Goal: Task Accomplishment & Management: Manage account settings

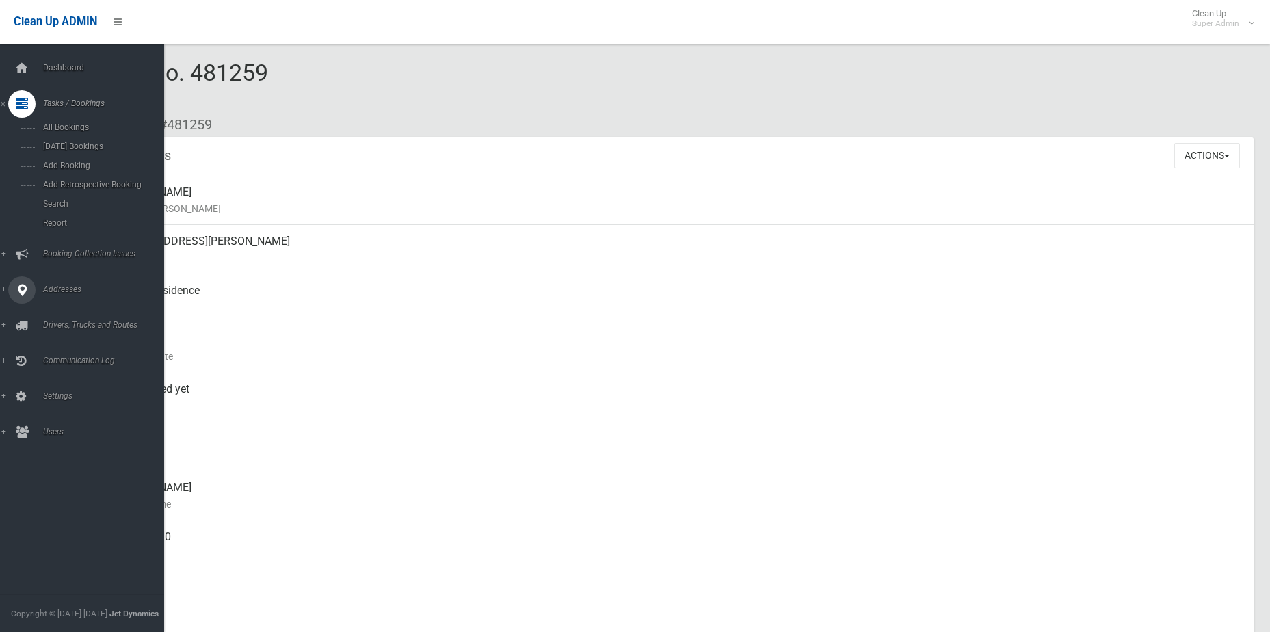
click at [71, 287] on span "Addresses" at bounding box center [106, 290] width 135 height 10
click at [68, 198] on span "All Addresses" at bounding box center [101, 199] width 124 height 10
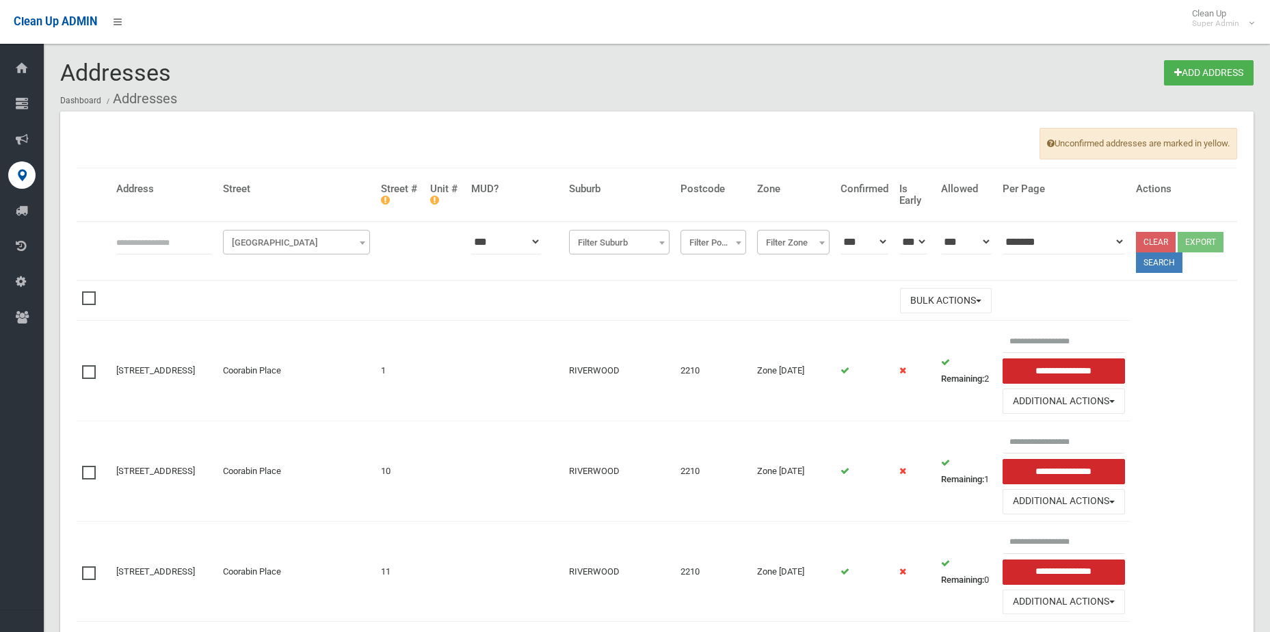
click at [205, 239] on input "text" at bounding box center [164, 241] width 96 height 25
type input "**********"
click button at bounding box center [0, 0] width 0 height 0
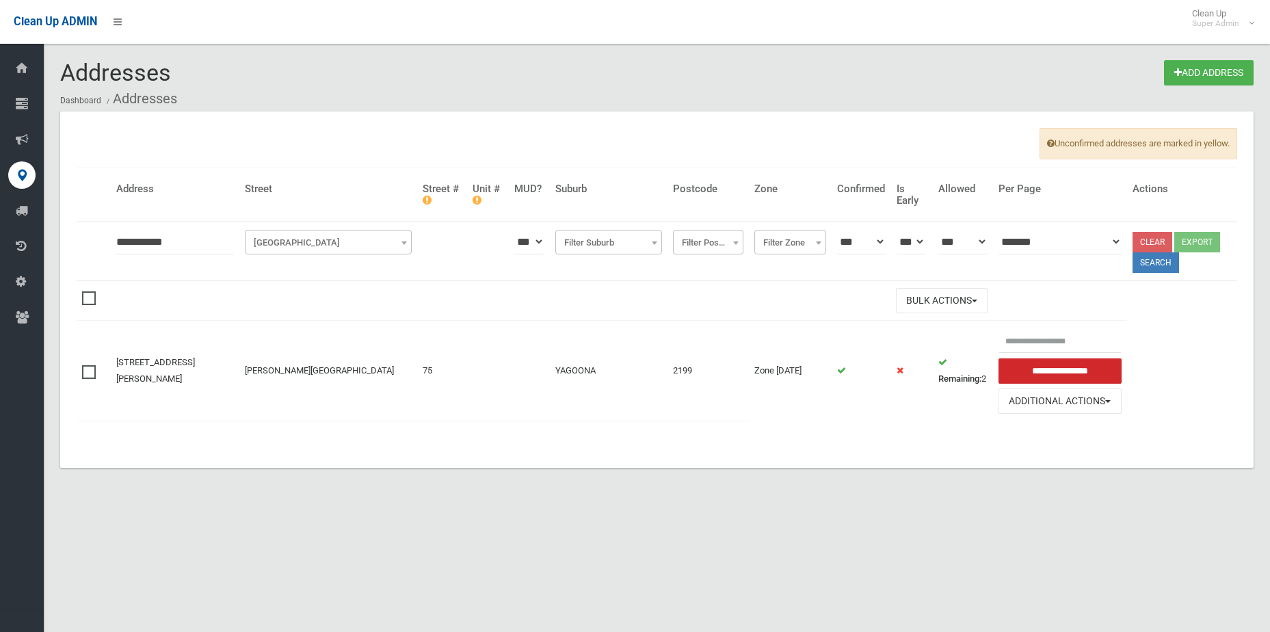
click at [129, 241] on input "**********" at bounding box center [175, 241] width 118 height 25
type input "**********"
click button at bounding box center [0, 0] width 0 height 0
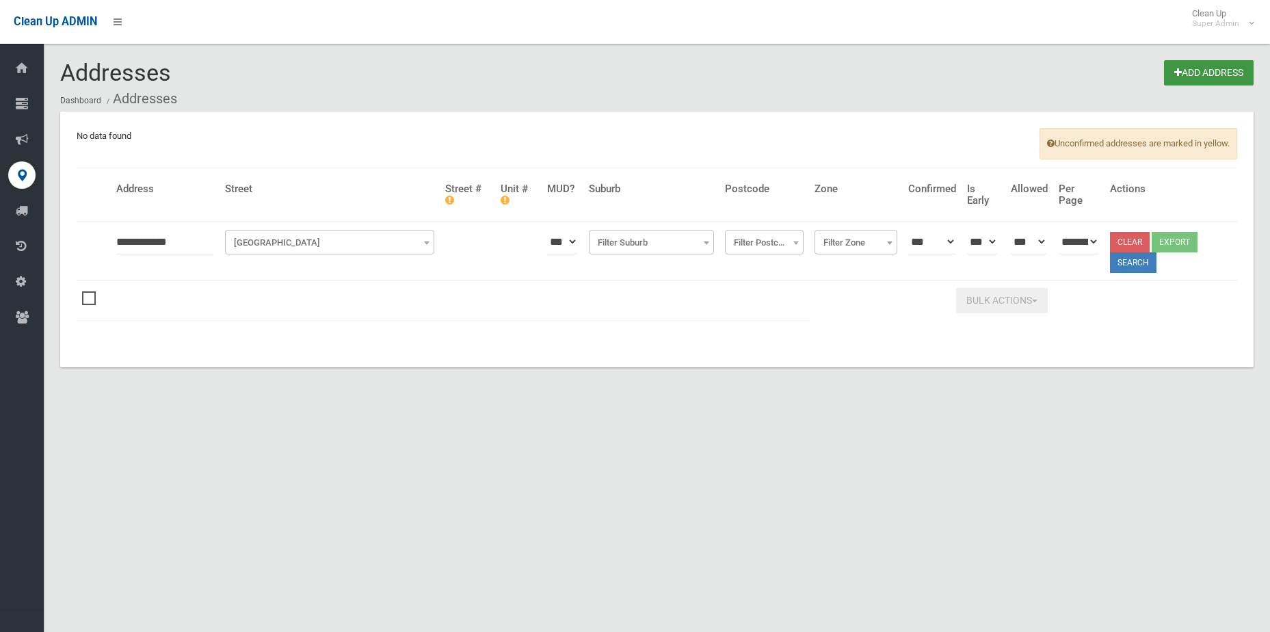
click at [1230, 79] on link "Add Address" at bounding box center [1209, 72] width 90 height 25
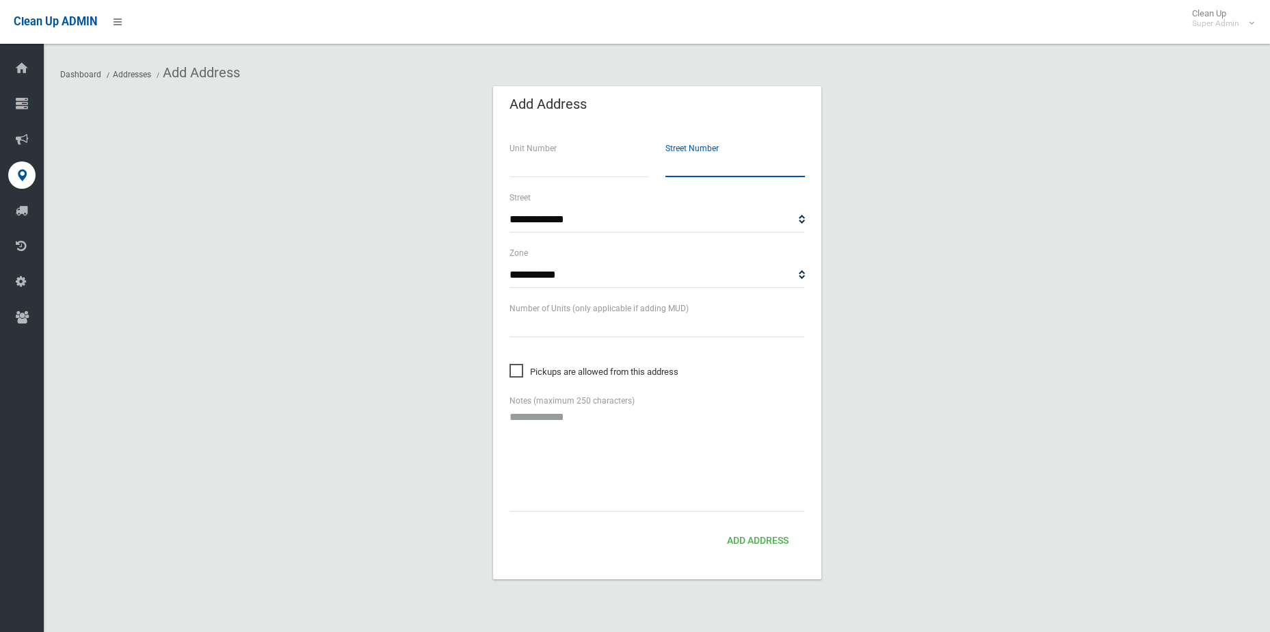
click at [732, 172] on input "text" at bounding box center [736, 164] width 140 height 25
type input "***"
select select "****"
click at [636, 280] on select "**********" at bounding box center [658, 275] width 296 height 25
select select "*"
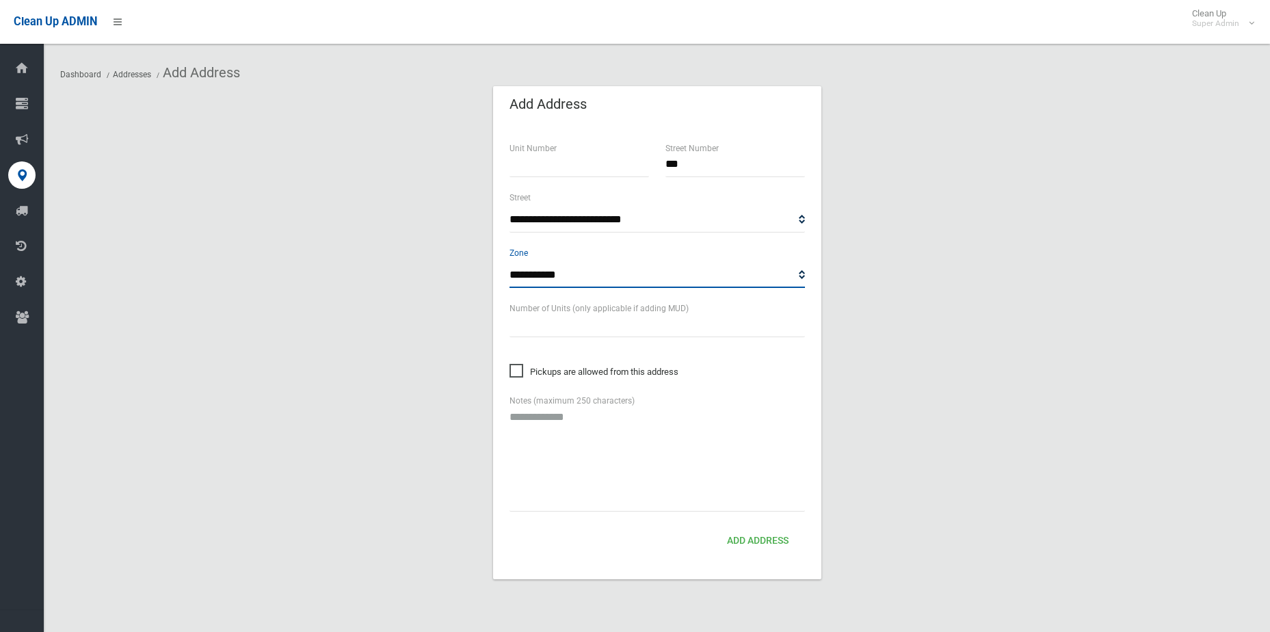
click at [510, 263] on select "**********" at bounding box center [658, 275] width 296 height 25
click at [774, 549] on button "Add Address" at bounding box center [758, 541] width 73 height 25
select select "****"
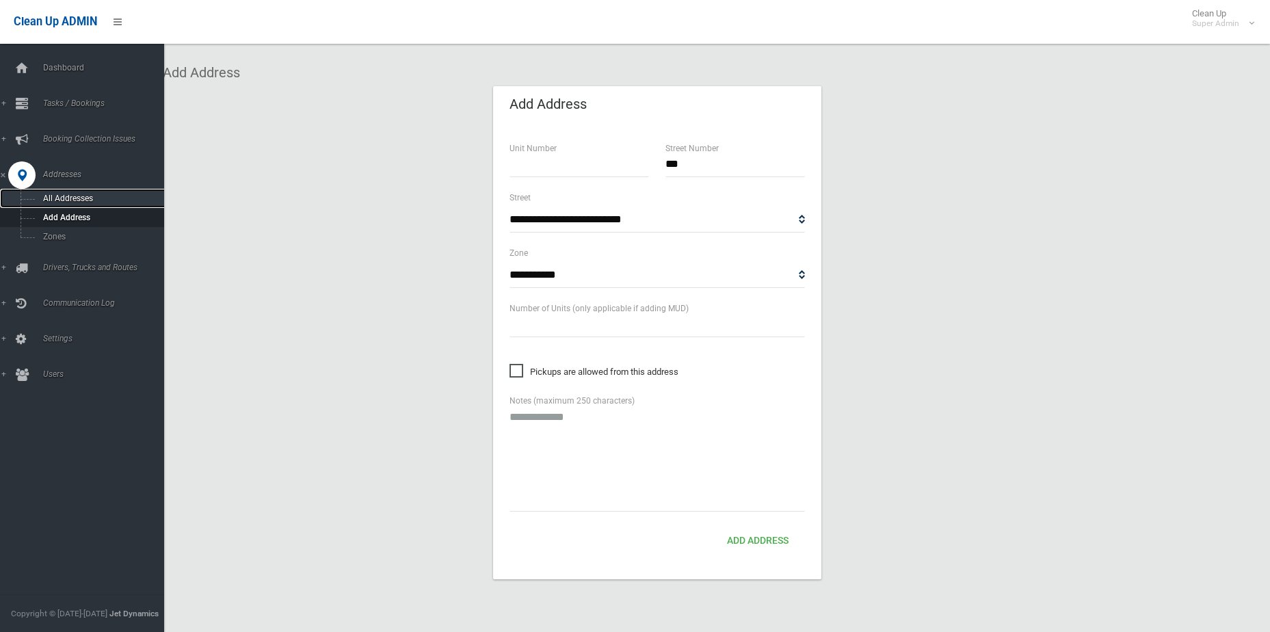
click at [81, 191] on link "All Addresses" at bounding box center [87, 198] width 174 height 19
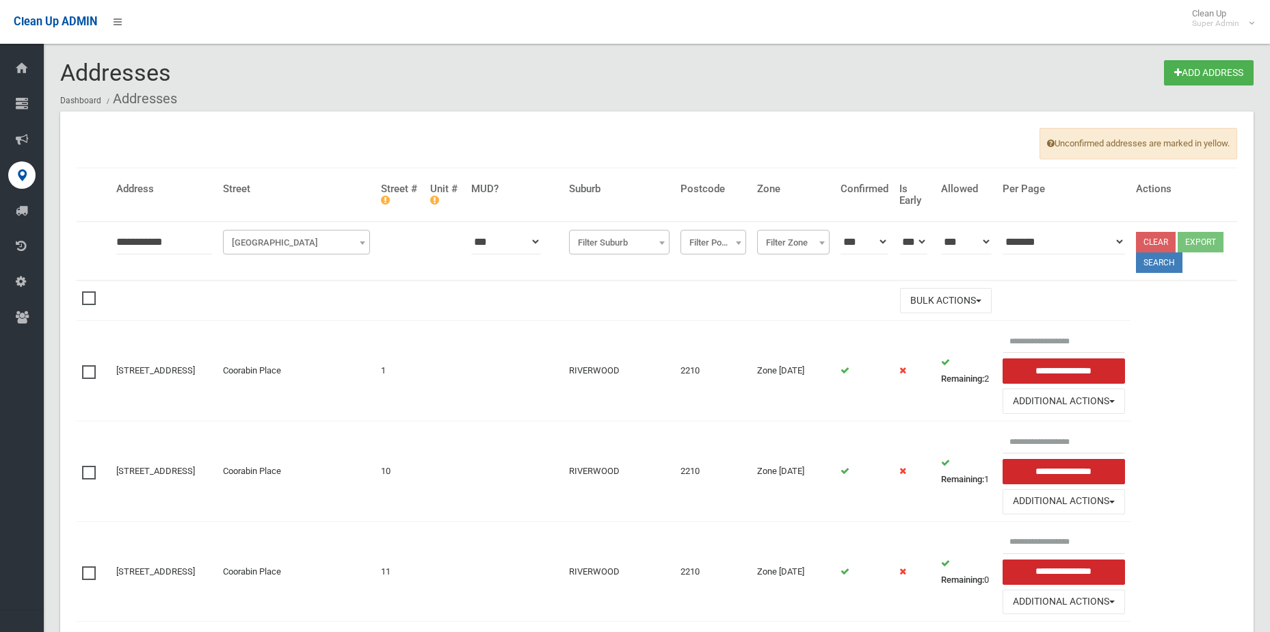
type input "**********"
click button at bounding box center [0, 0] width 0 height 0
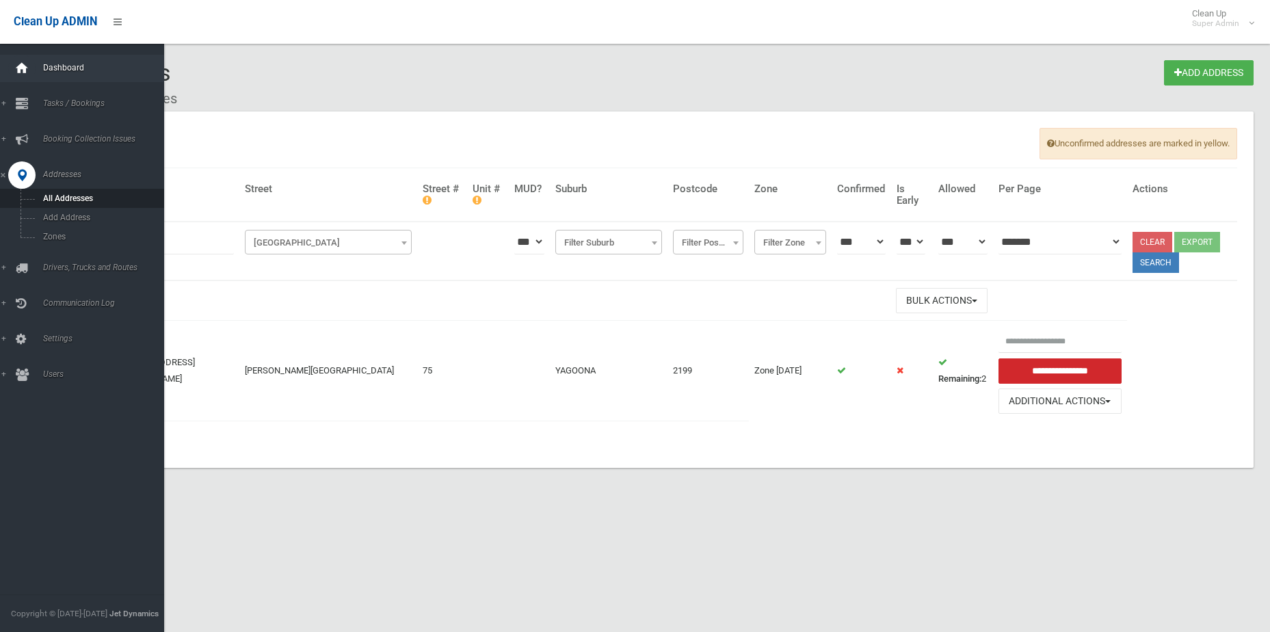
click at [30, 75] on div at bounding box center [21, 68] width 27 height 27
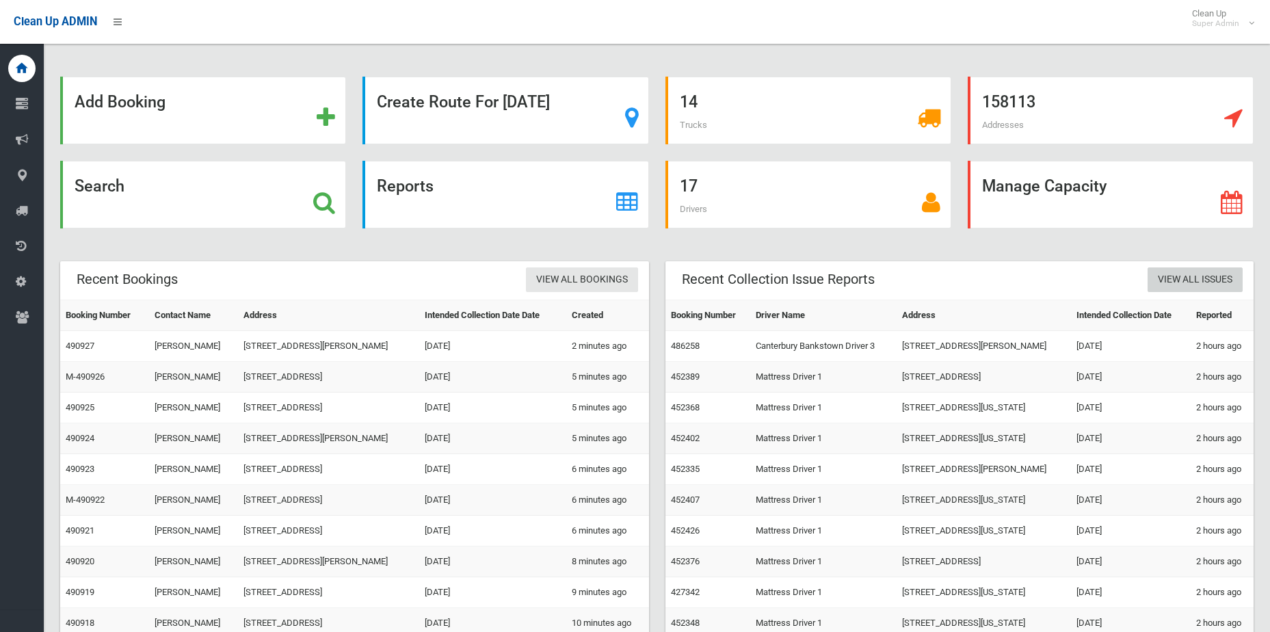
click at [1213, 288] on link "View All Issues" at bounding box center [1195, 279] width 95 height 25
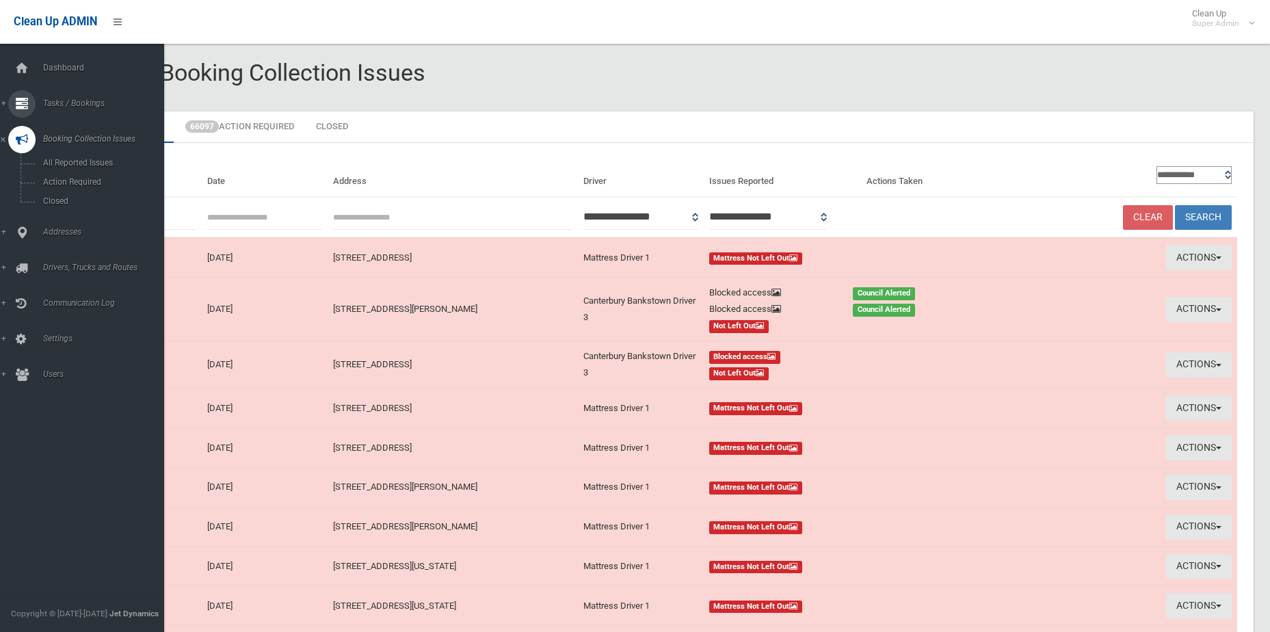
click at [8, 104] on link "Tasks / Bookings" at bounding box center [87, 103] width 174 height 27
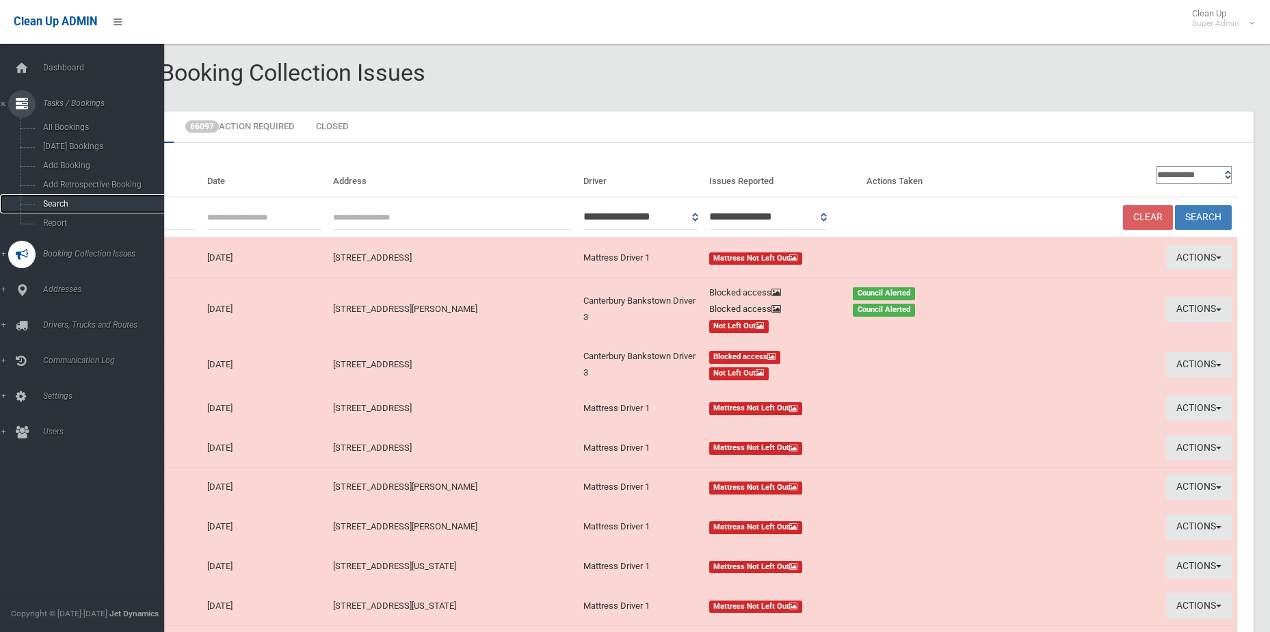
click at [73, 197] on link "Search" at bounding box center [87, 203] width 174 height 19
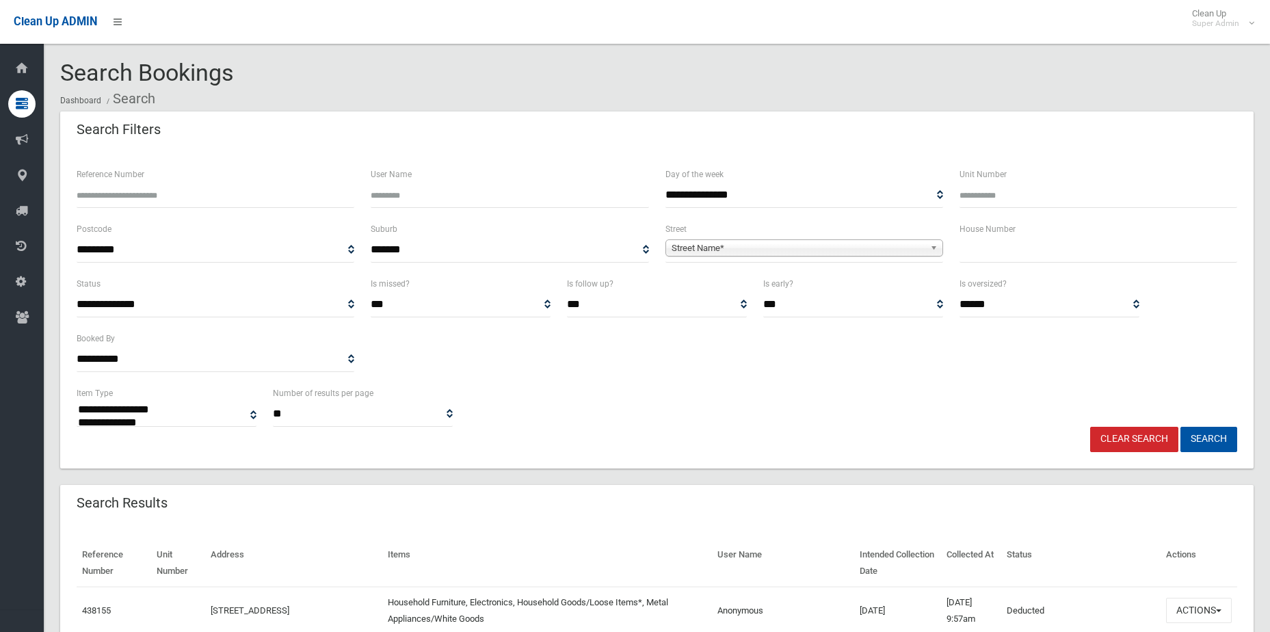
select select
click at [814, 250] on span "Street Name*" at bounding box center [798, 248] width 253 height 16
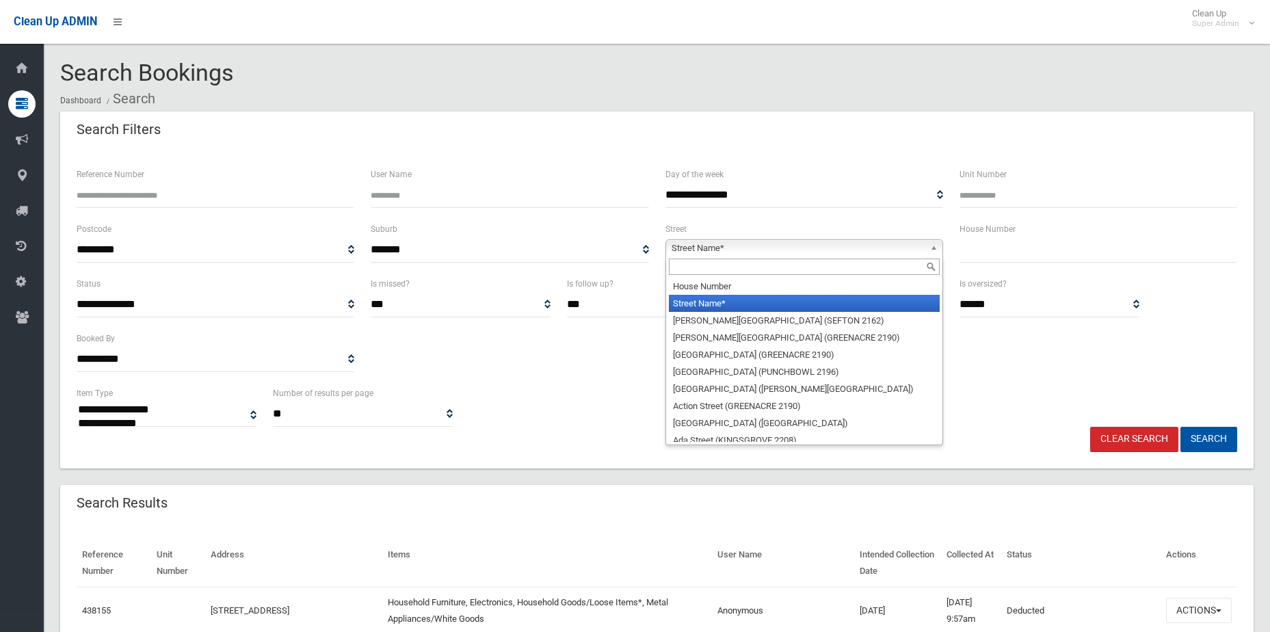
click at [889, 99] on ol "Dashboard Search" at bounding box center [657, 98] width 1194 height 25
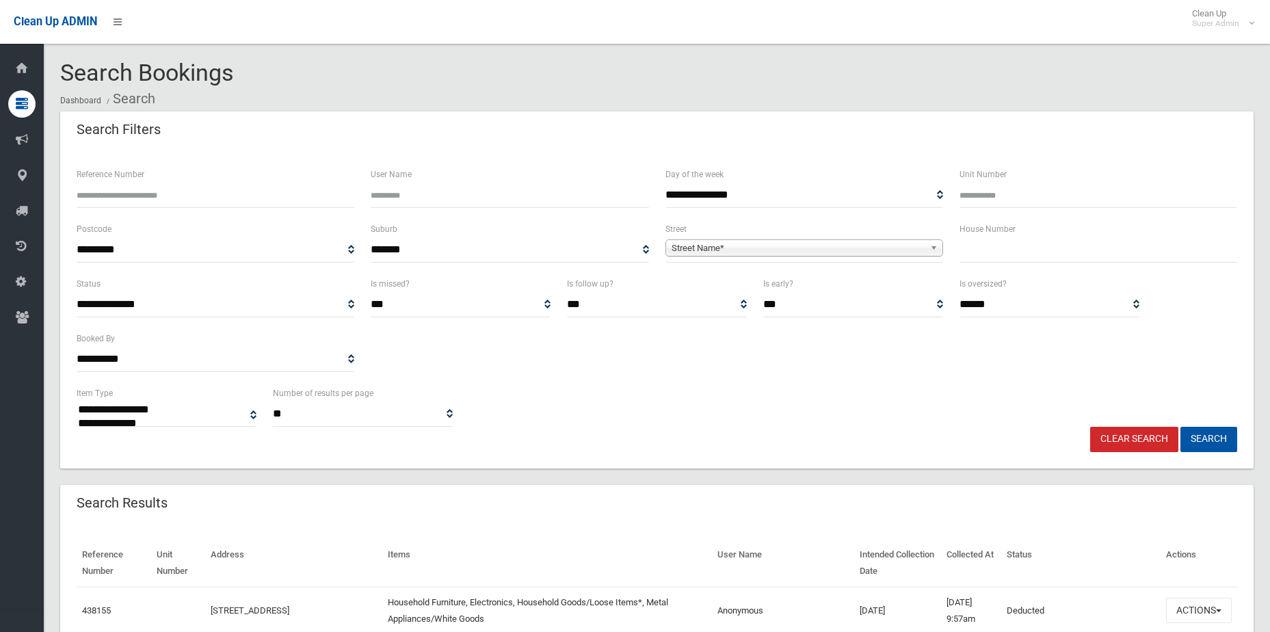
click at [832, 254] on span "Street Name*" at bounding box center [798, 248] width 253 height 16
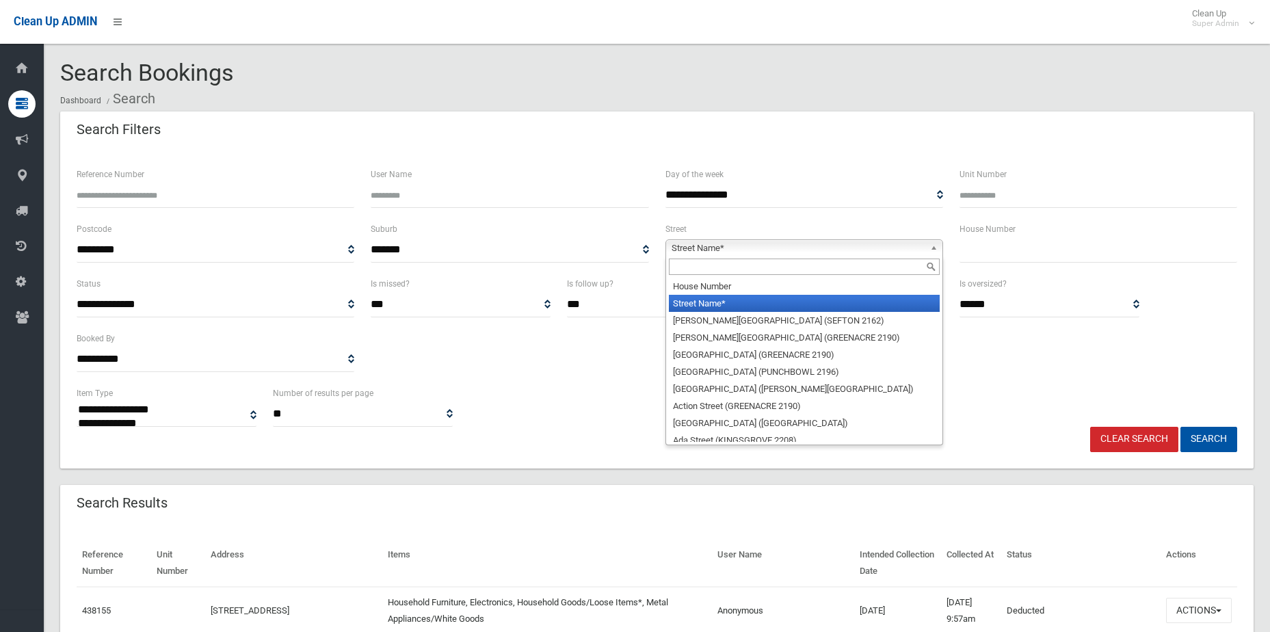
click at [839, 262] on input "text" at bounding box center [804, 267] width 271 height 16
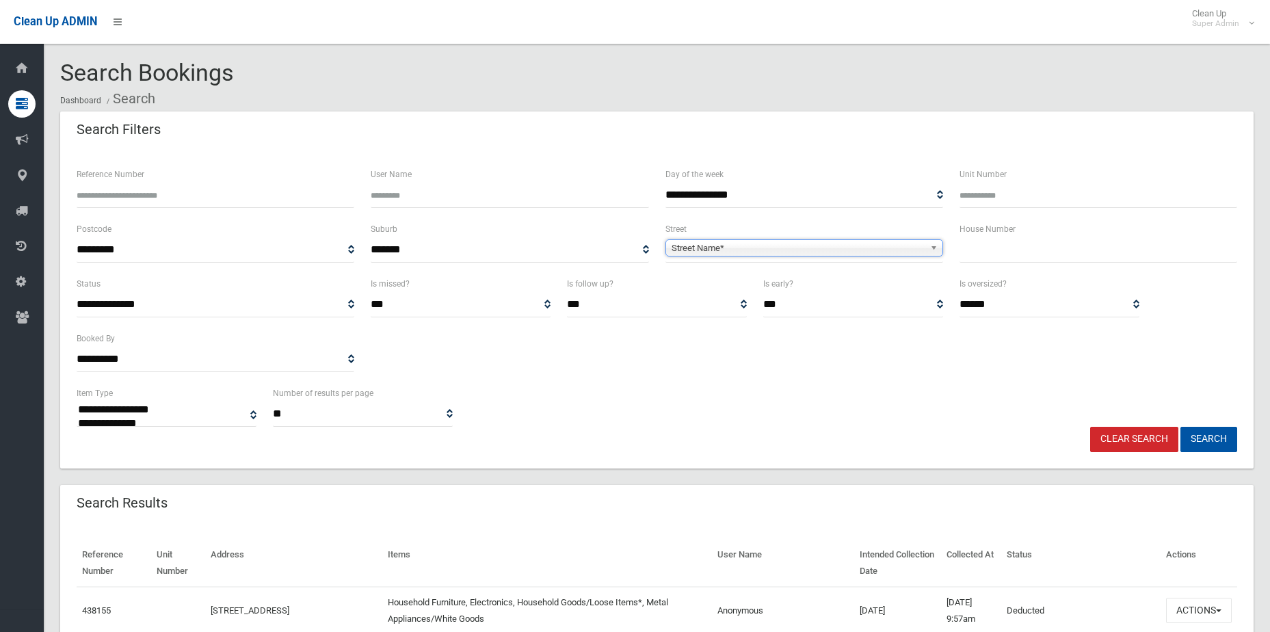
click at [133, 198] on input "Reference Number" at bounding box center [216, 195] width 278 height 25
click at [189, 196] on input "Reference Number" at bounding box center [216, 195] width 278 height 25
type input "******"
click at [1181, 427] on button "Search" at bounding box center [1209, 439] width 57 height 25
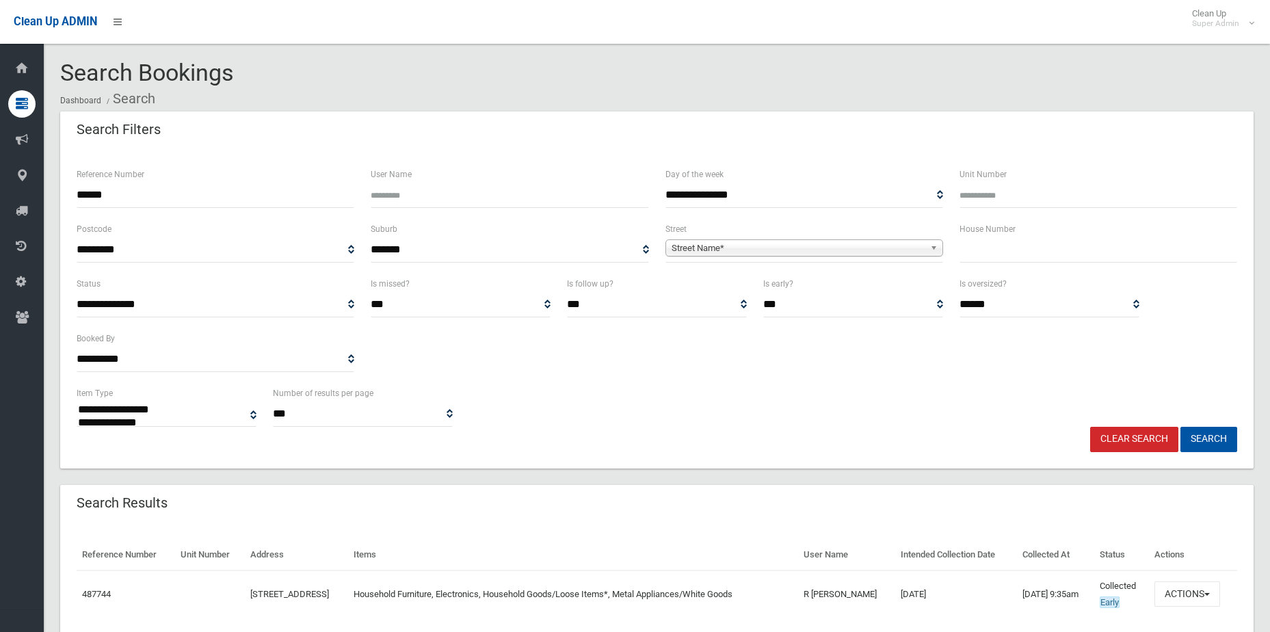
select select
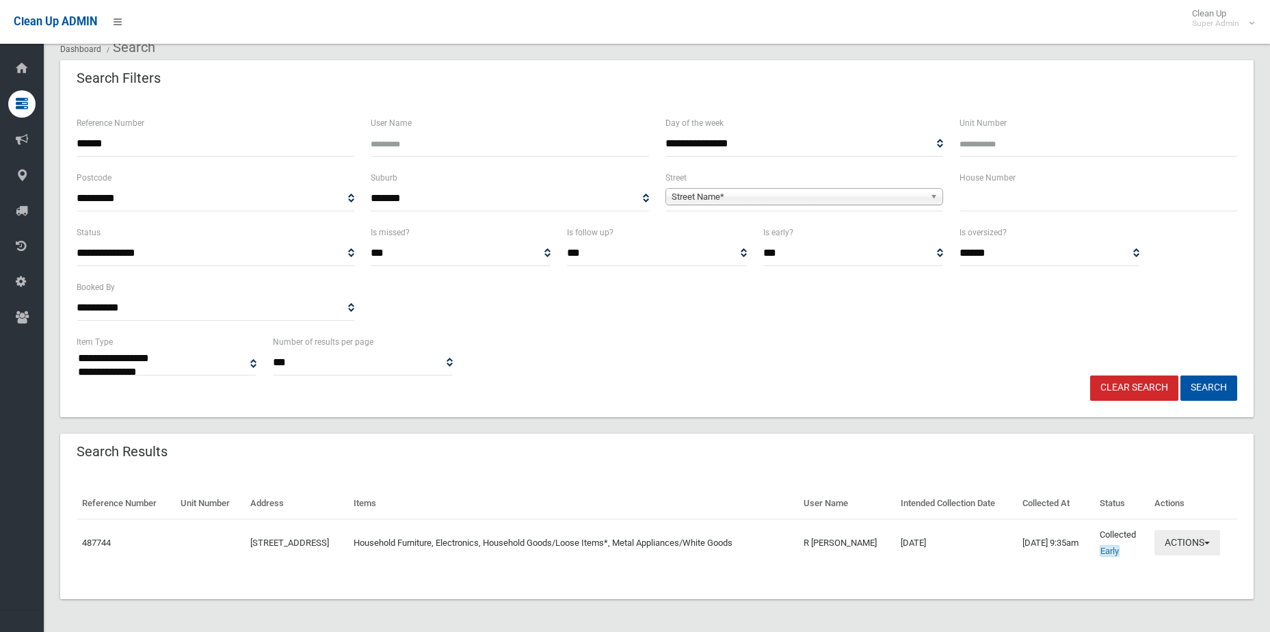
click at [1212, 547] on button "Actions" at bounding box center [1188, 542] width 66 height 25
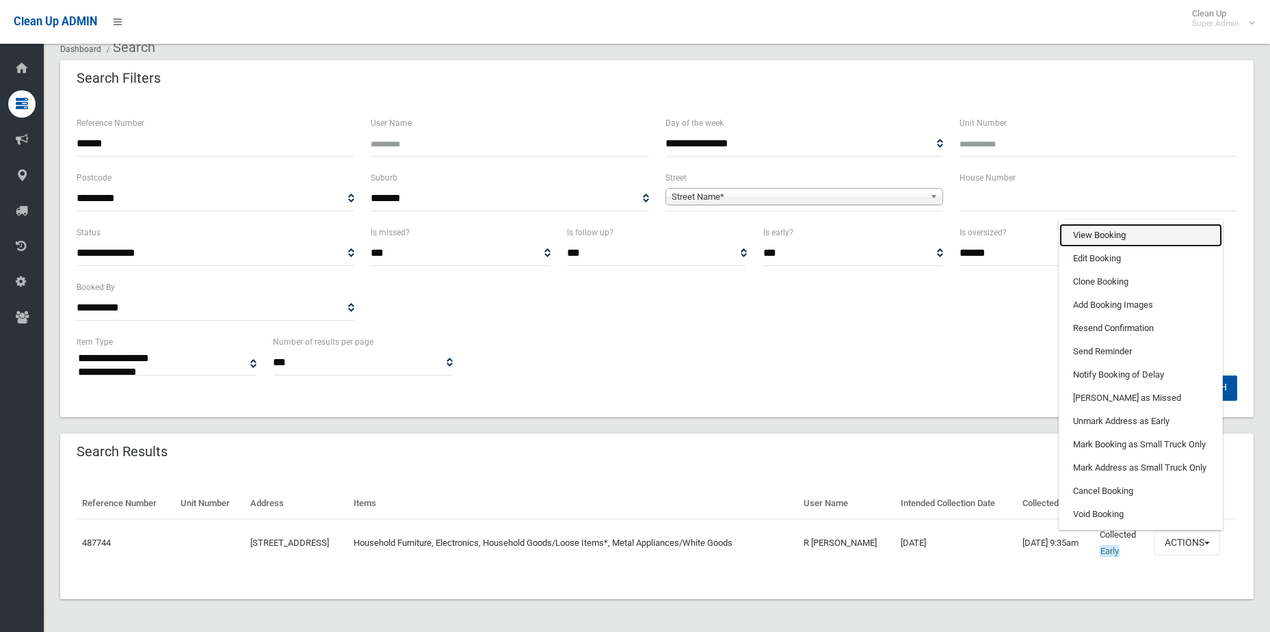
click at [1175, 229] on link "View Booking" at bounding box center [1141, 235] width 163 height 23
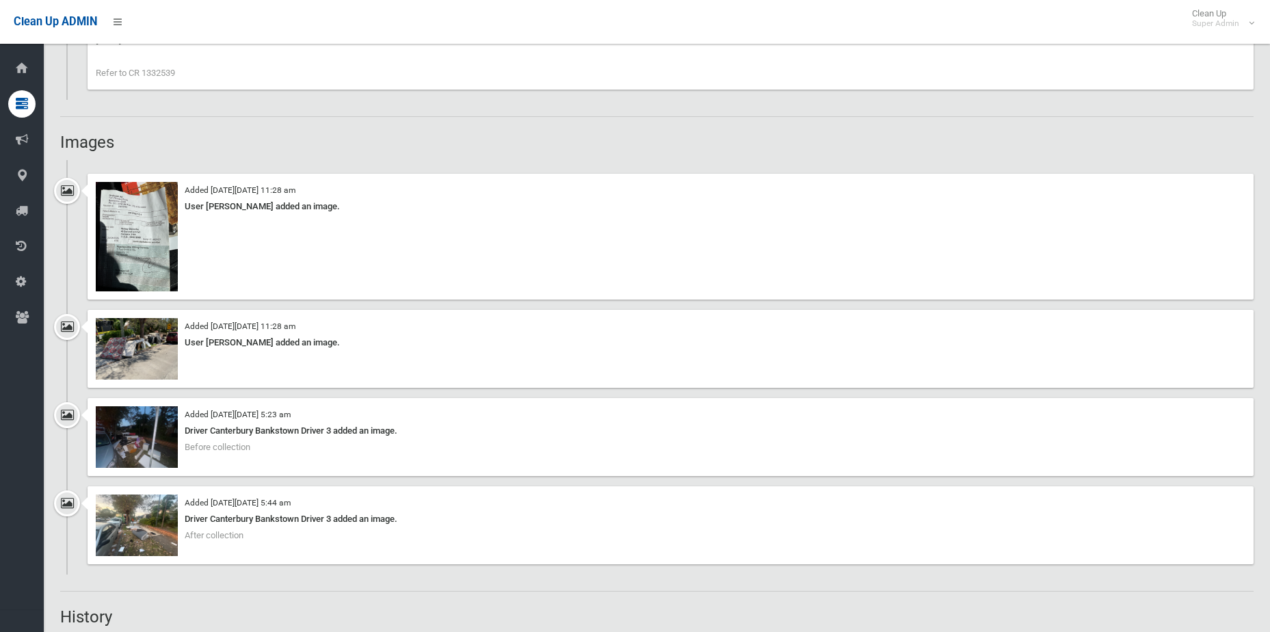
scroll to position [1300, 0]
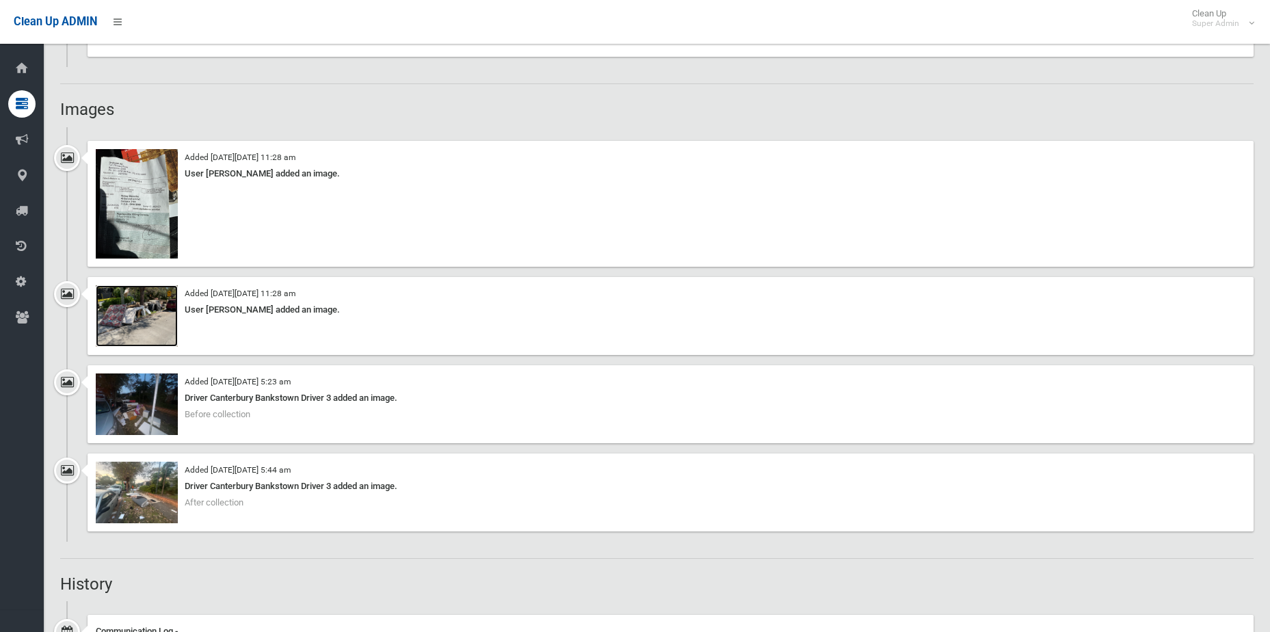
click at [129, 326] on img at bounding box center [137, 316] width 82 height 62
click at [154, 495] on img at bounding box center [137, 493] width 82 height 62
click at [116, 228] on img at bounding box center [137, 203] width 82 height 109
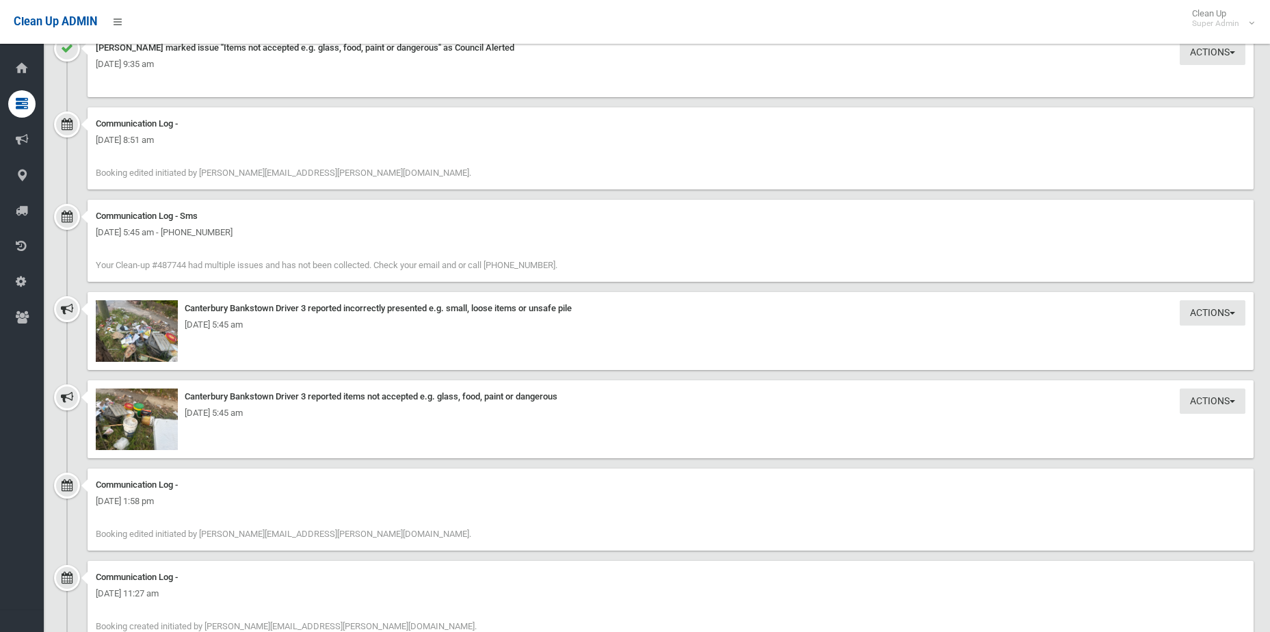
scroll to position [2029, 0]
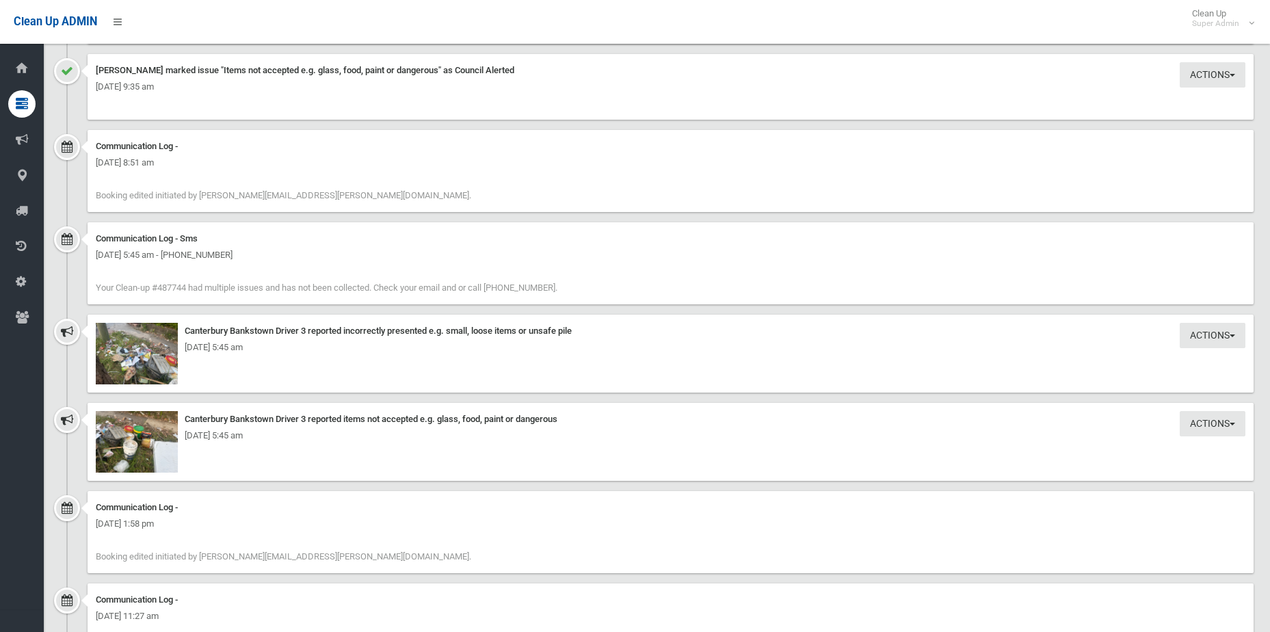
click at [110, 345] on div "[DATE] 5:45 am" at bounding box center [671, 347] width 1150 height 16
click at [150, 369] on img at bounding box center [137, 354] width 82 height 62
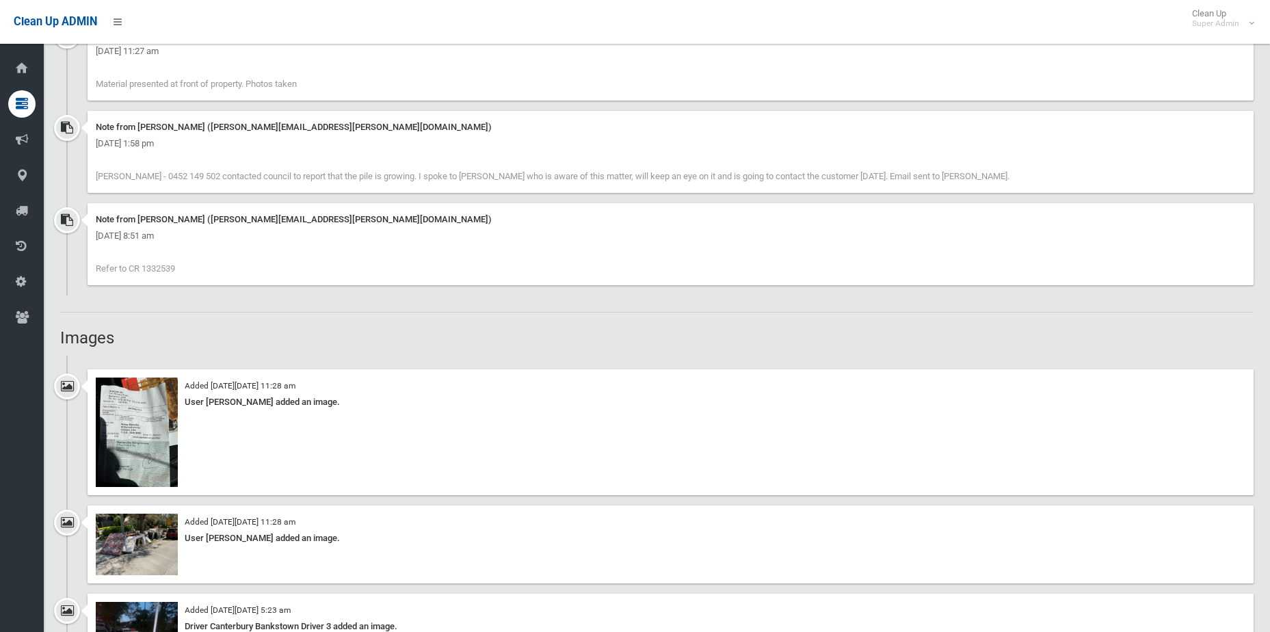
scroll to position [1003, 0]
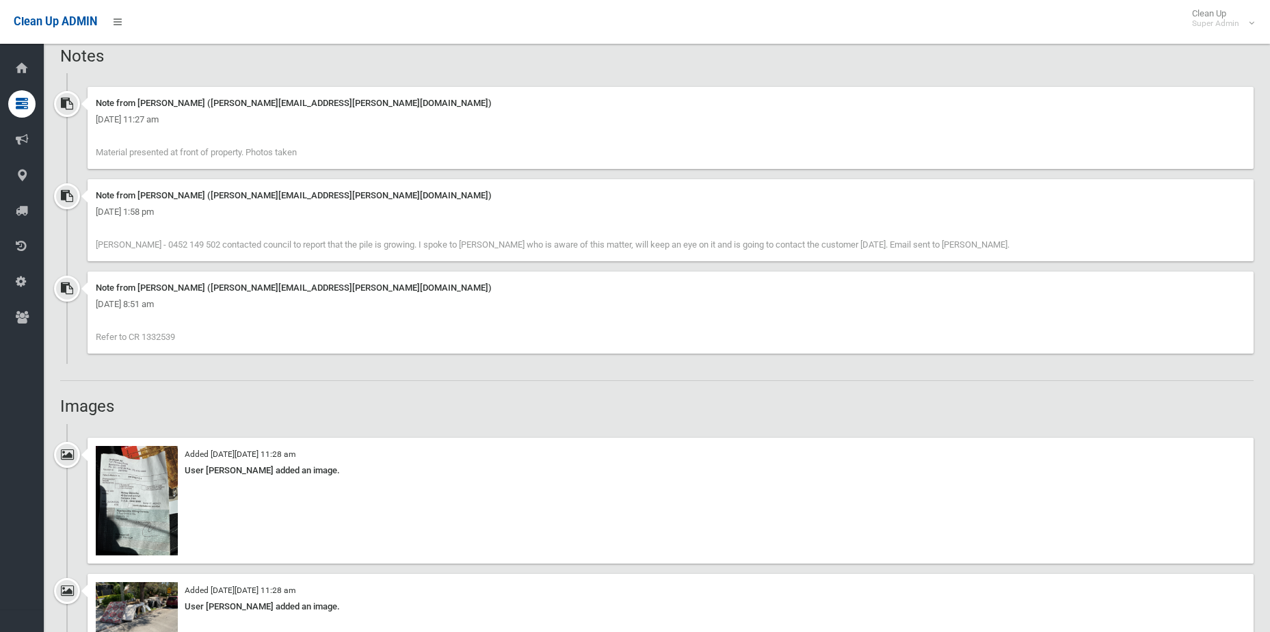
drag, startPoint x: 190, startPoint y: 328, endPoint x: 156, endPoint y: 339, distance: 35.9
click at [156, 339] on div "Note from [PERSON_NAME] ([PERSON_NAME][EMAIL_ADDRESS][PERSON_NAME][DOMAIN_NAME]…" at bounding box center [671, 313] width 1166 height 82
drag, startPoint x: 156, startPoint y: 339, endPoint x: 168, endPoint y: 336, distance: 11.9
click at [162, 337] on span "Refer to CR 1332539" at bounding box center [135, 337] width 79 height 10
drag, startPoint x: 183, startPoint y: 336, endPoint x: 144, endPoint y: 343, distance: 39.0
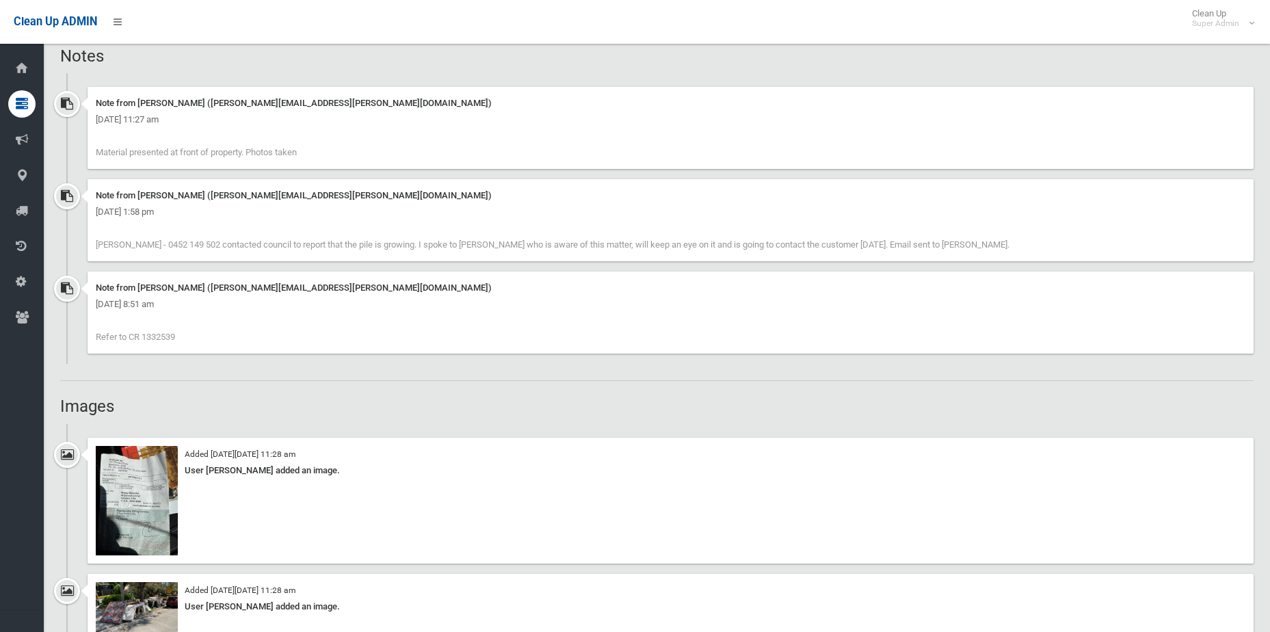
click at [144, 343] on div "Note from [PERSON_NAME] ([PERSON_NAME][EMAIL_ADDRESS][PERSON_NAME][DOMAIN_NAME]…" at bounding box center [671, 313] width 1166 height 82
copy span "1332539"
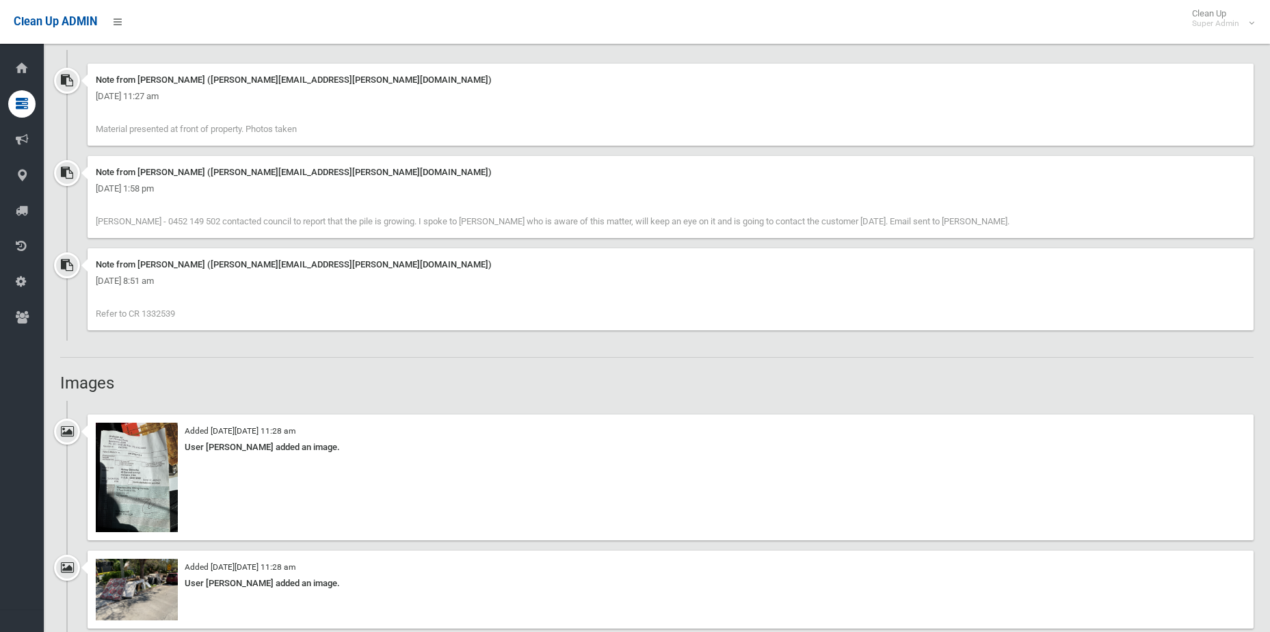
scroll to position [1071, 0]
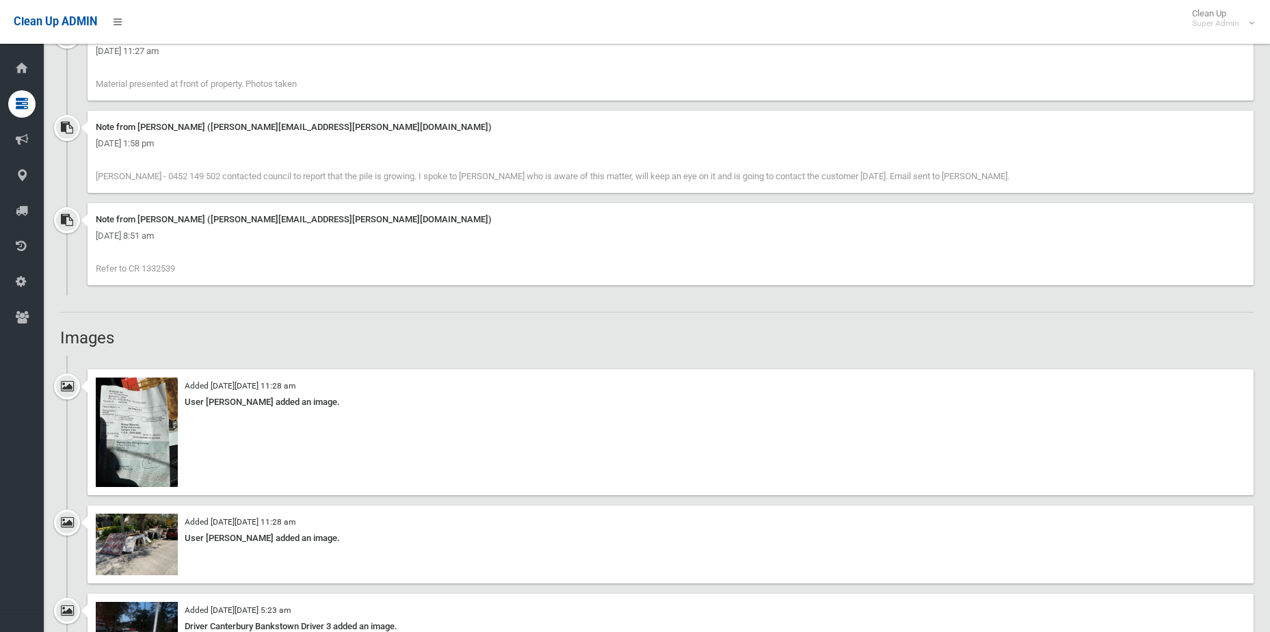
click at [222, 272] on div "Note from Annette Stewart (annette.stewart@cbcity.nsw.gov.au) Friday 26th Septe…" at bounding box center [671, 244] width 1166 height 82
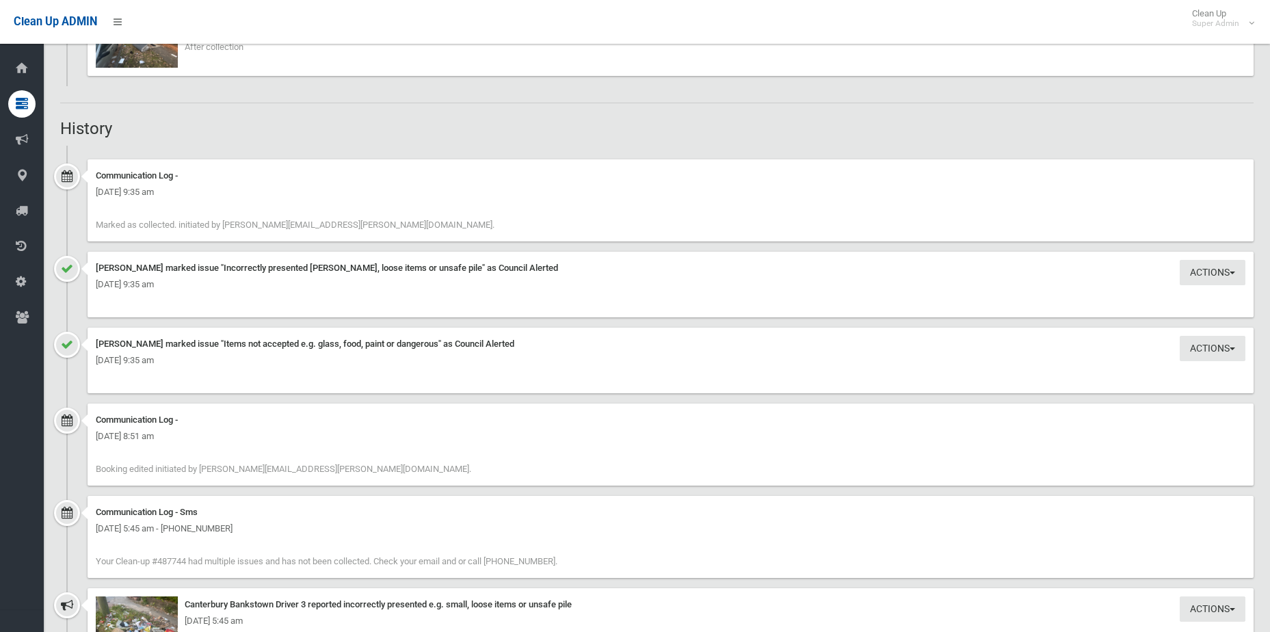
scroll to position [2098, 0]
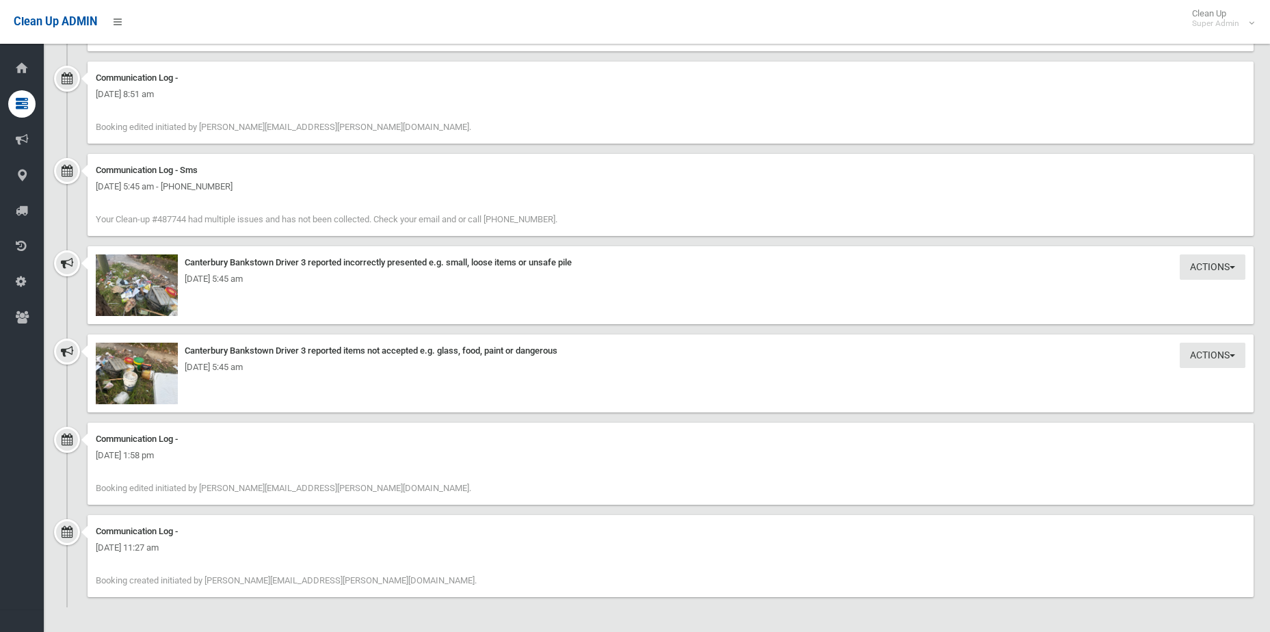
click at [117, 371] on div "Friday 26th September 2025 - 5:45 am" at bounding box center [671, 367] width 1150 height 16
click at [151, 385] on img at bounding box center [137, 374] width 82 height 62
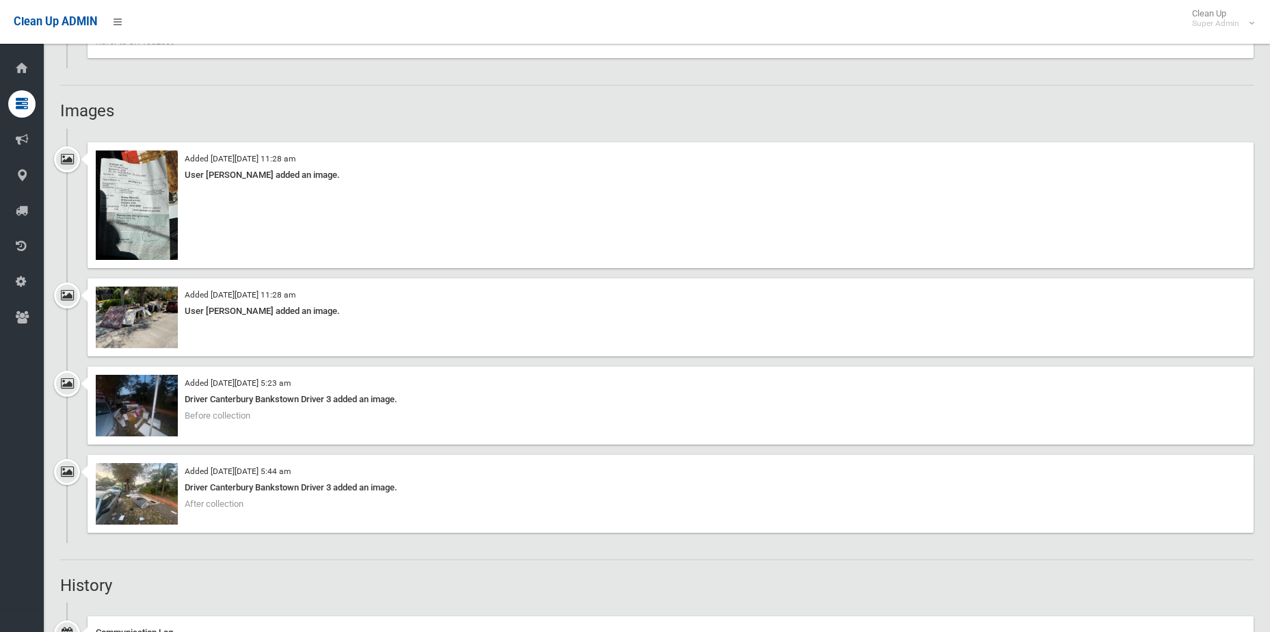
scroll to position [1300, 0]
click at [142, 487] on img at bounding box center [137, 493] width 82 height 62
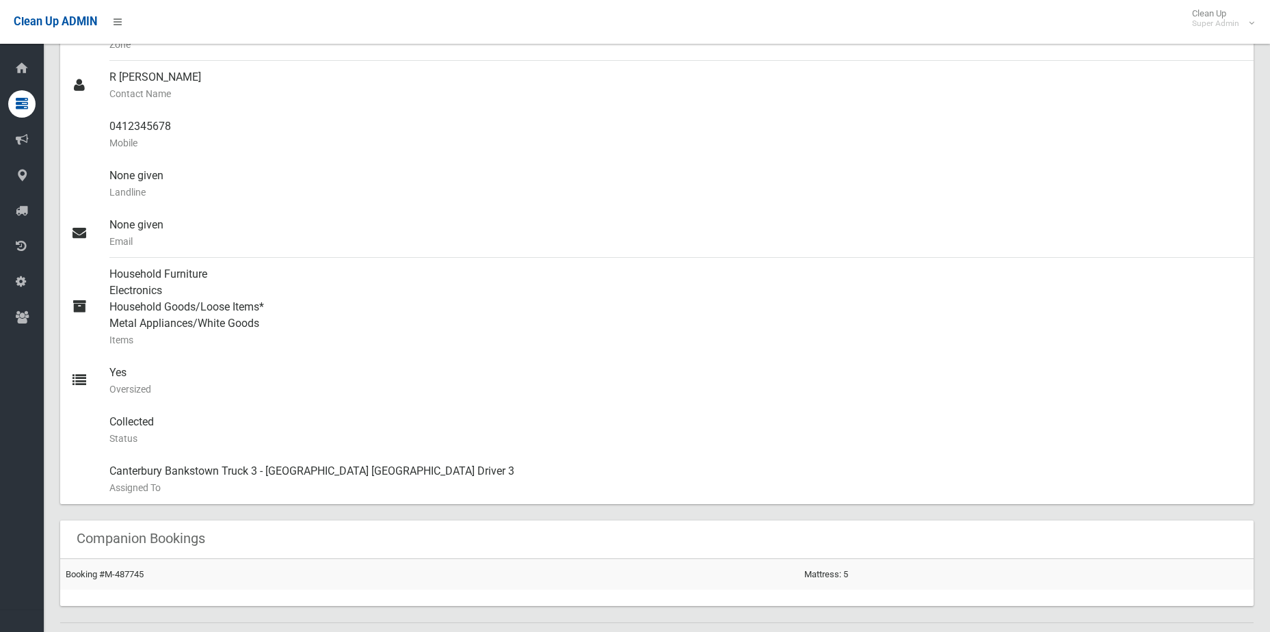
scroll to position [0, 0]
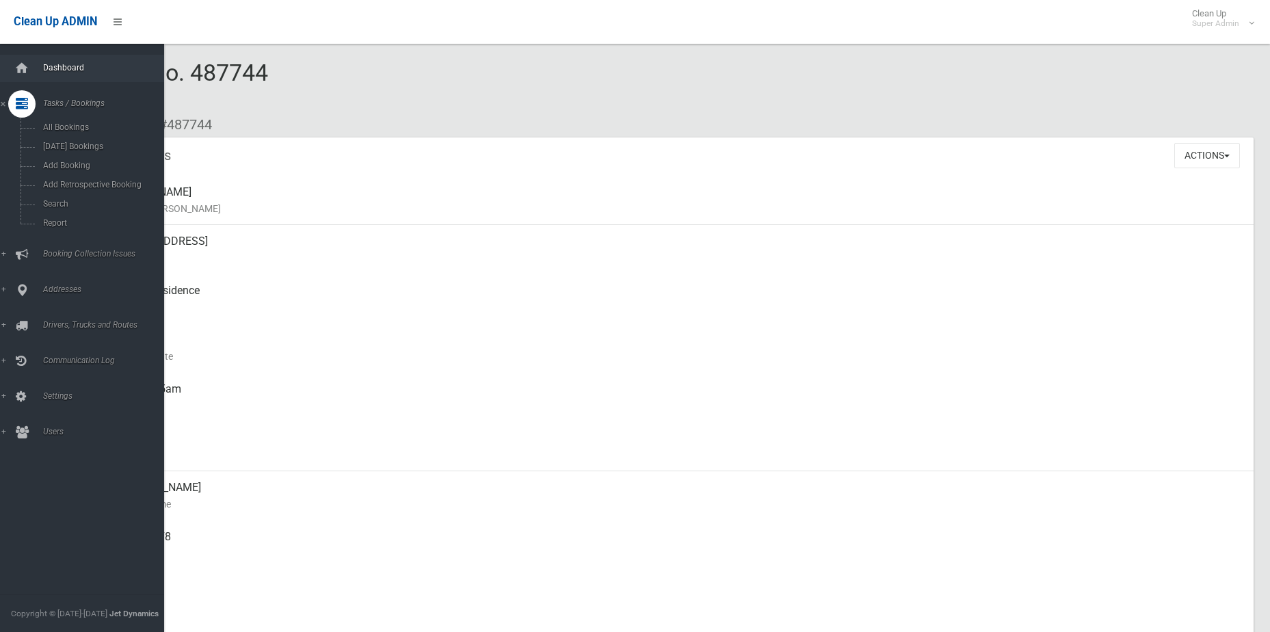
click at [47, 70] on span "Dashboard" at bounding box center [106, 68] width 135 height 10
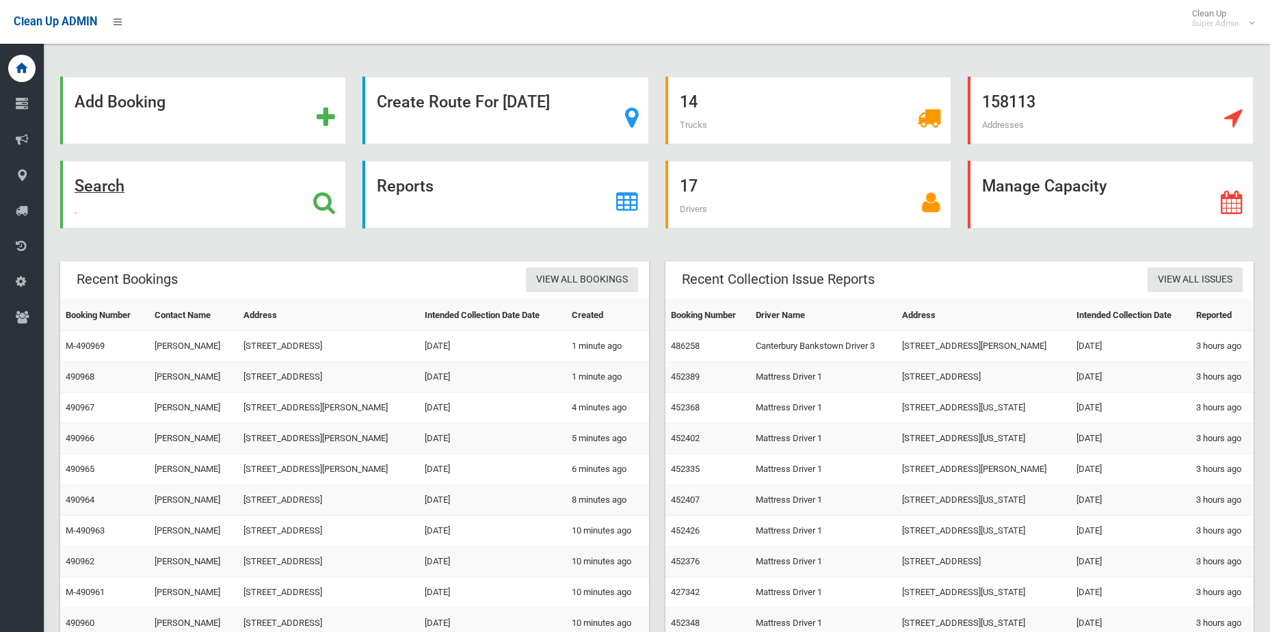
click at [326, 187] on div "Search" at bounding box center [203, 195] width 286 height 68
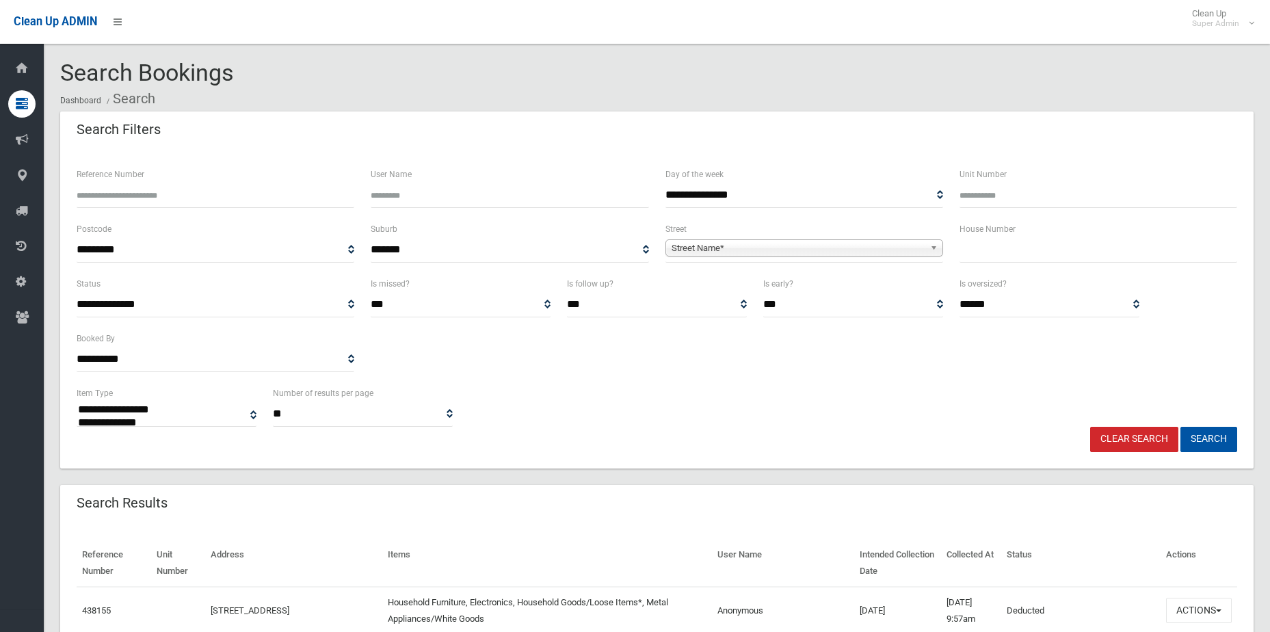
select select
click at [226, 184] on input "Reference Number" at bounding box center [216, 195] width 278 height 25
click at [164, 194] on input "Reference Number" at bounding box center [216, 195] width 278 height 25
type input "******"
click at [1181, 427] on button "Search" at bounding box center [1209, 439] width 57 height 25
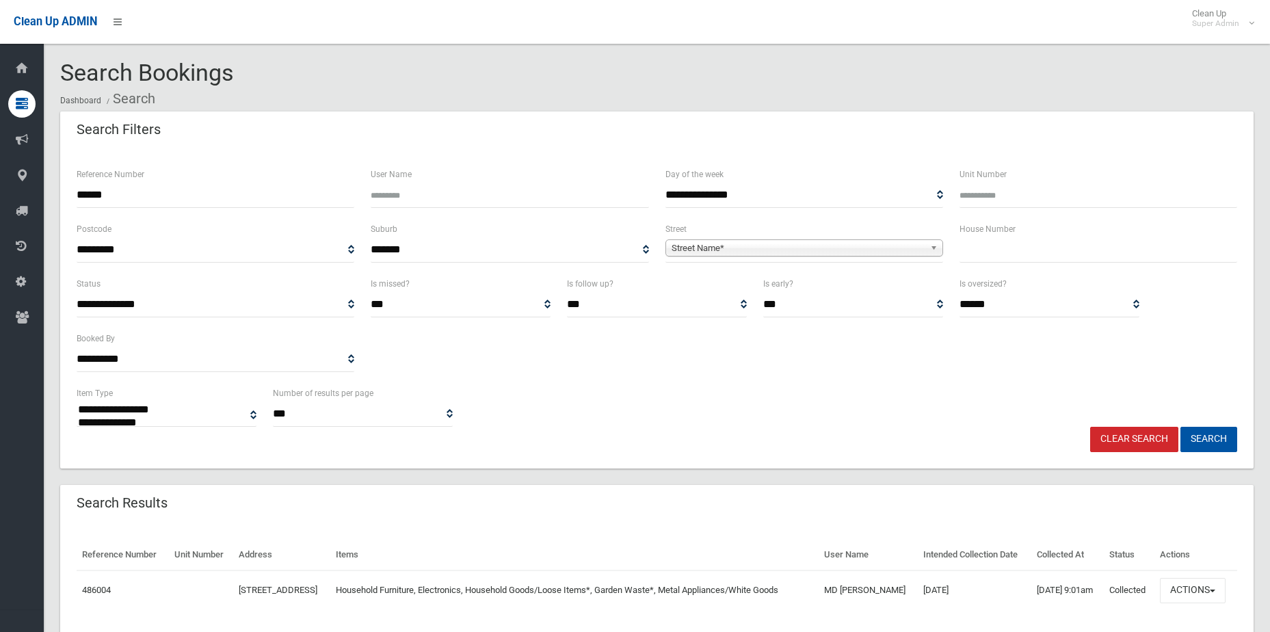
select select
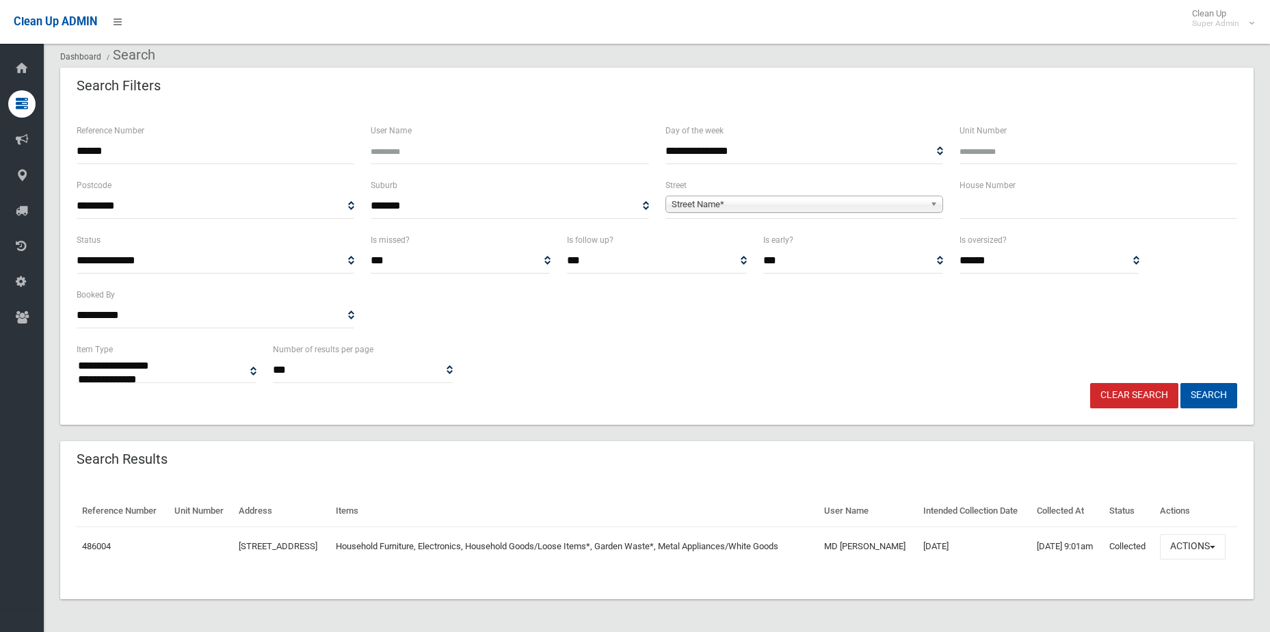
scroll to position [68, 0]
click at [1188, 538] on button "Actions" at bounding box center [1193, 546] width 66 height 25
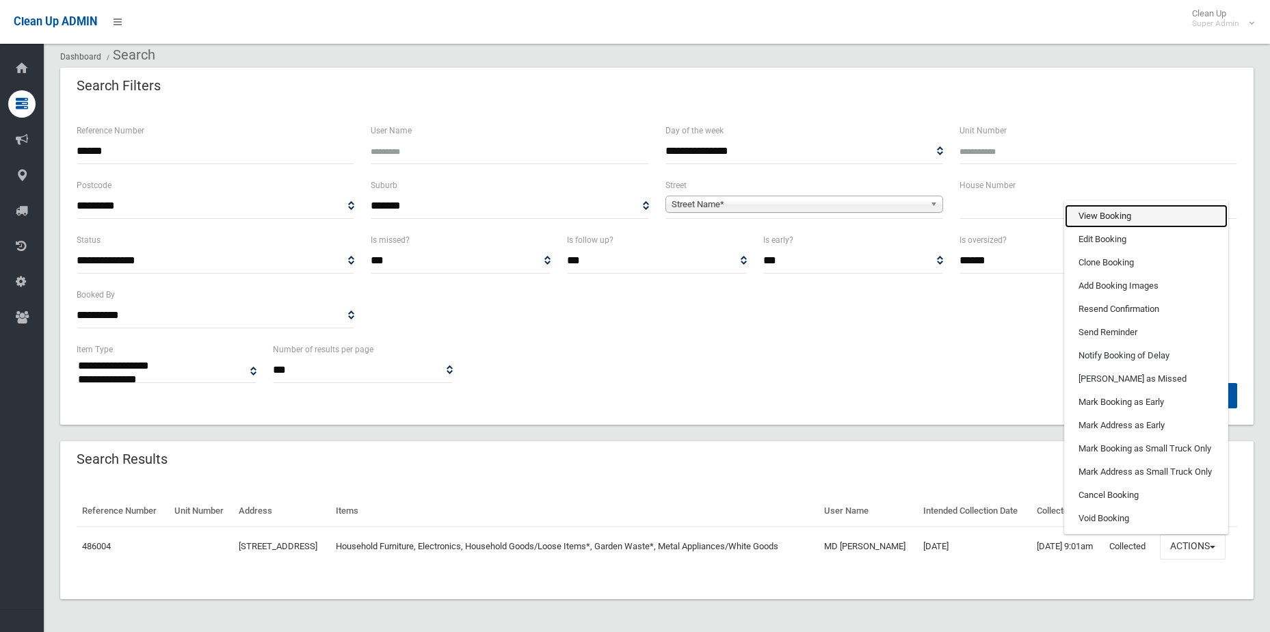
click at [1131, 216] on link "View Booking" at bounding box center [1146, 216] width 163 height 23
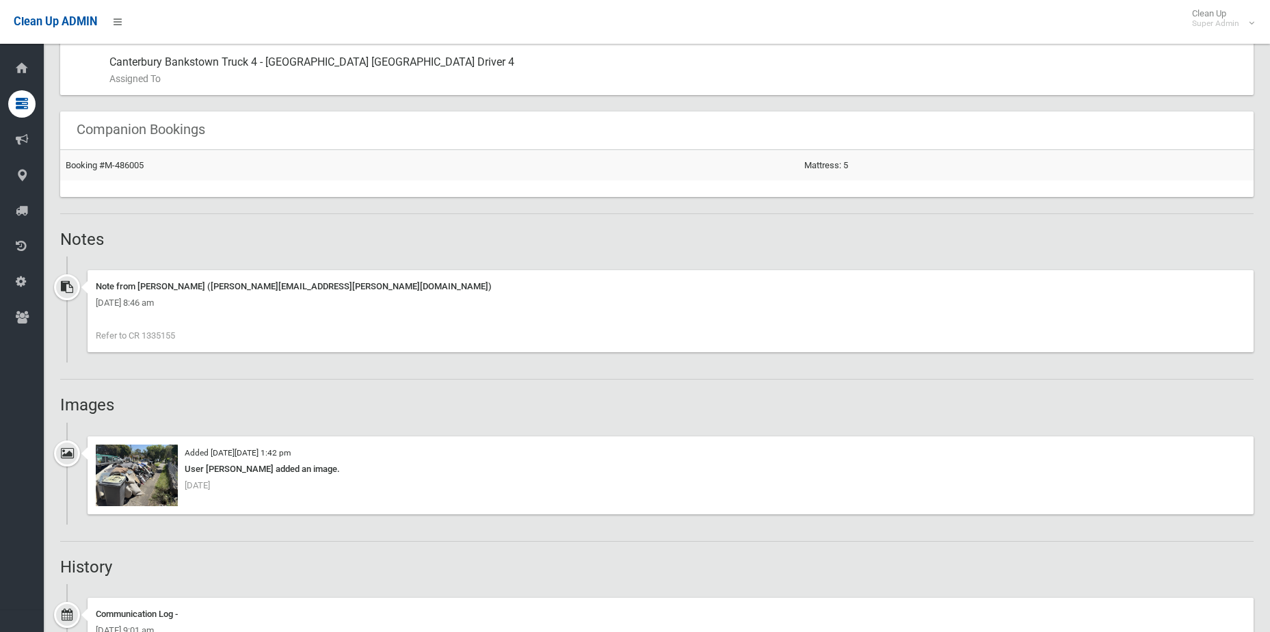
scroll to position [1026, 0]
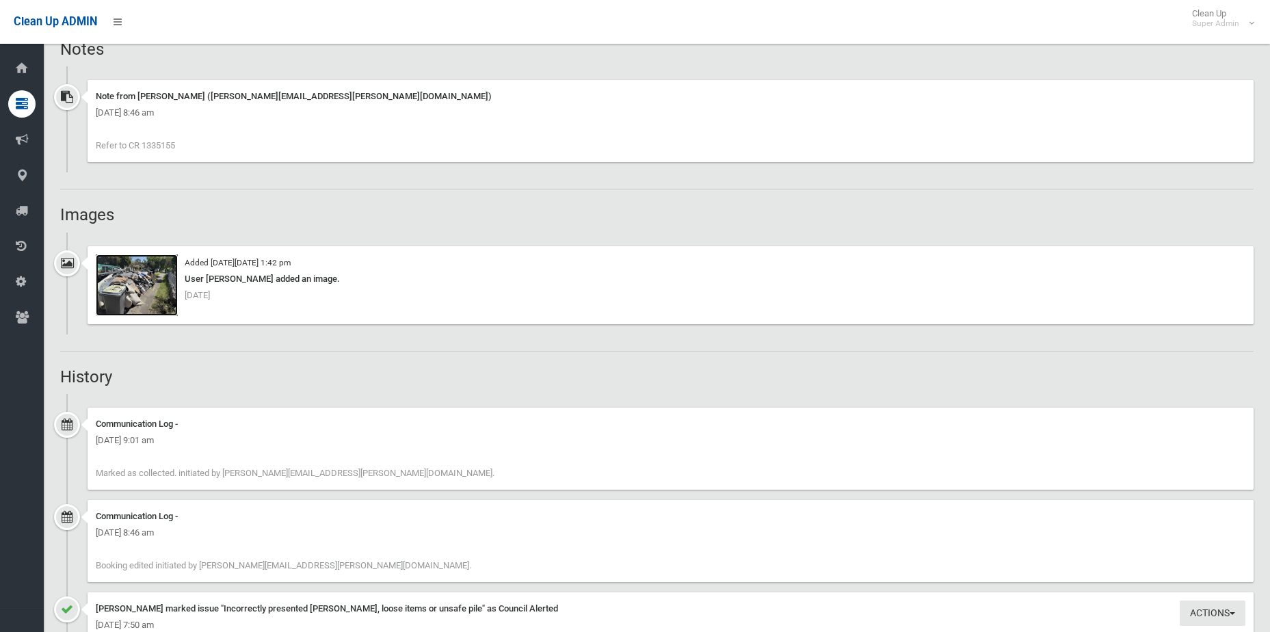
click at [125, 291] on img at bounding box center [137, 285] width 82 height 62
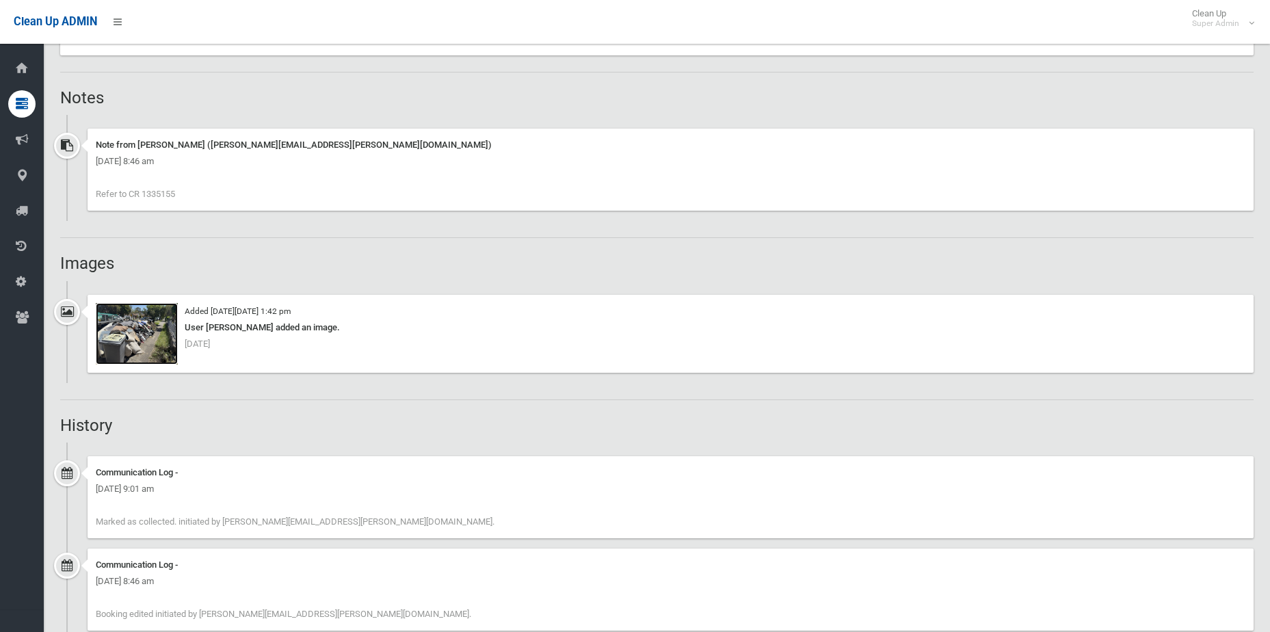
scroll to position [913, 0]
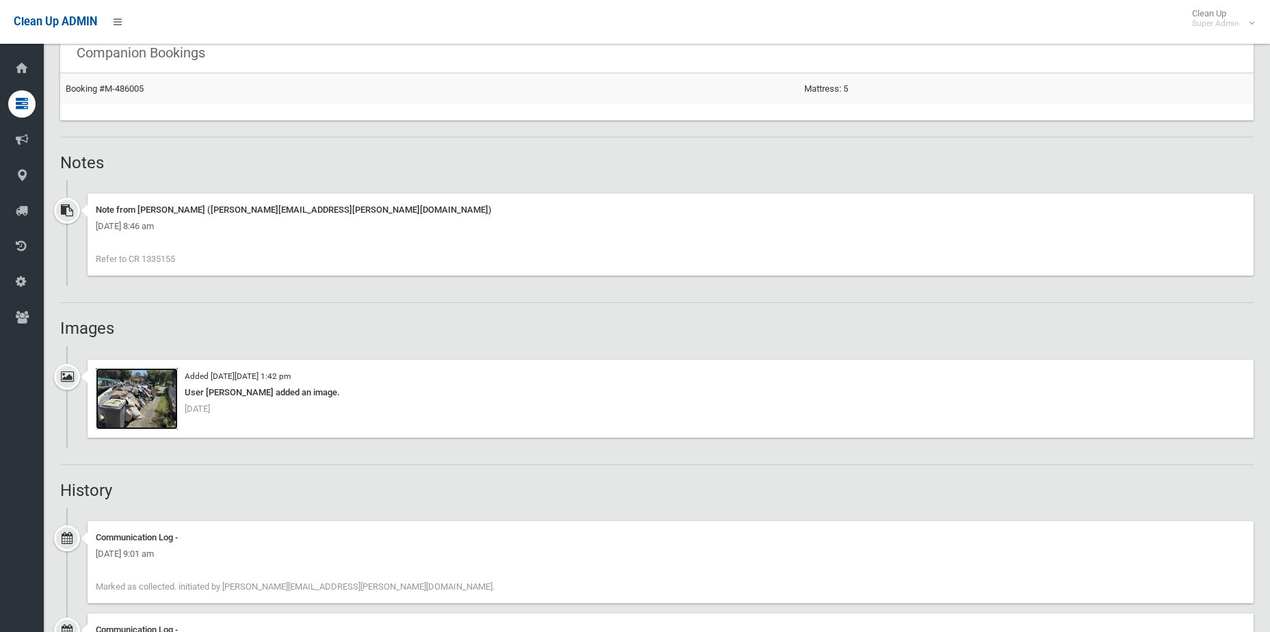
click at [158, 406] on img at bounding box center [137, 399] width 82 height 62
drag, startPoint x: 182, startPoint y: 259, endPoint x: 143, endPoint y: 265, distance: 39.5
click at [143, 265] on div "Note from Annette Stewart (annette.stewart@cbcity.nsw.gov.au) Wednesday 1st Oct…" at bounding box center [671, 235] width 1166 height 82
copy span "1335155"
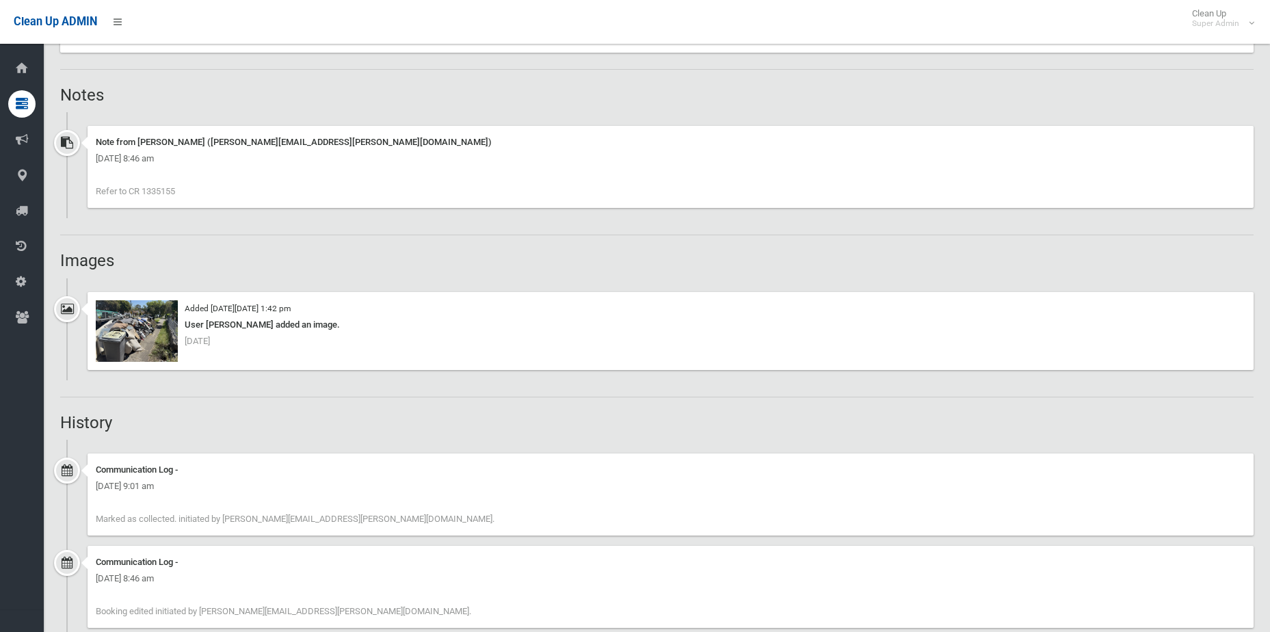
scroll to position [981, 0]
click at [428, 269] on h2 "Images" at bounding box center [657, 260] width 1194 height 18
click at [122, 340] on img at bounding box center [137, 331] width 82 height 62
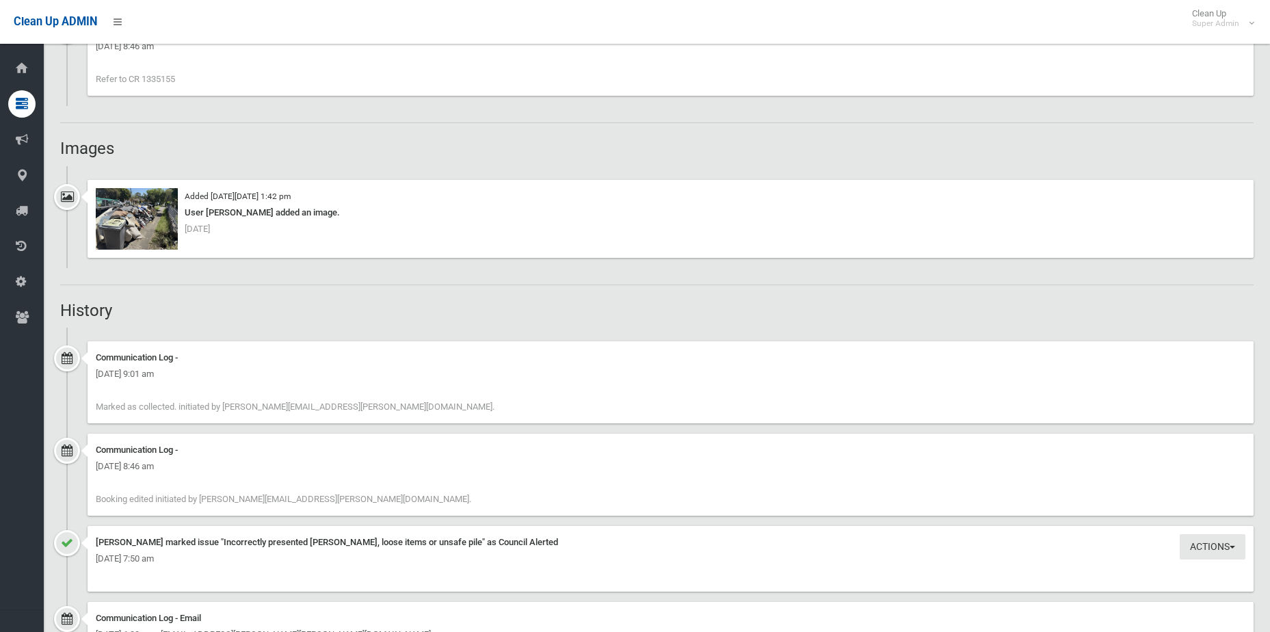
scroll to position [1392, 0]
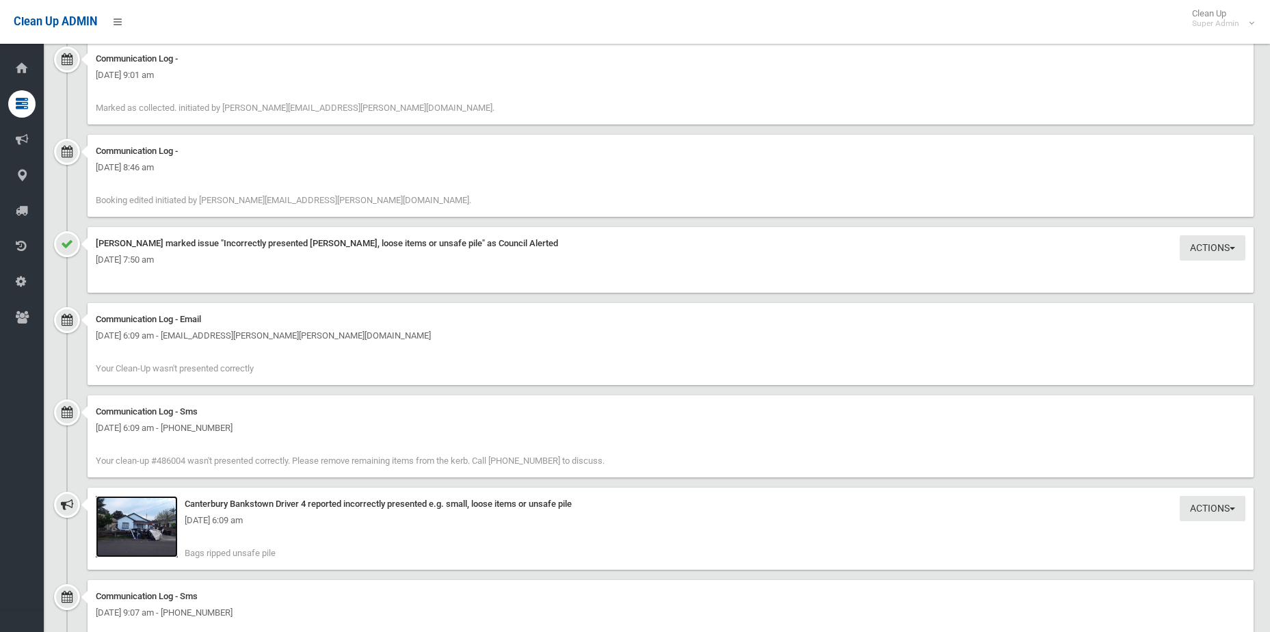
click at [150, 544] on img at bounding box center [137, 527] width 82 height 62
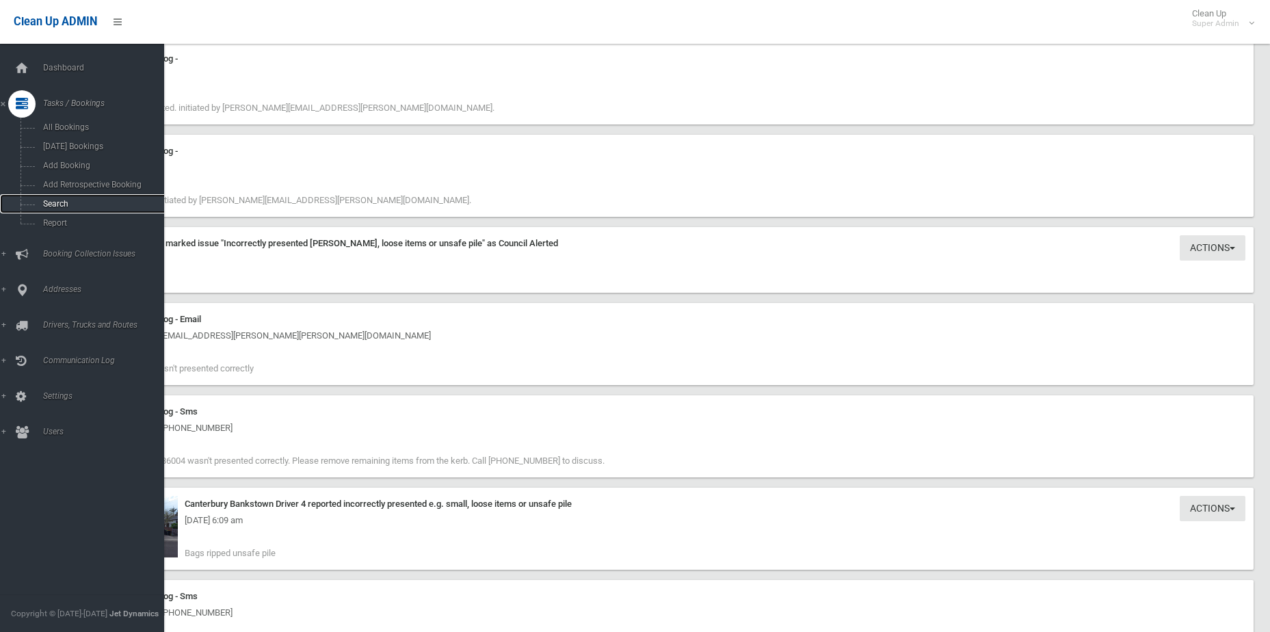
click at [68, 202] on span "Search" at bounding box center [101, 204] width 124 height 10
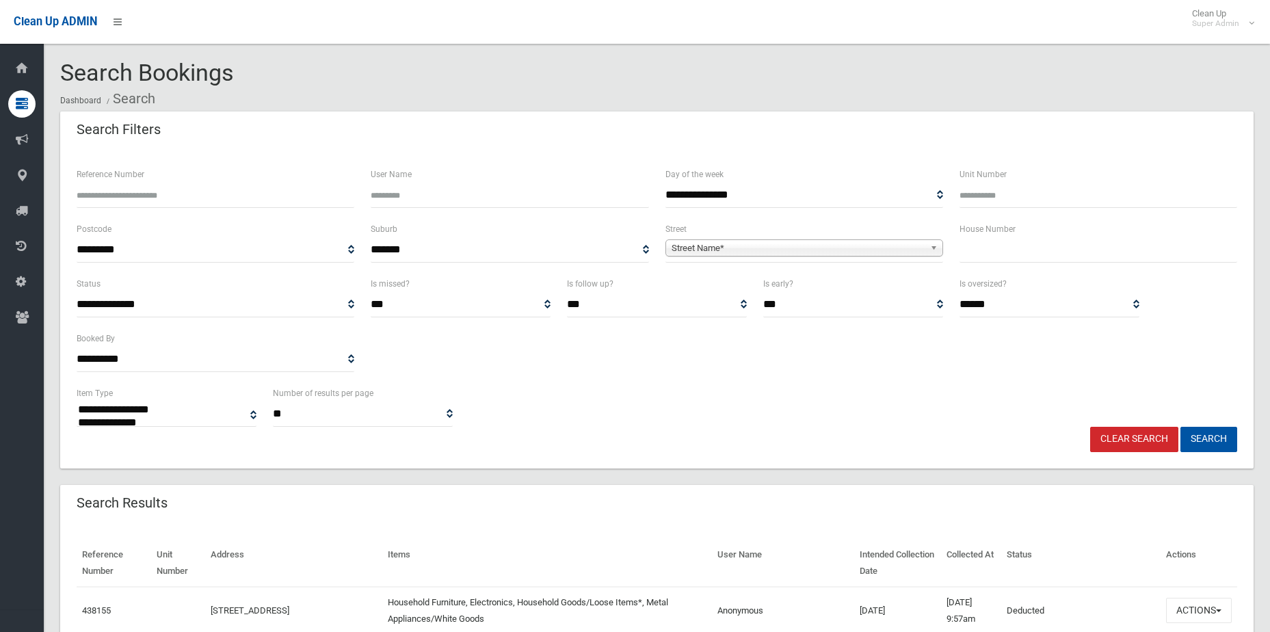
select select
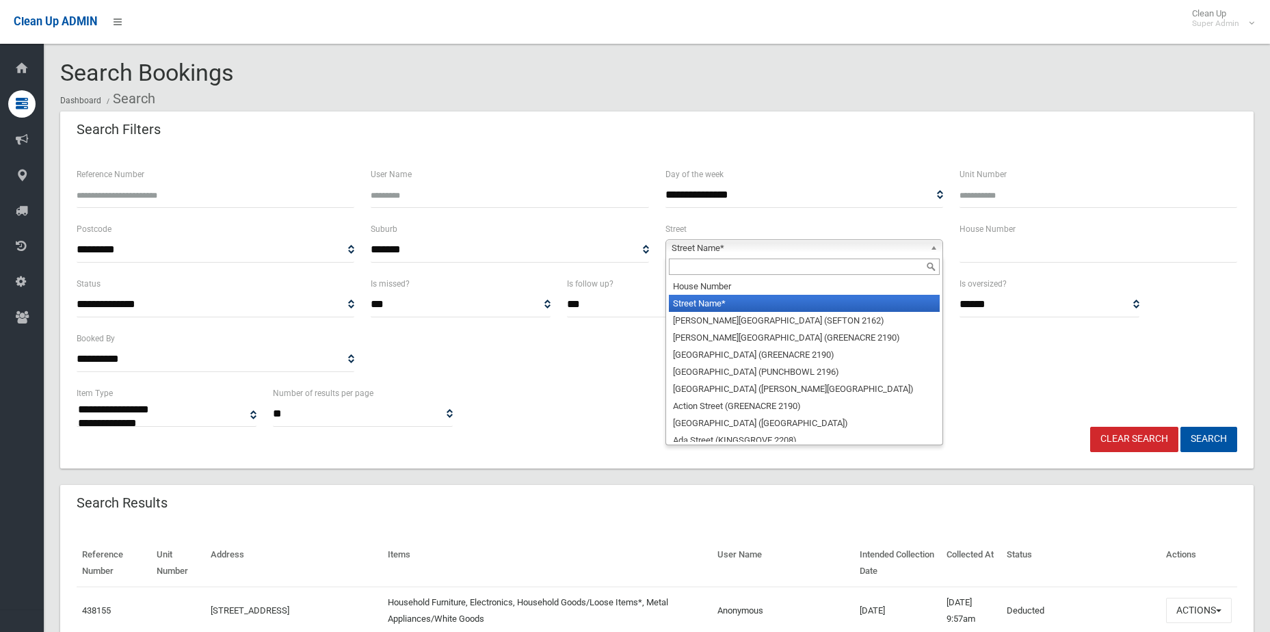
click at [707, 246] on span "Street Name*" at bounding box center [798, 248] width 253 height 16
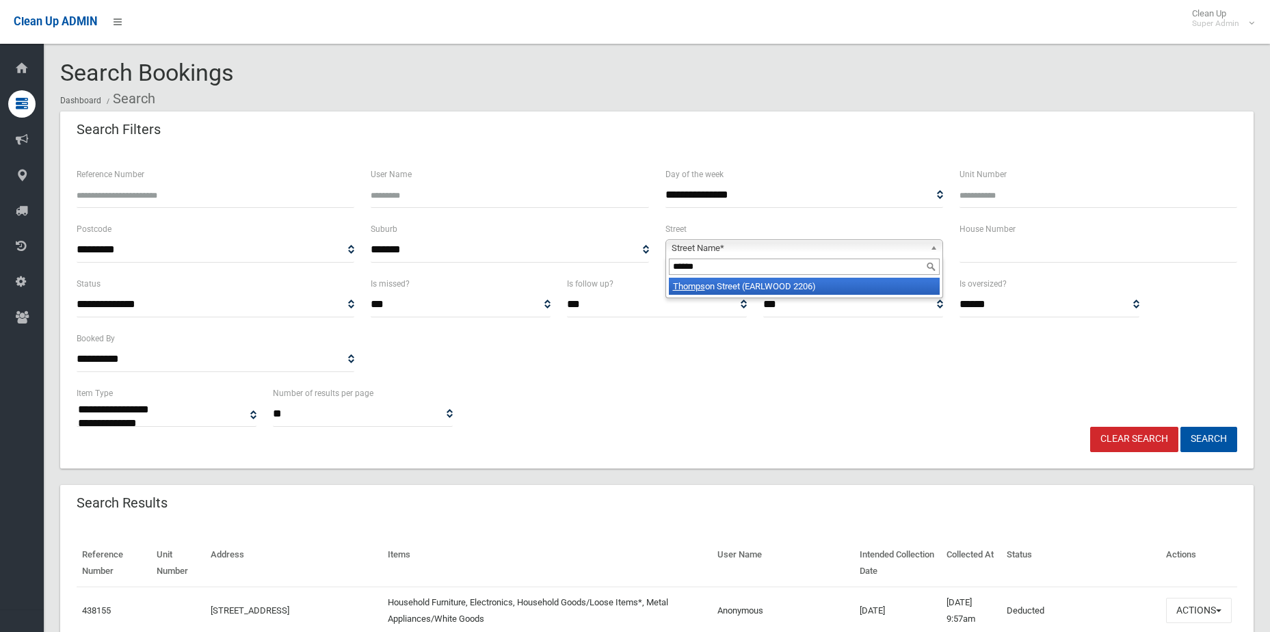
type input "*******"
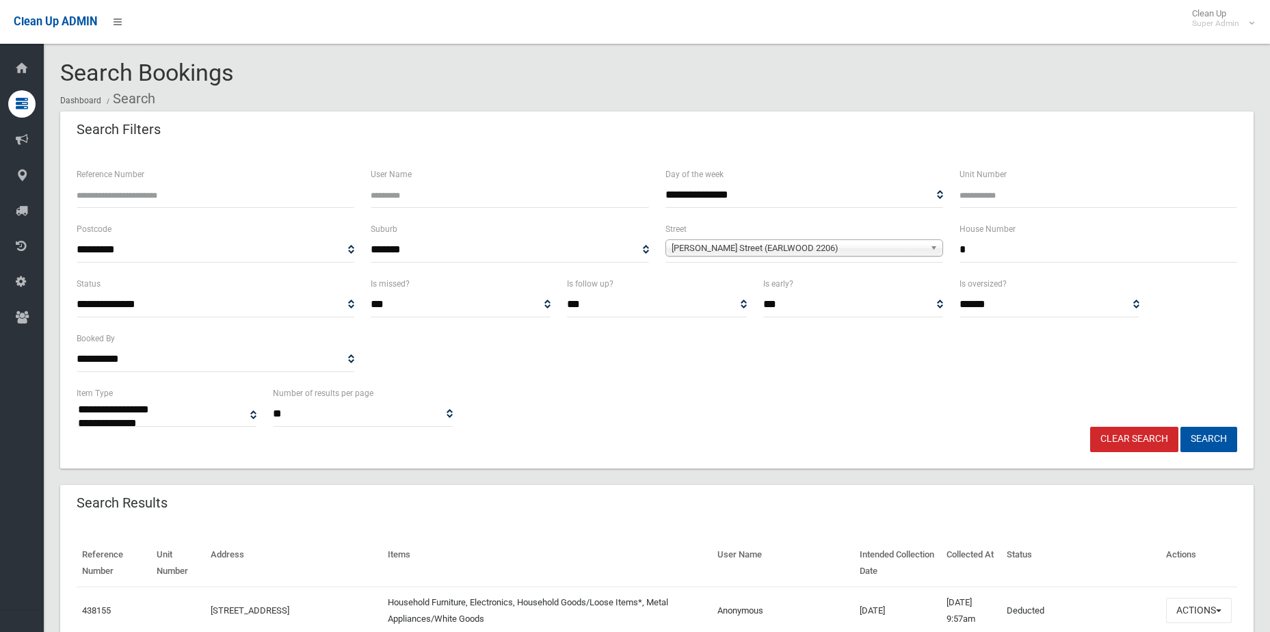
type input "*"
click at [1181, 427] on button "Search" at bounding box center [1209, 439] width 57 height 25
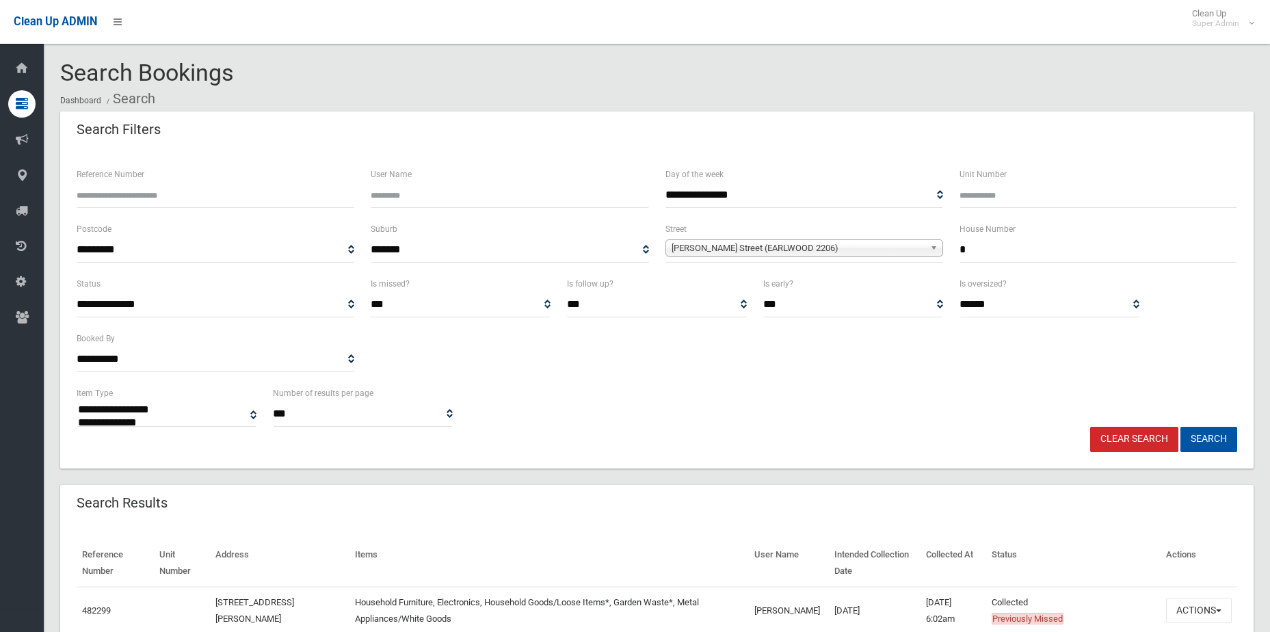
select select
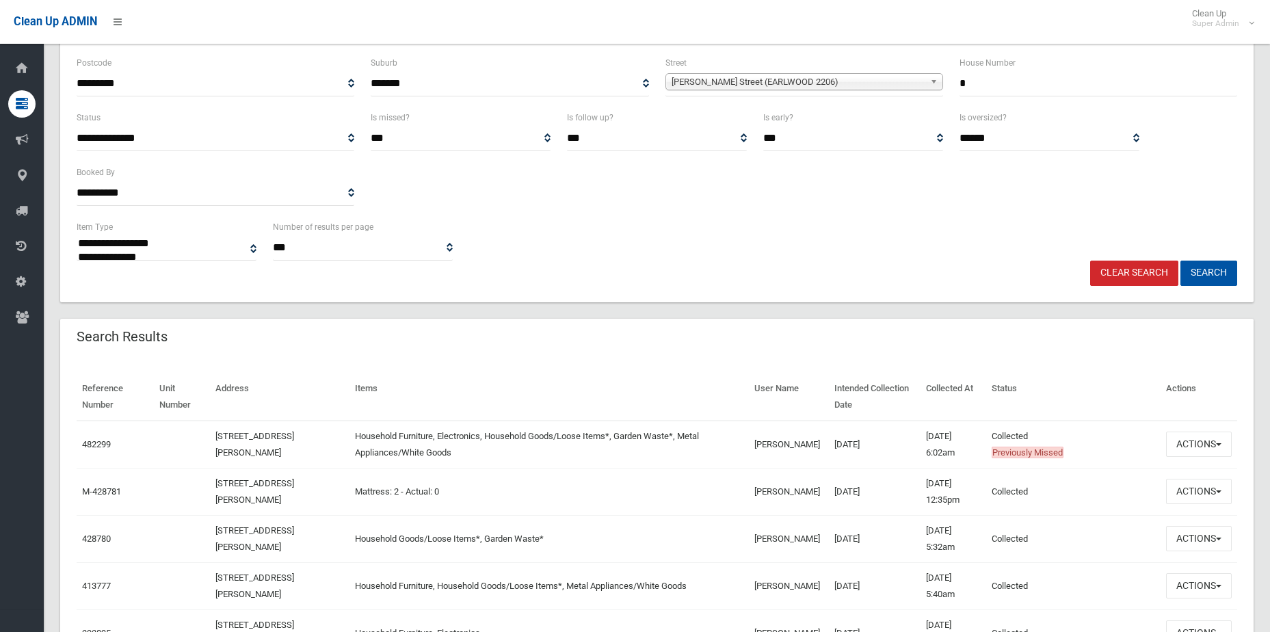
scroll to position [342, 0]
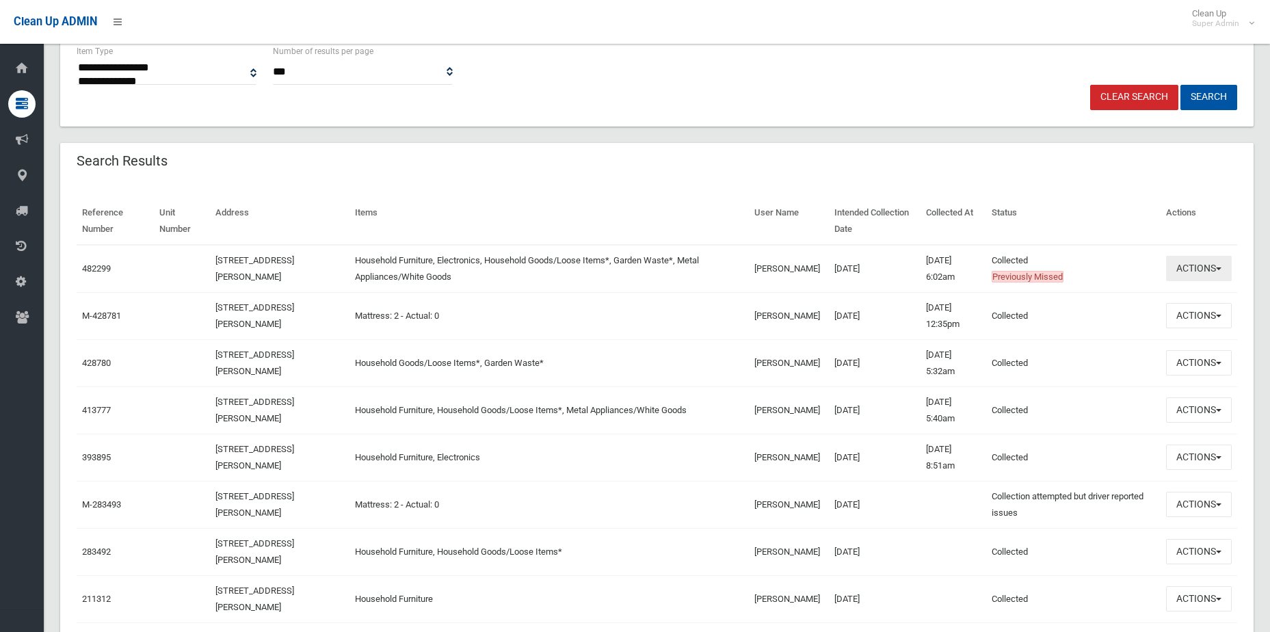
click at [1201, 263] on button "Actions" at bounding box center [1199, 268] width 66 height 25
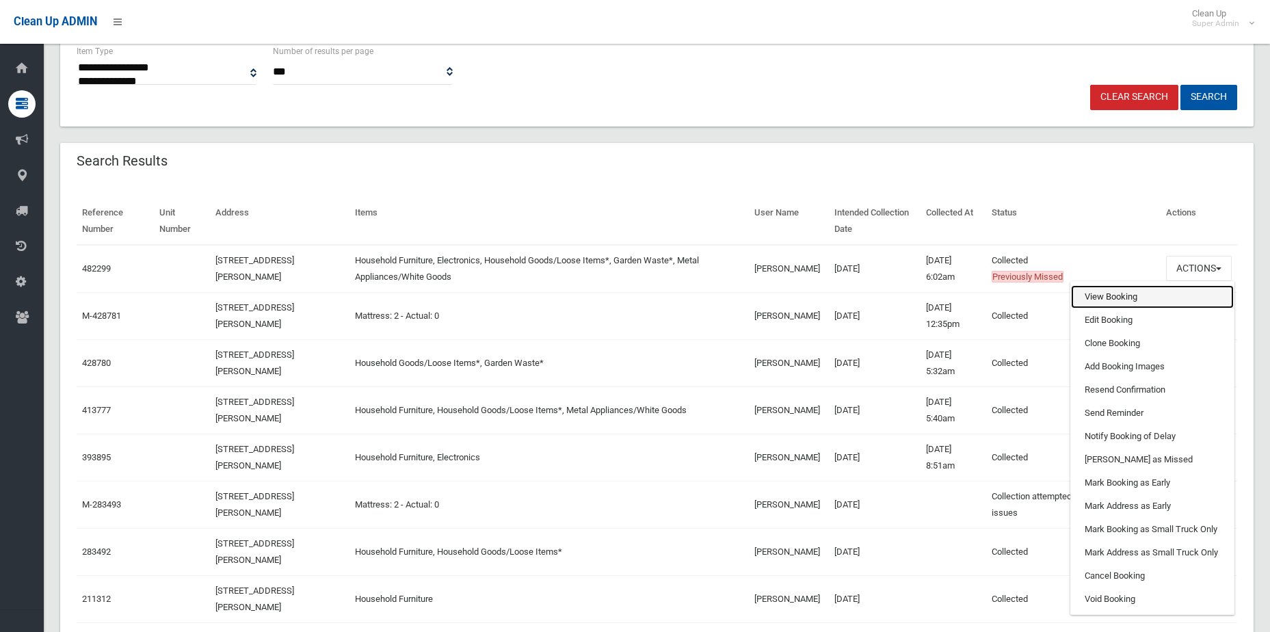
click at [1201, 292] on link "View Booking" at bounding box center [1152, 296] width 163 height 23
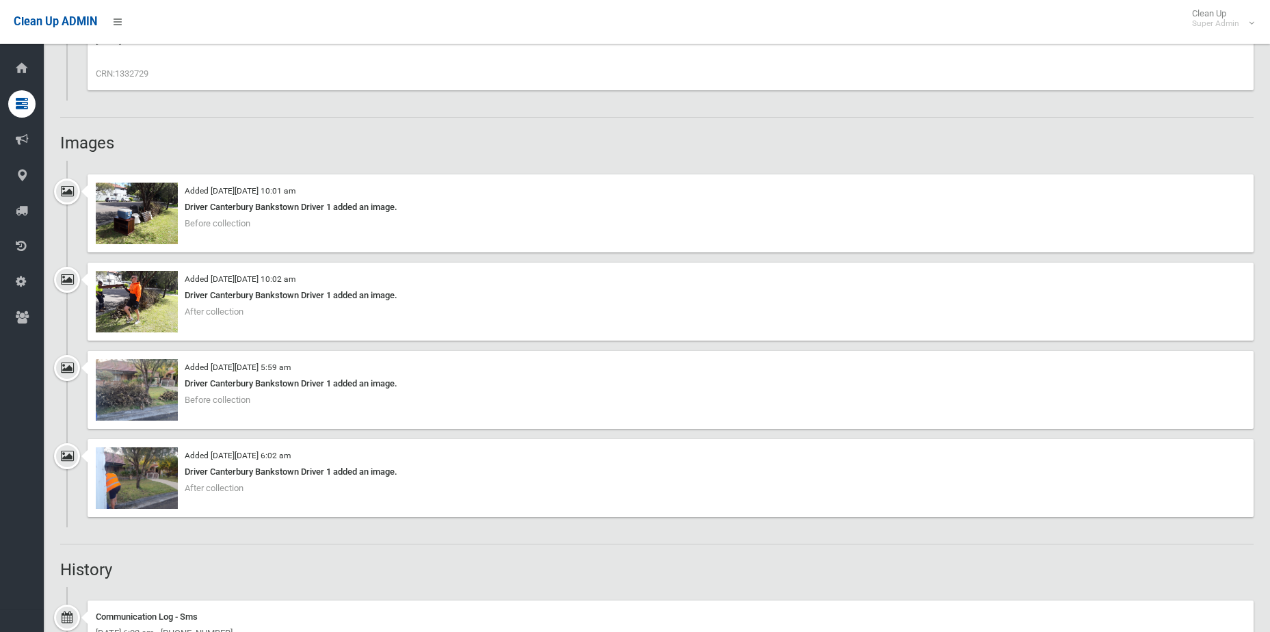
scroll to position [1026, 0]
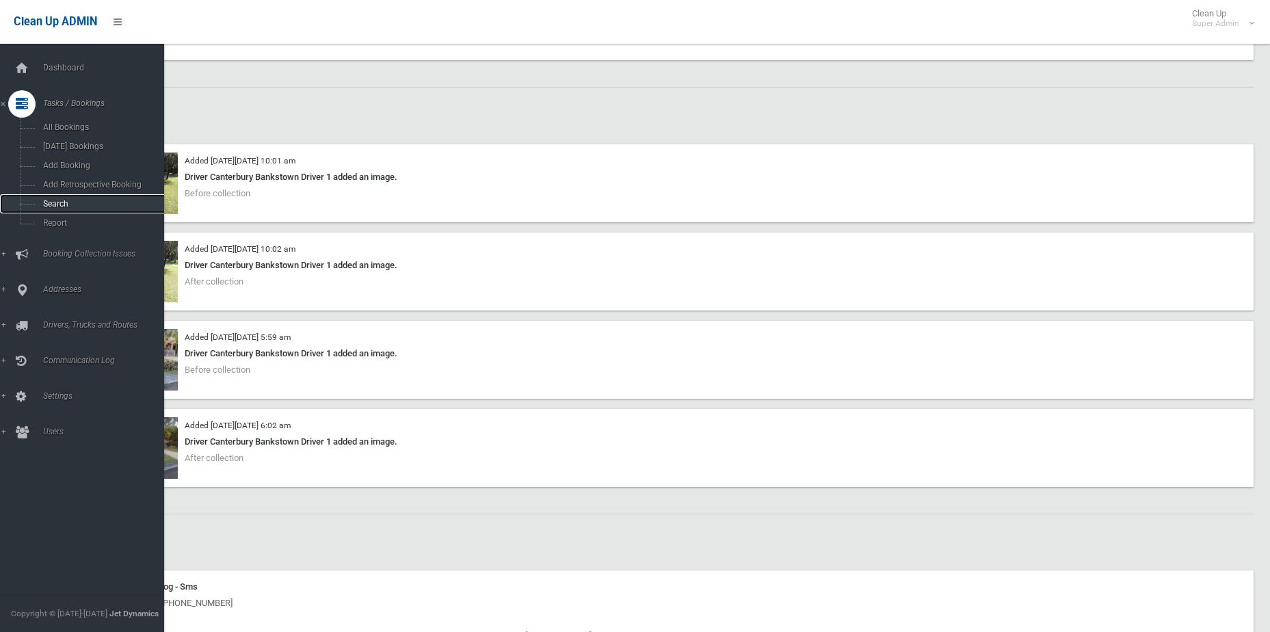
click at [66, 212] on link "Search" at bounding box center [87, 203] width 174 height 19
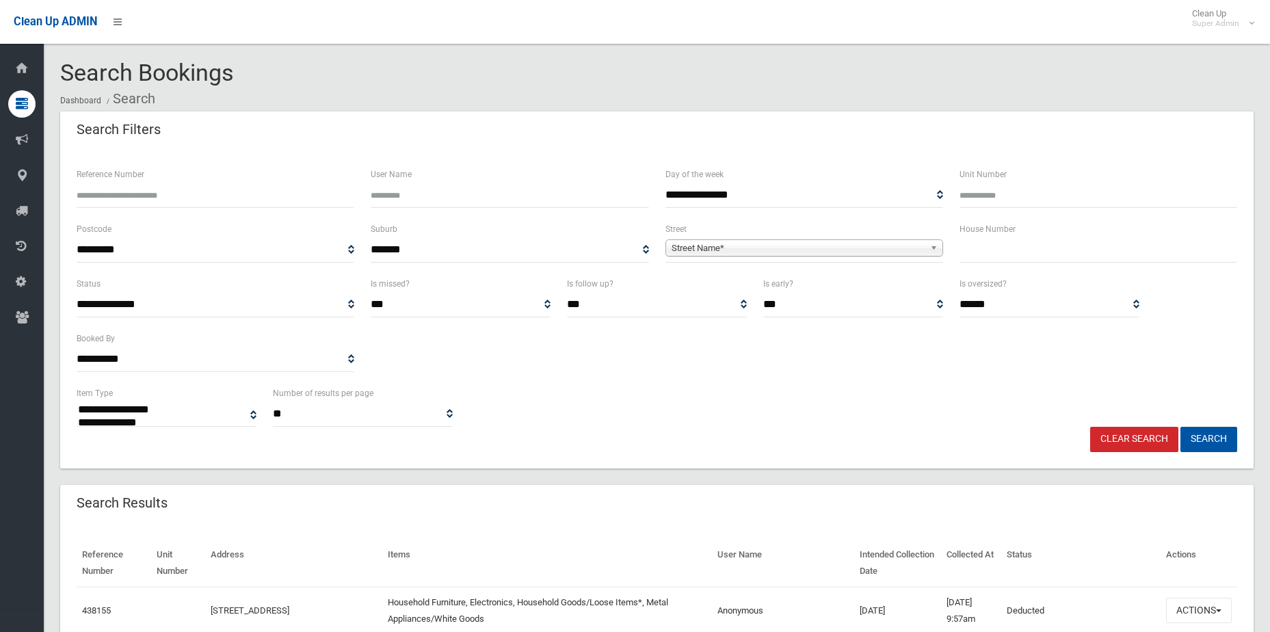
select select
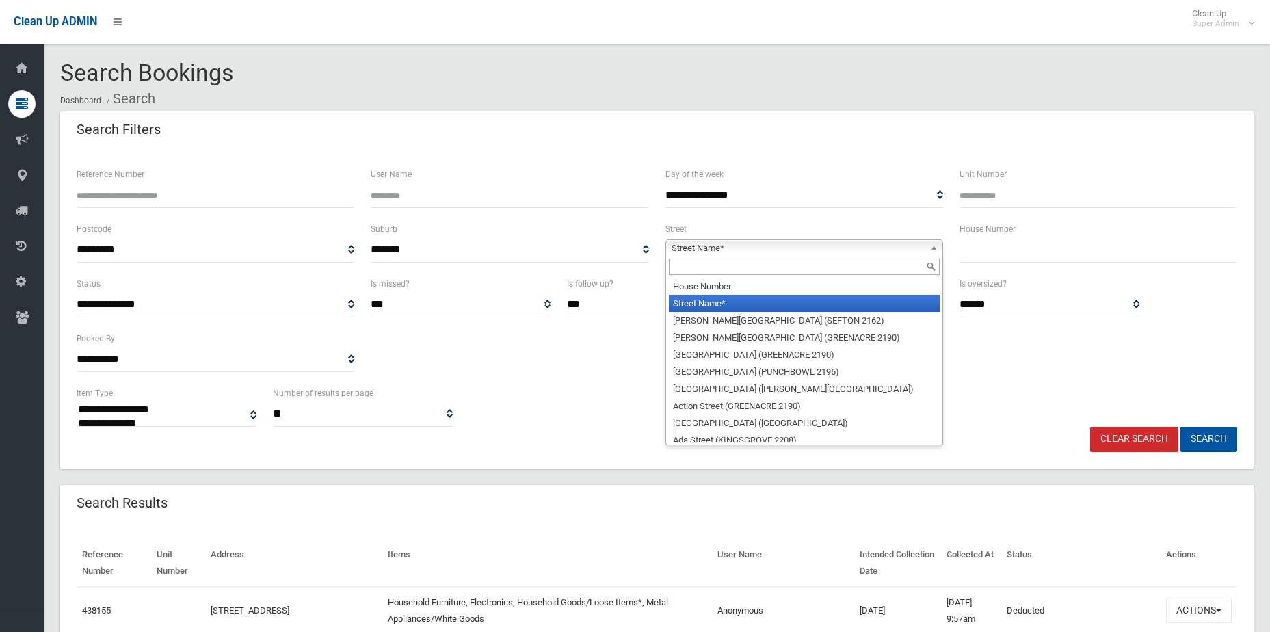
click at [757, 250] on span "Street Name*" at bounding box center [798, 248] width 253 height 16
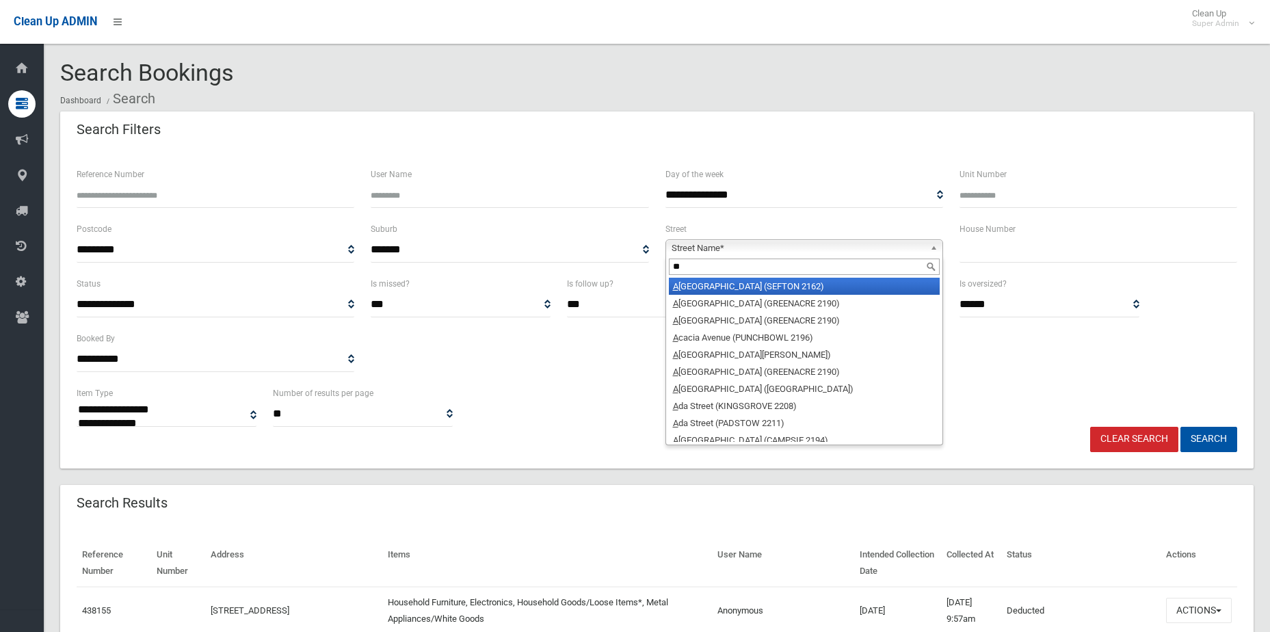
type input "***"
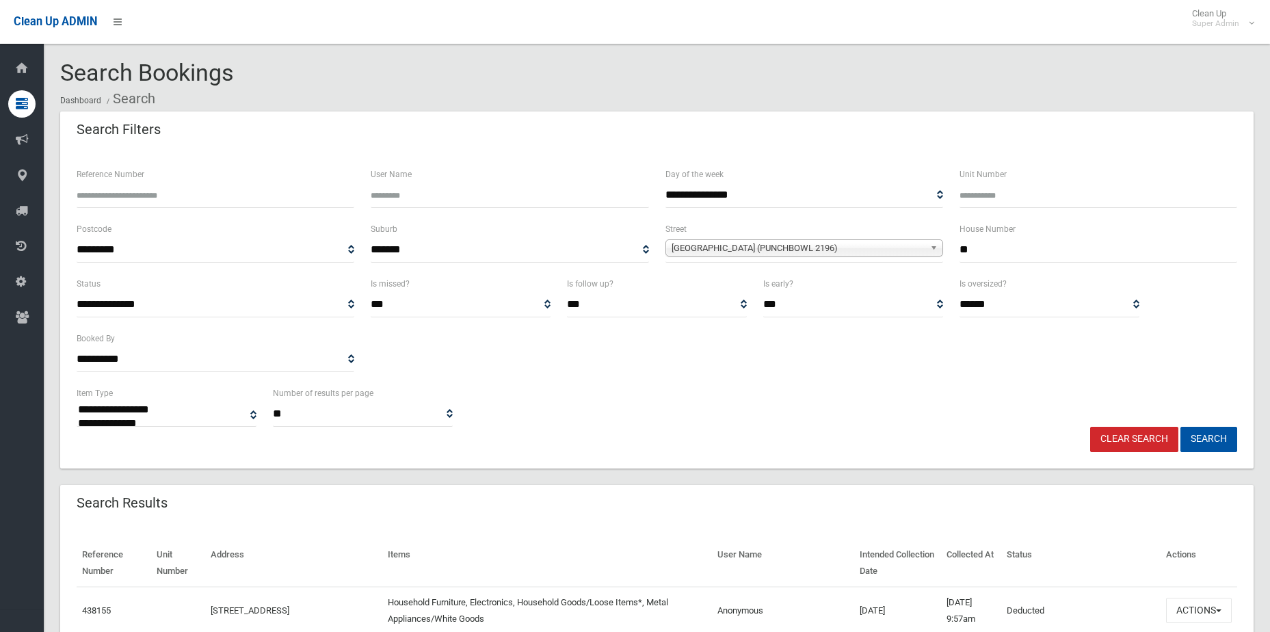
type input "**"
click at [1181, 427] on button "Search" at bounding box center [1209, 439] width 57 height 25
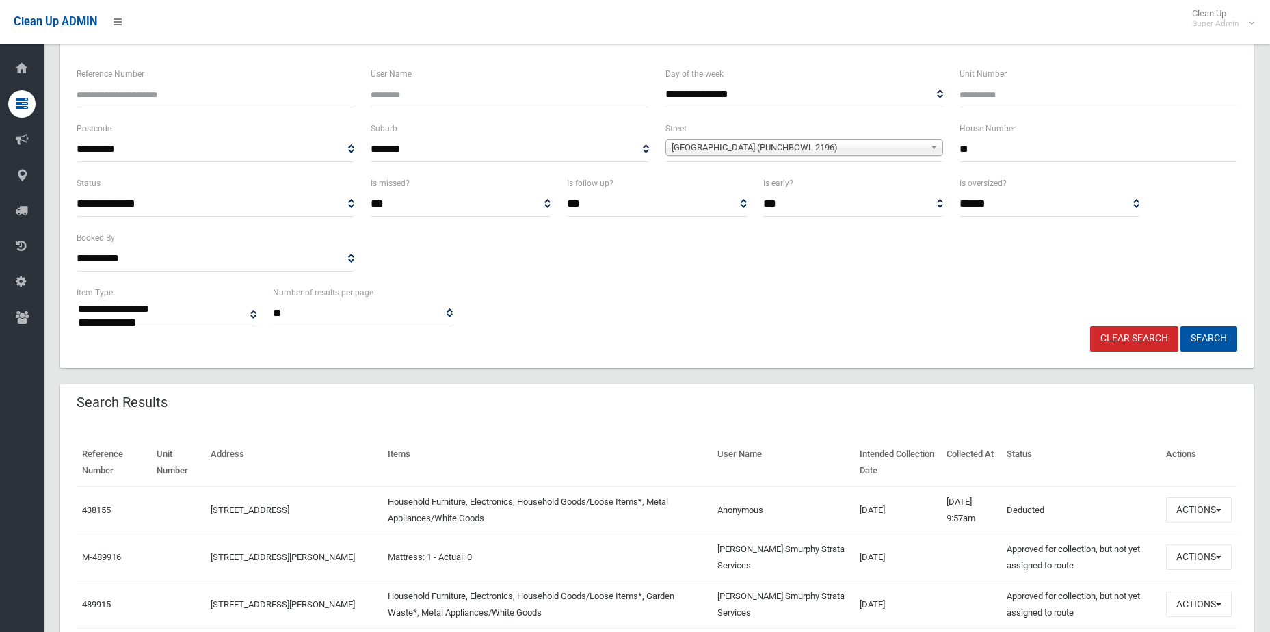
scroll to position [205, 0]
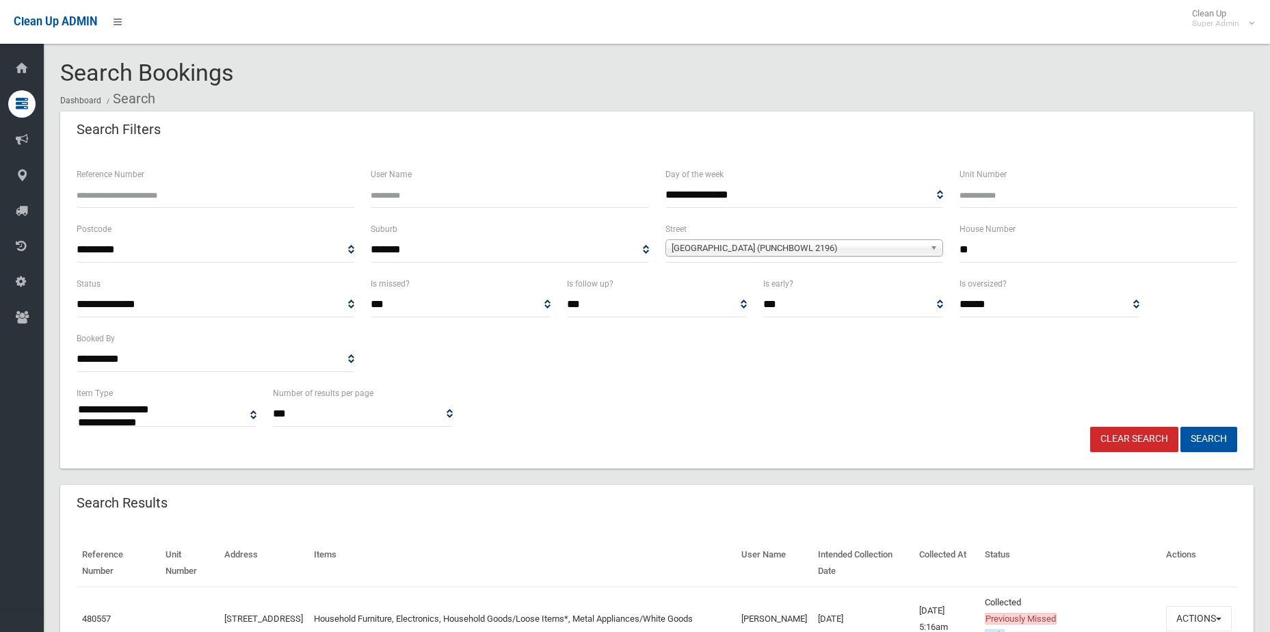
select select
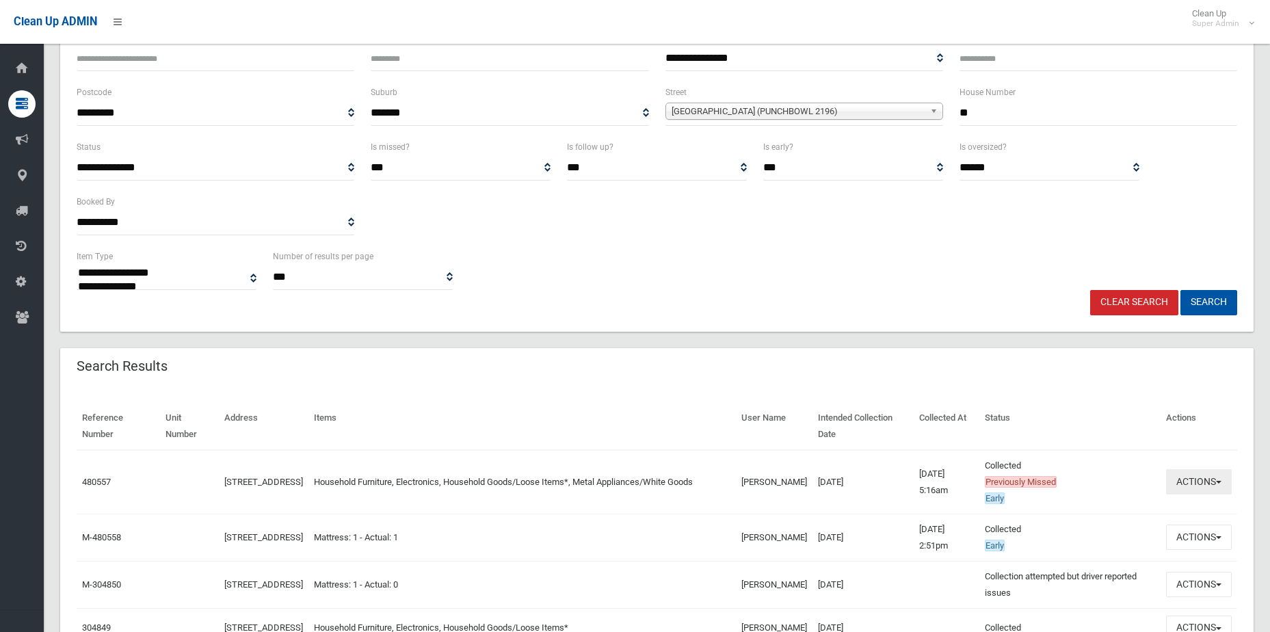
click at [1216, 480] on button "Actions" at bounding box center [1199, 481] width 66 height 25
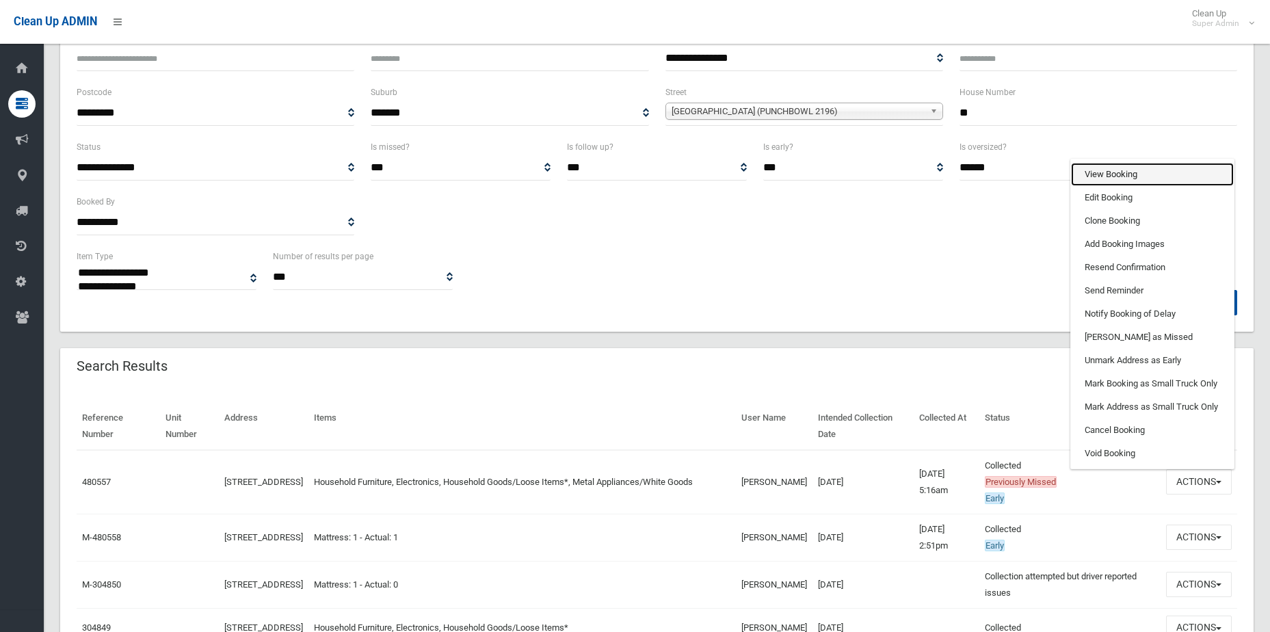
click at [1114, 166] on link "View Booking" at bounding box center [1152, 174] width 163 height 23
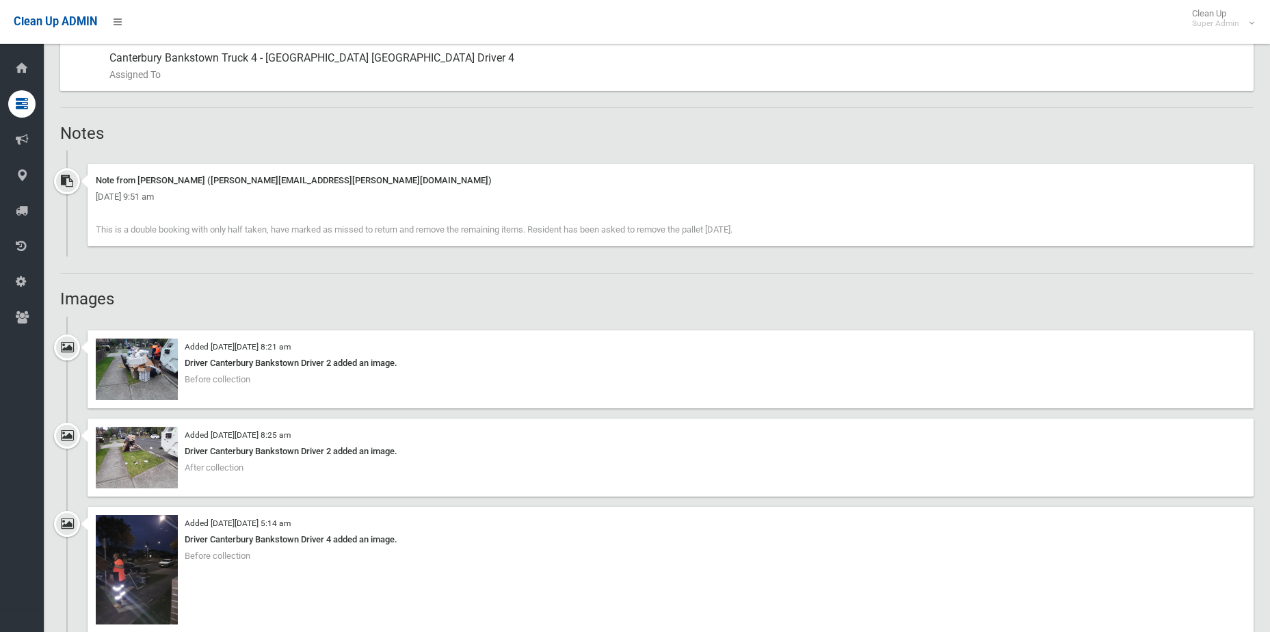
scroll to position [821, 0]
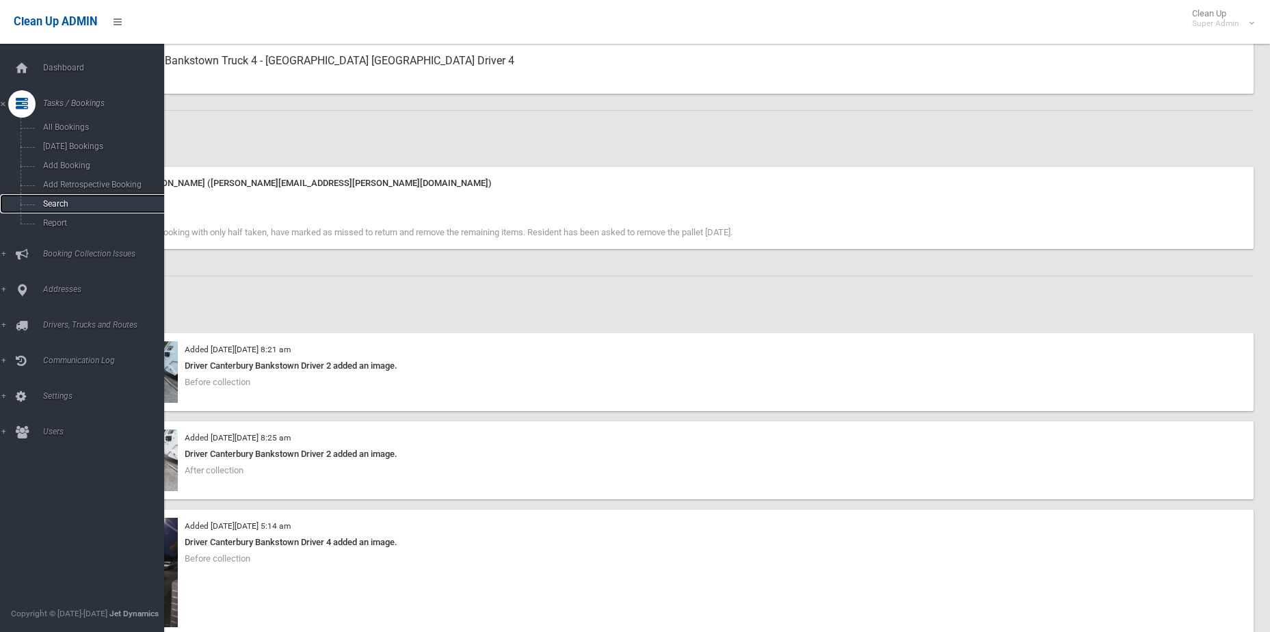
click at [60, 207] on span "Search" at bounding box center [101, 204] width 124 height 10
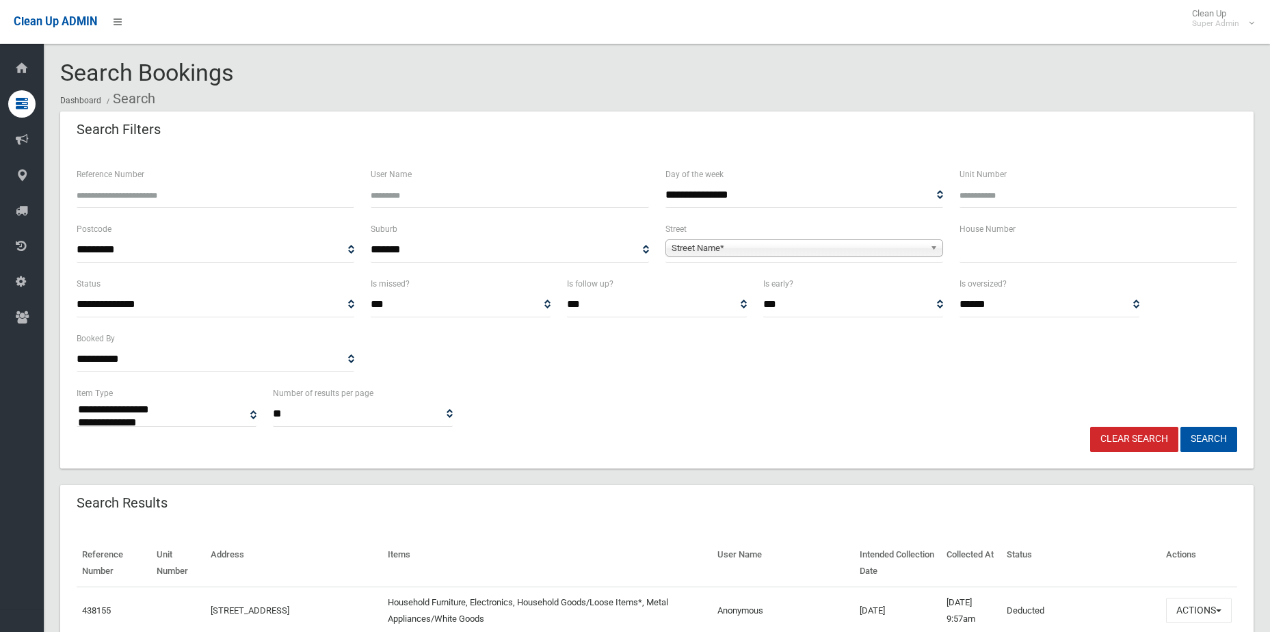
select select
click at [703, 248] on span "Street Name*" at bounding box center [798, 248] width 253 height 16
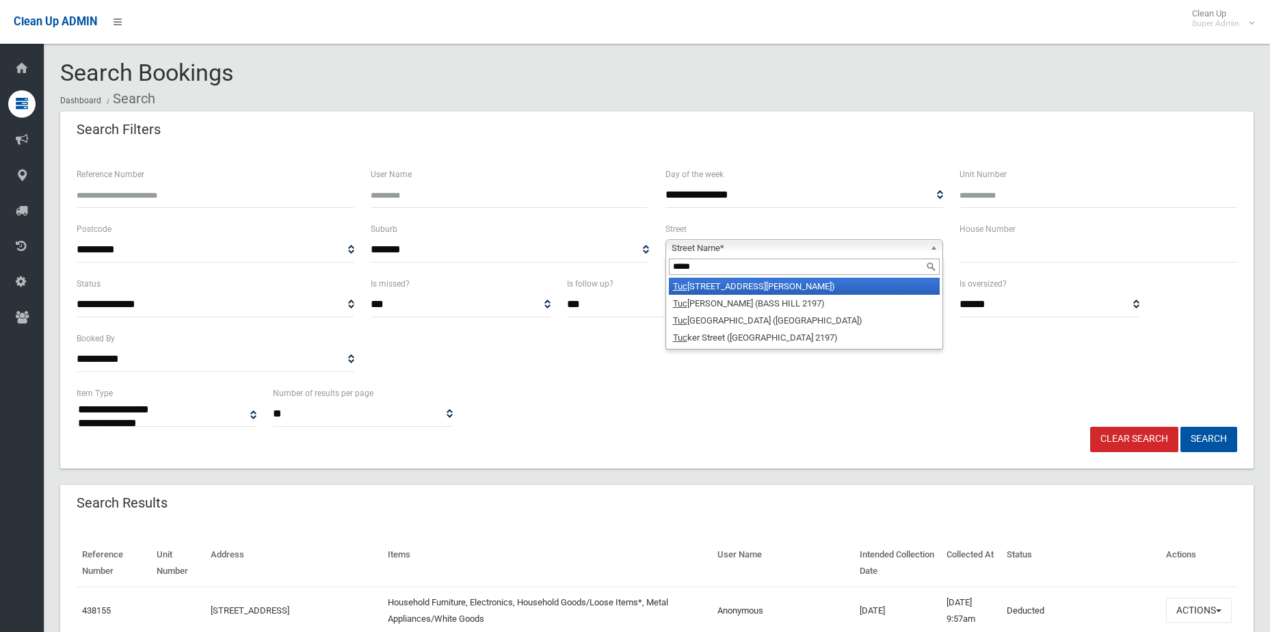
type input "******"
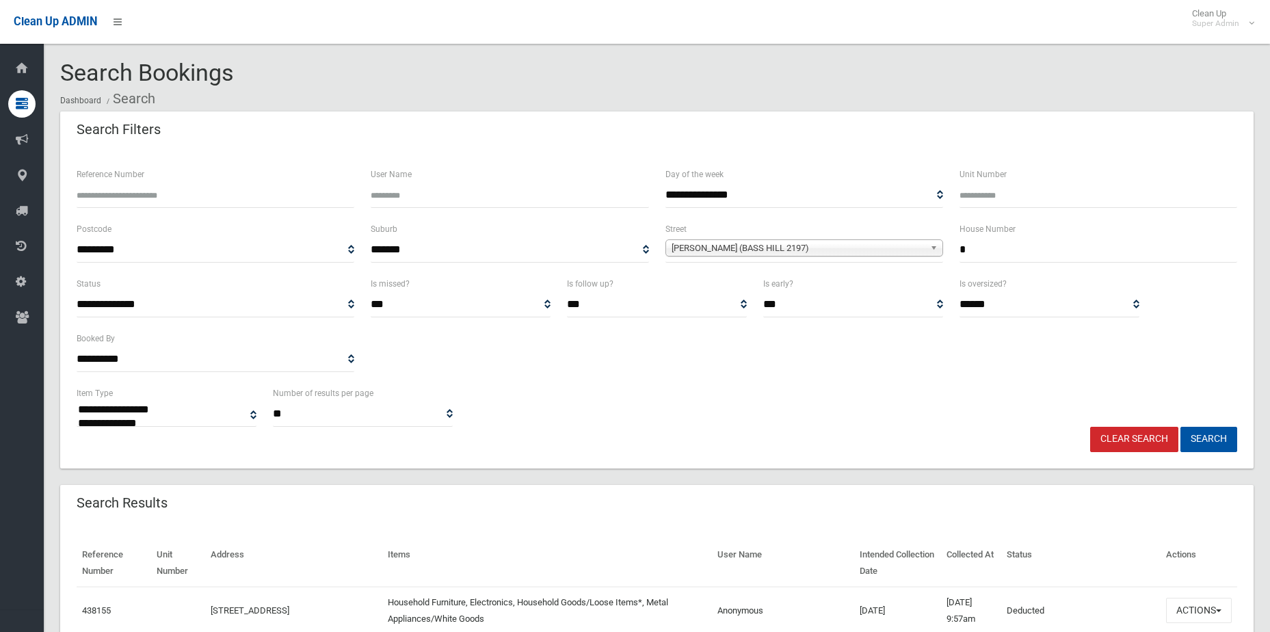
click at [1181, 427] on button "Search" at bounding box center [1209, 439] width 57 height 25
type input "**"
click at [1181, 427] on button "Search" at bounding box center [1209, 439] width 57 height 25
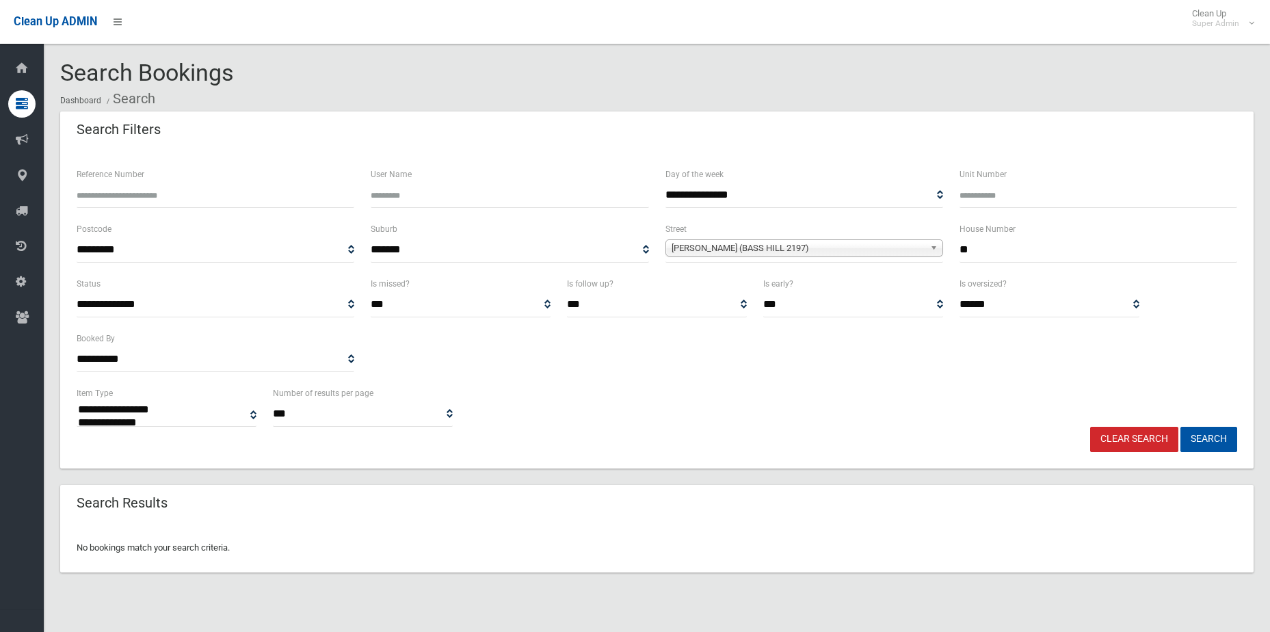
select select
click at [835, 250] on span "[PERSON_NAME] (BASS HILL 2197)" at bounding box center [798, 248] width 253 height 16
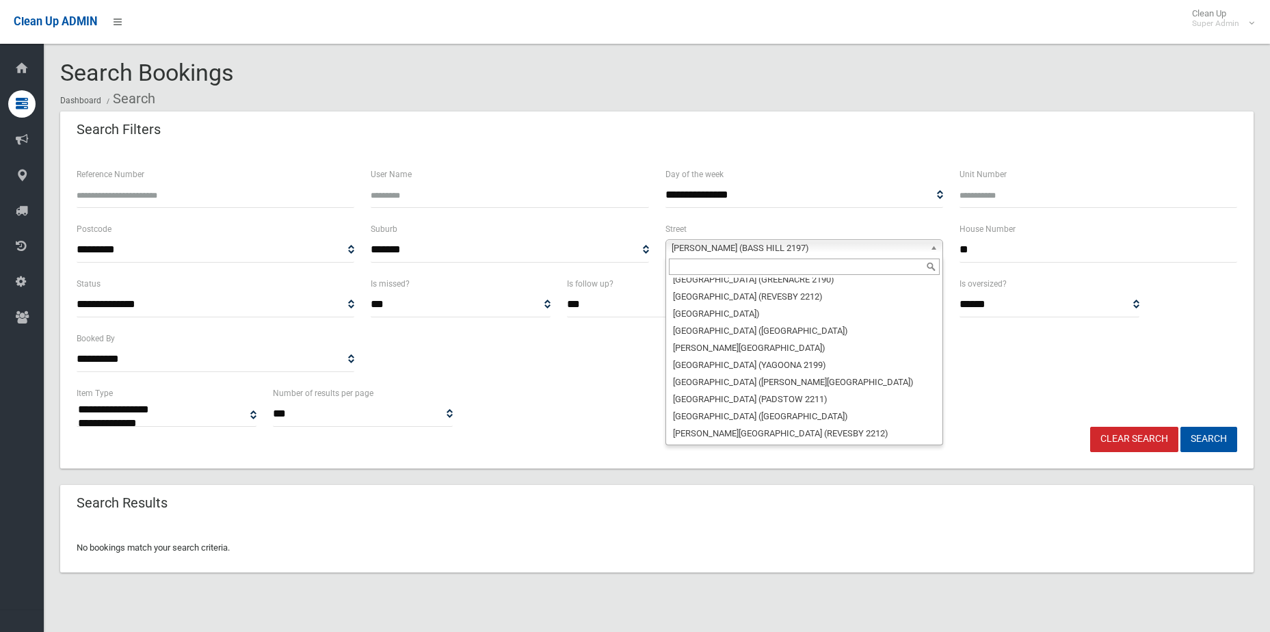
scroll to position [35787, 0]
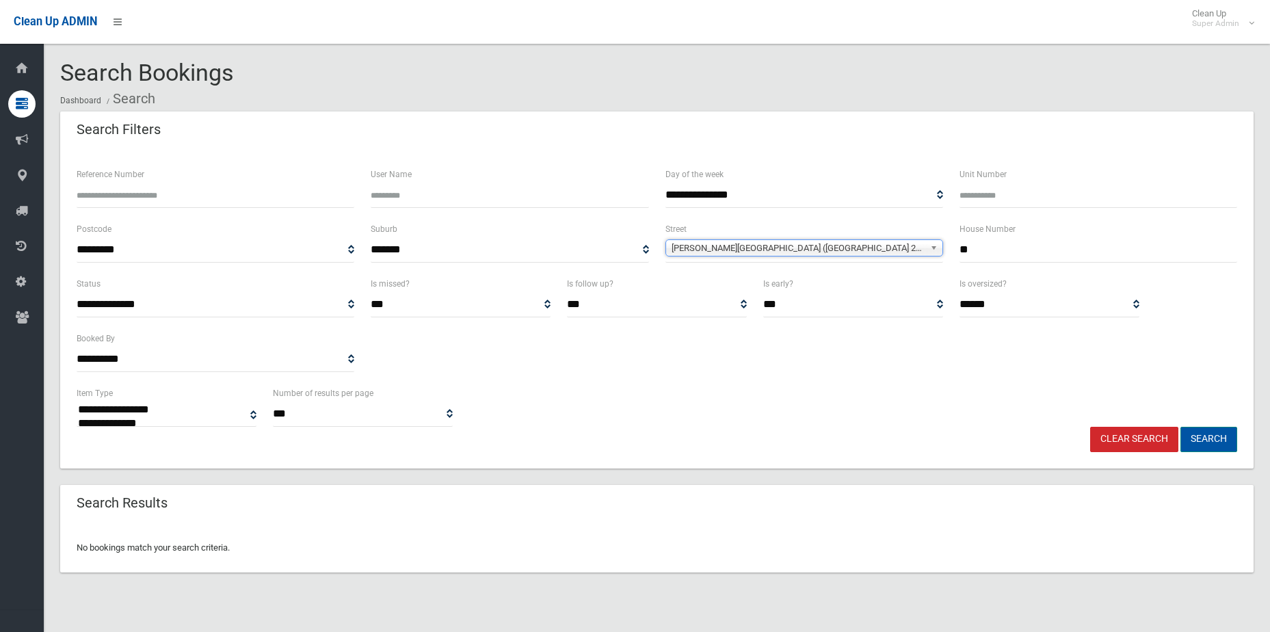
click at [1205, 447] on button "Search" at bounding box center [1209, 439] width 57 height 25
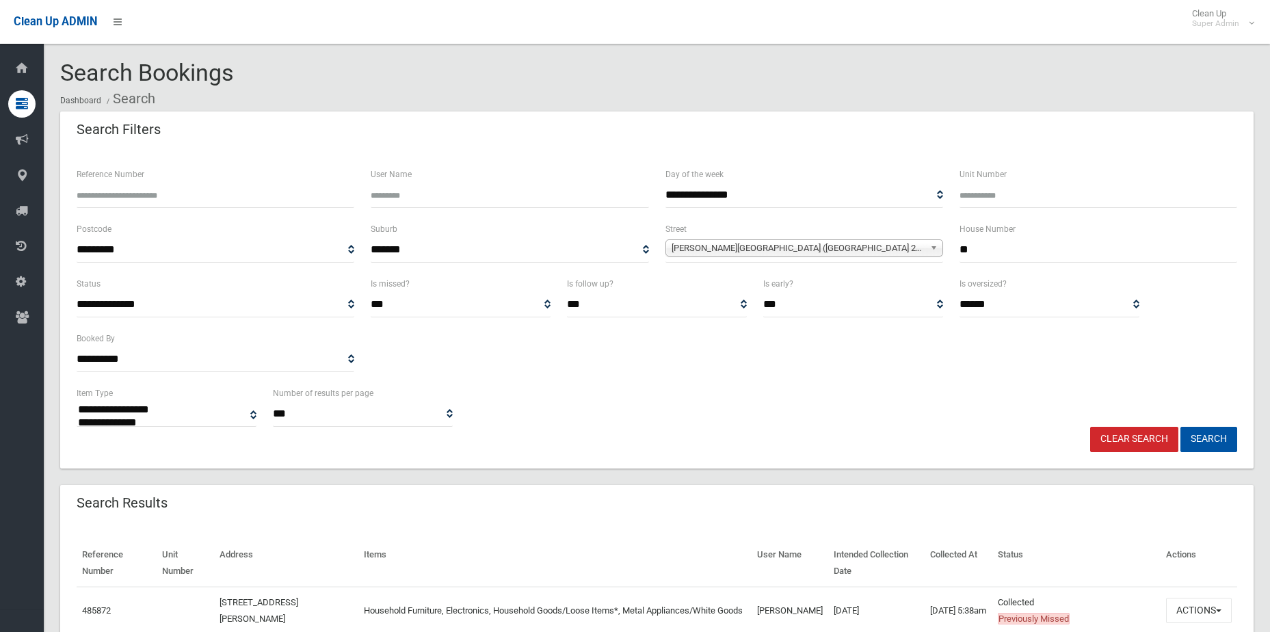
select select
click at [1163, 82] on div "Search Bookings Dashboard Search" at bounding box center [657, 85] width 1194 height 51
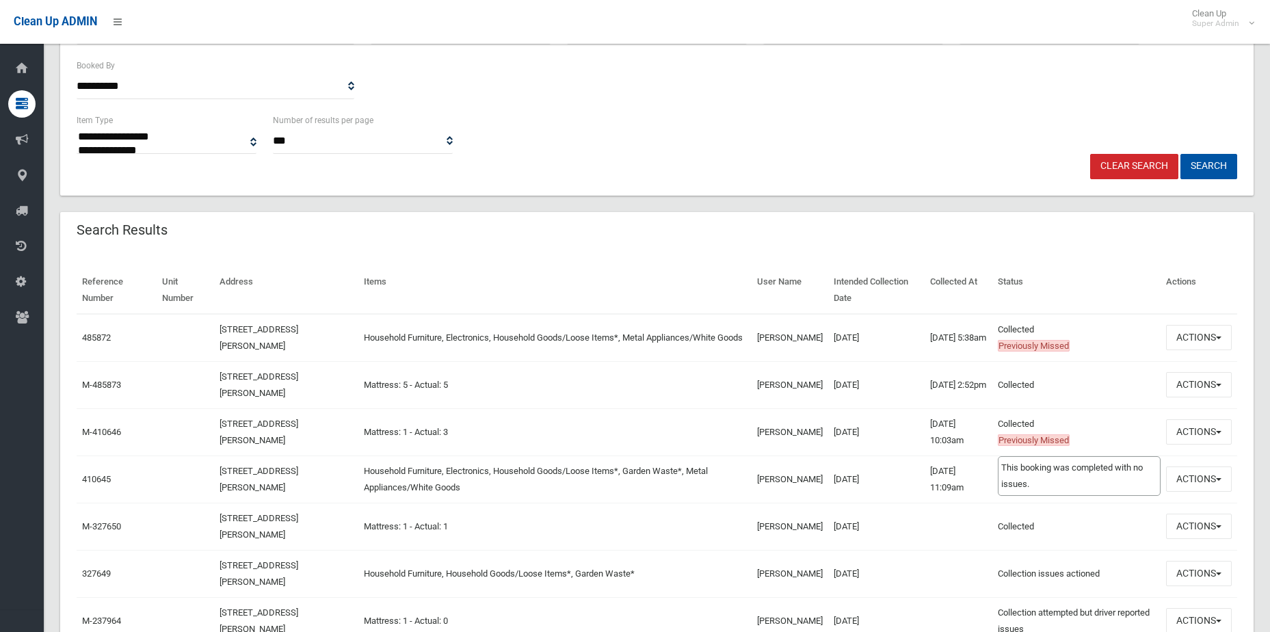
scroll to position [274, 0]
click at [1192, 339] on button "Actions" at bounding box center [1199, 336] width 66 height 25
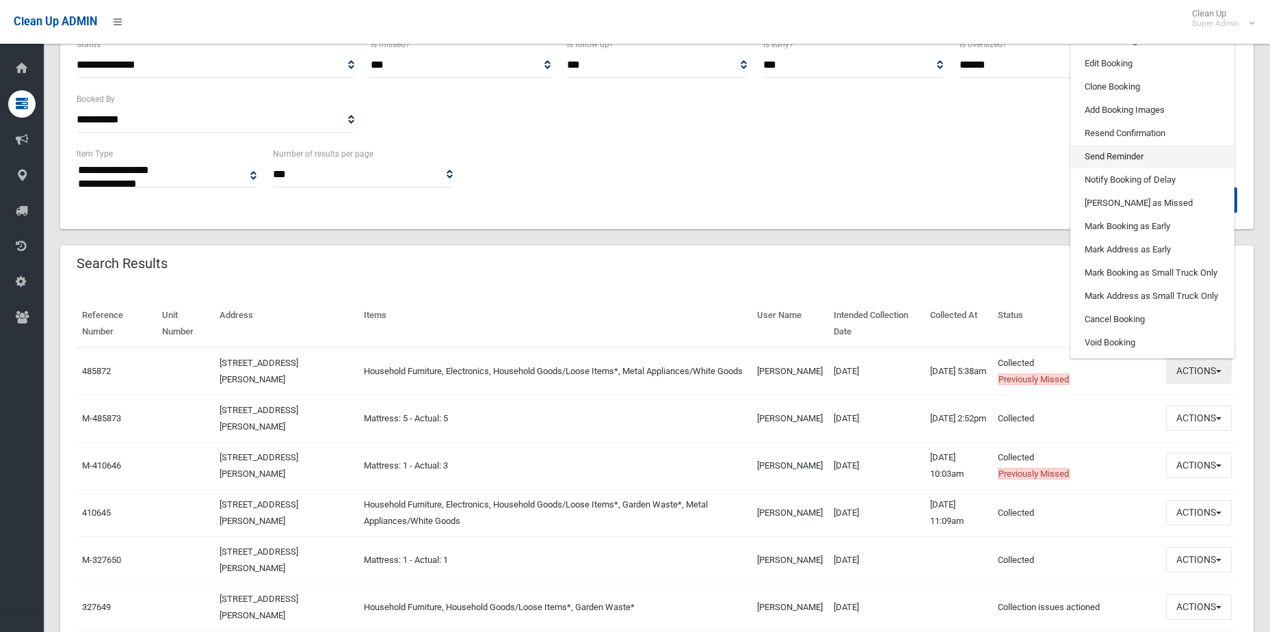
scroll to position [205, 0]
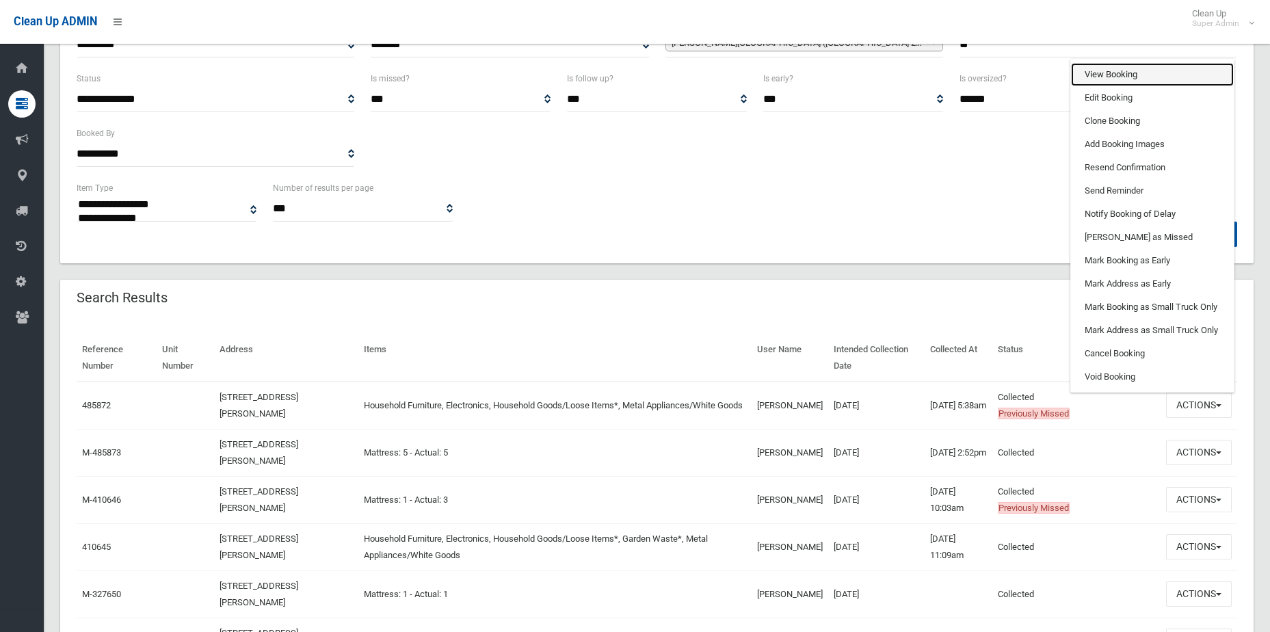
click at [1099, 71] on link "View Booking" at bounding box center [1152, 74] width 163 height 23
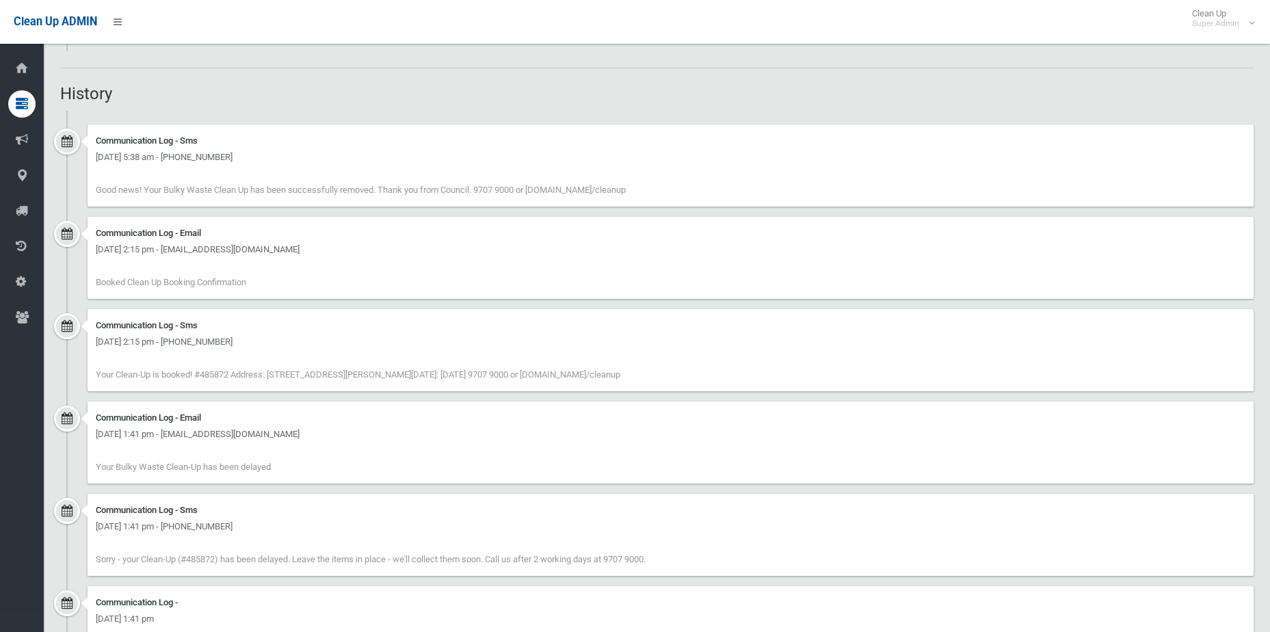
scroll to position [3557, 0]
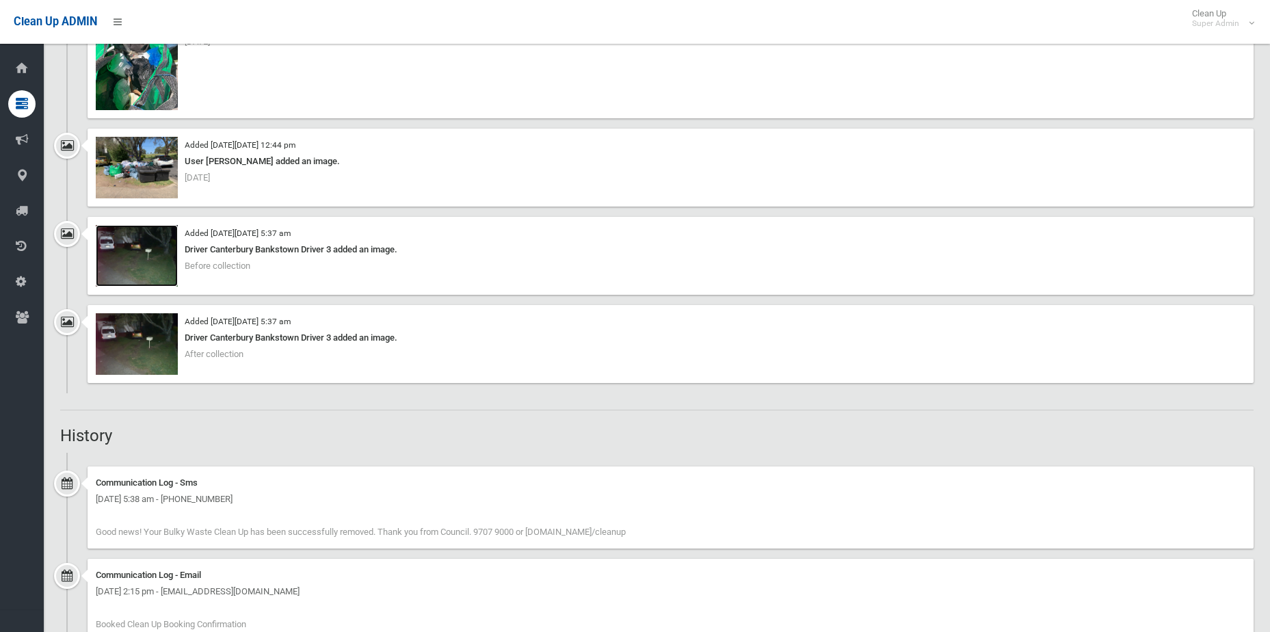
click at [150, 257] on img at bounding box center [137, 256] width 82 height 62
click at [124, 259] on img at bounding box center [137, 256] width 82 height 62
click at [146, 169] on img at bounding box center [137, 168] width 82 height 62
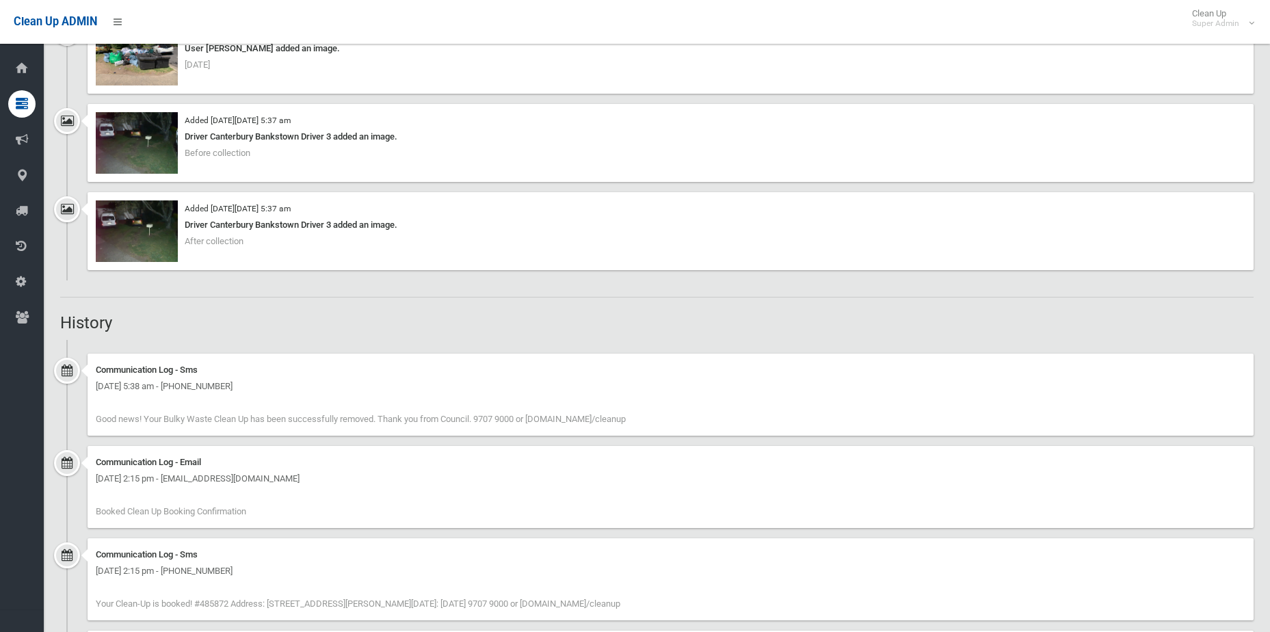
scroll to position [3694, 0]
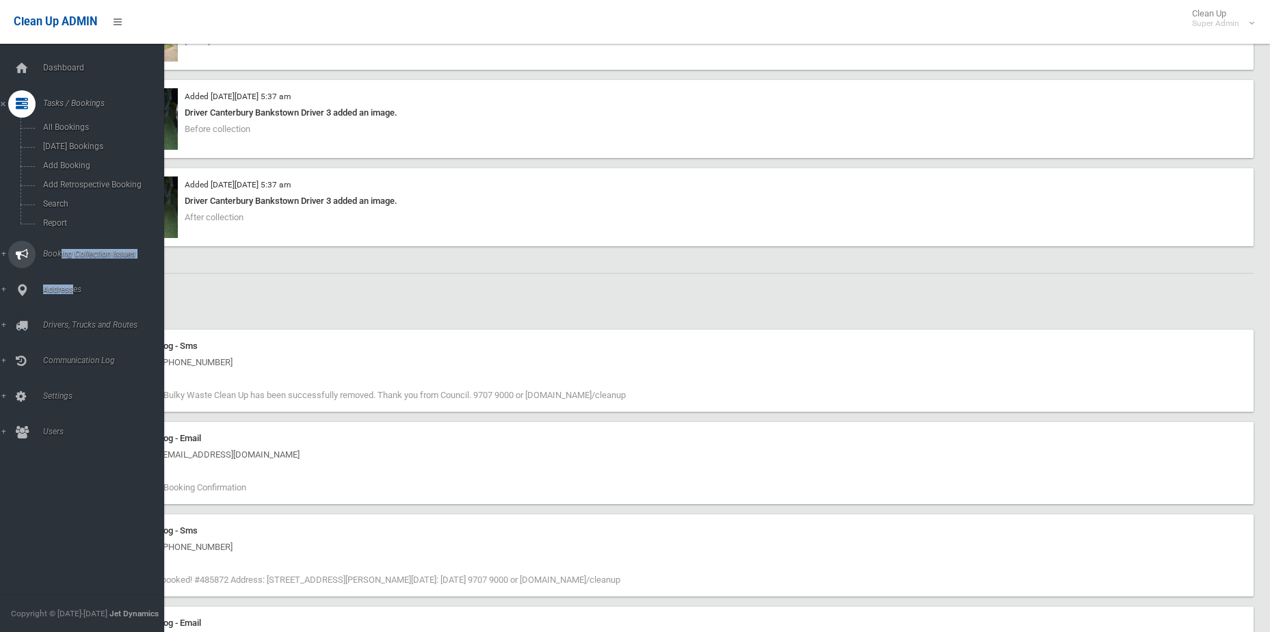
drag, startPoint x: 73, startPoint y: 287, endPoint x: 57, endPoint y: 247, distance: 43.6
click at [57, 247] on ul "Dashboard Tasks / Bookings All Bookings Today's Bookings Add Booking Add Retros…" at bounding box center [87, 250] width 174 height 391
drag, startPoint x: 57, startPoint y: 247, endPoint x: 53, endPoint y: 207, distance: 39.9
click at [53, 207] on span "Search" at bounding box center [101, 204] width 124 height 10
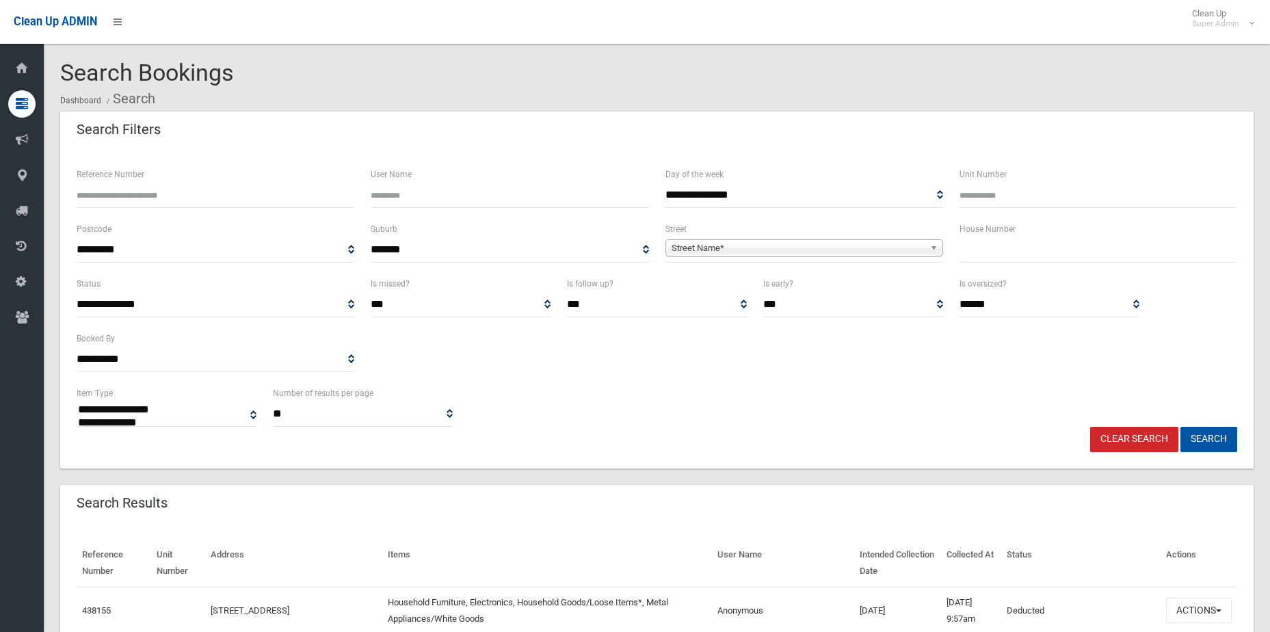
select select
click at [740, 253] on span "Street Name*" at bounding box center [798, 248] width 253 height 16
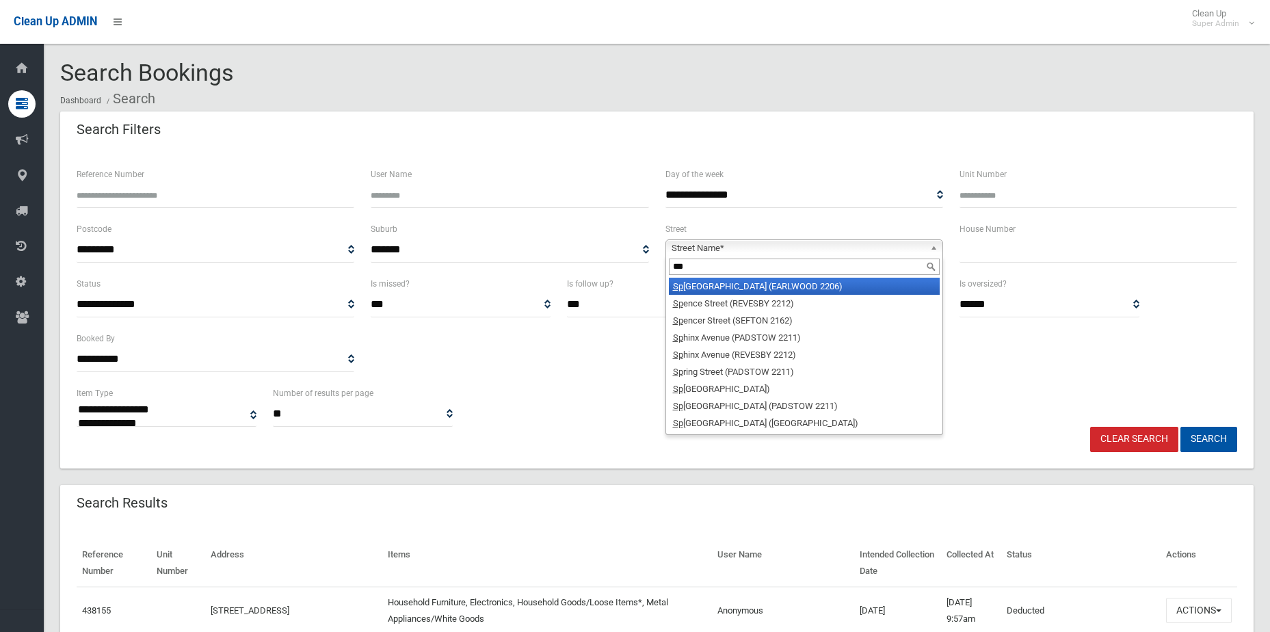
type input "****"
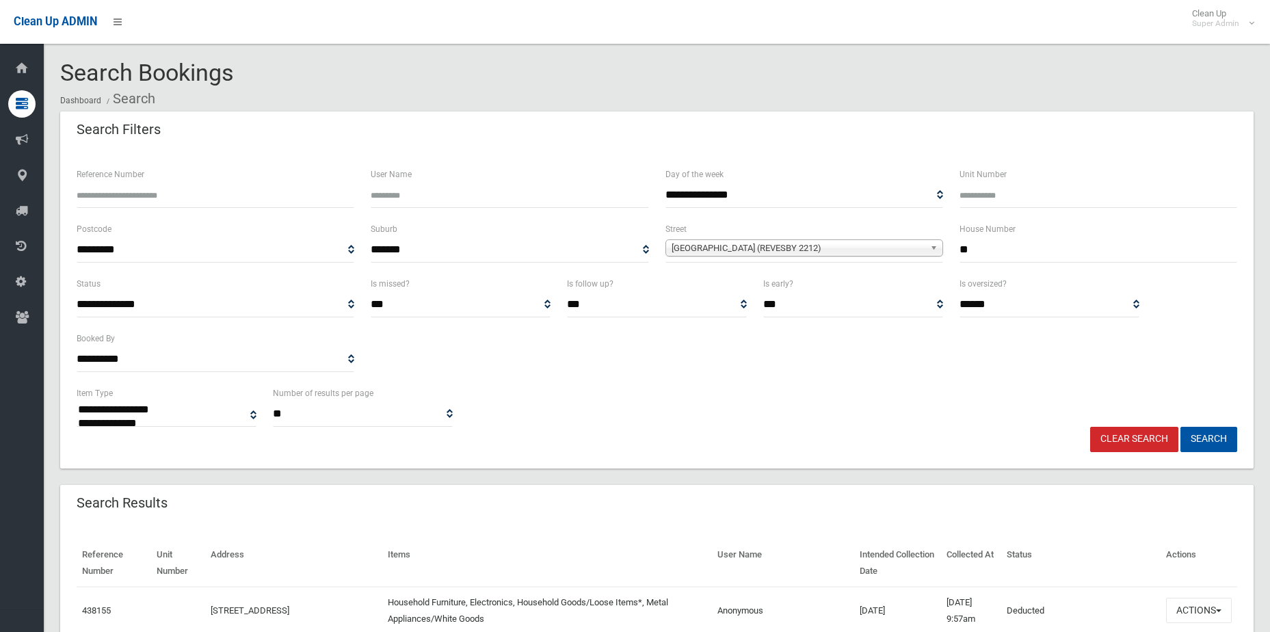
type input "**"
click at [1181, 427] on button "Search" at bounding box center [1209, 439] width 57 height 25
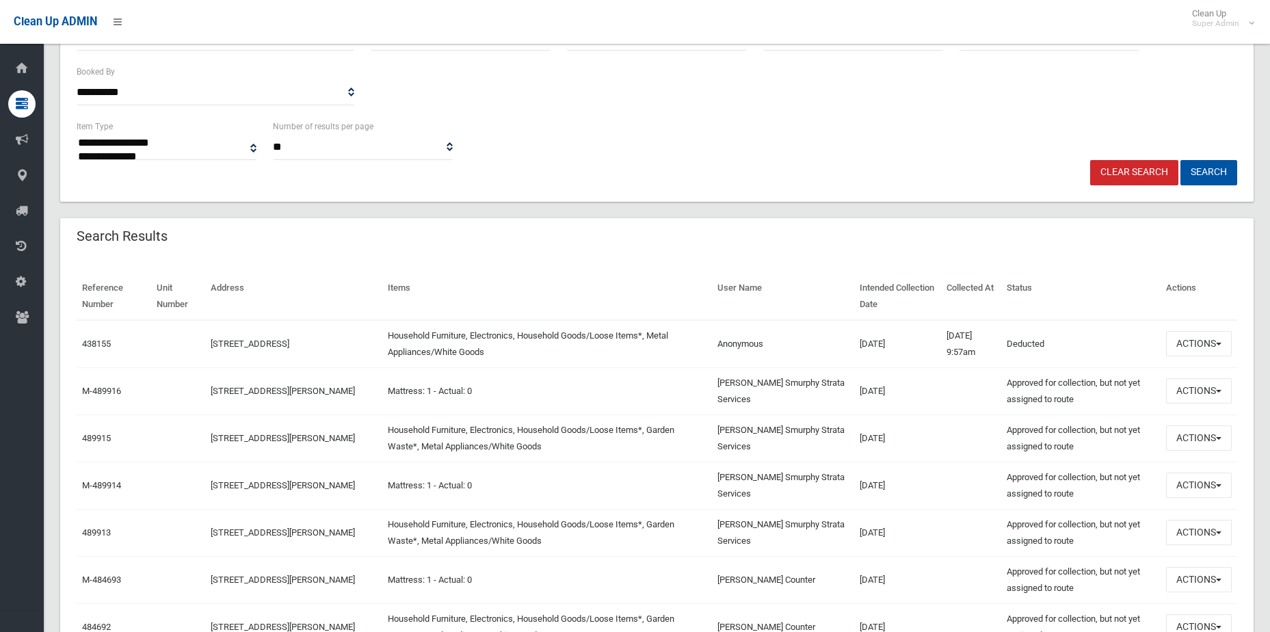
scroll to position [274, 0]
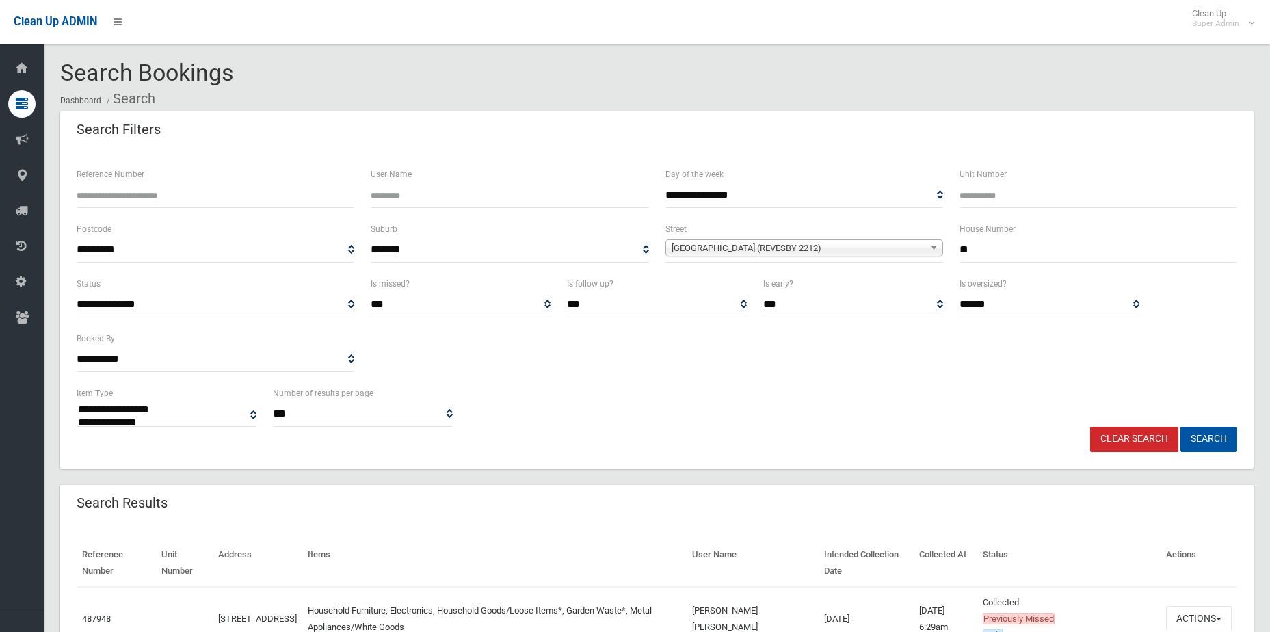
select select
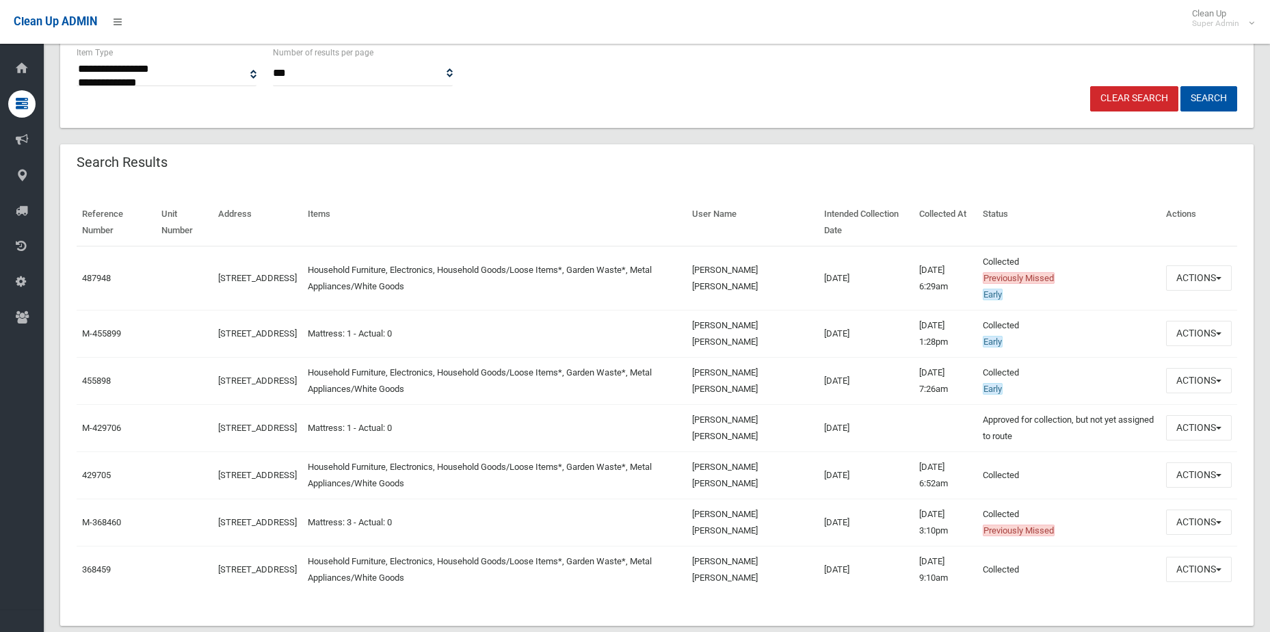
scroll to position [367, 0]
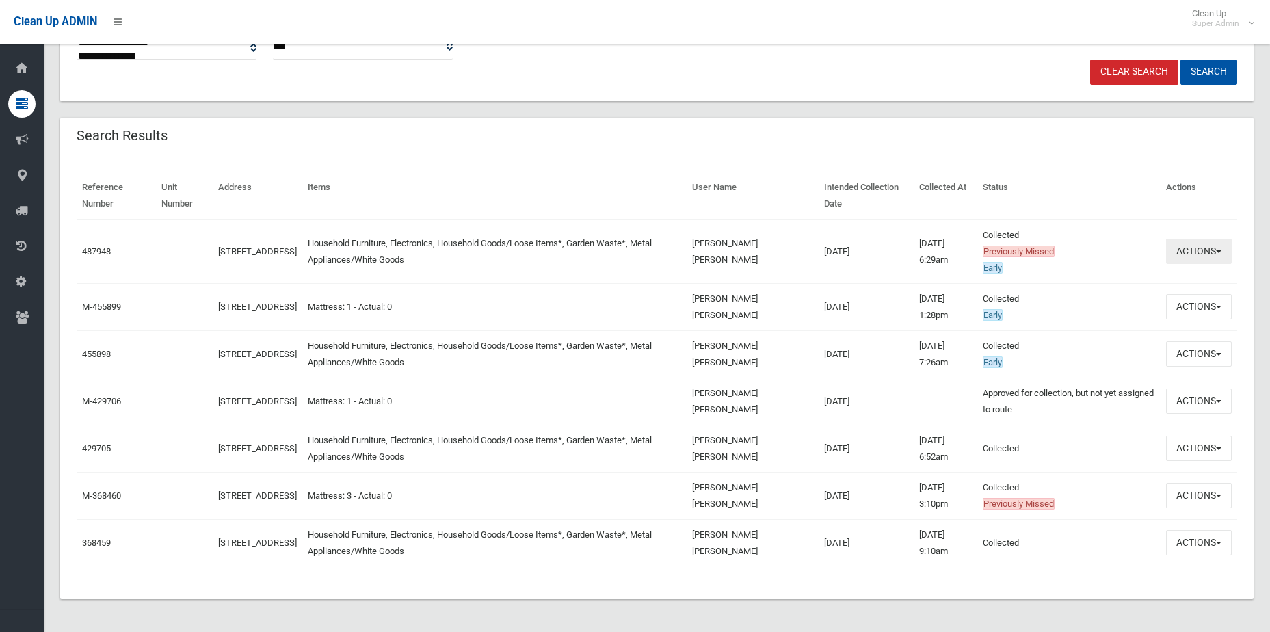
click at [1206, 252] on button "Actions" at bounding box center [1199, 251] width 66 height 25
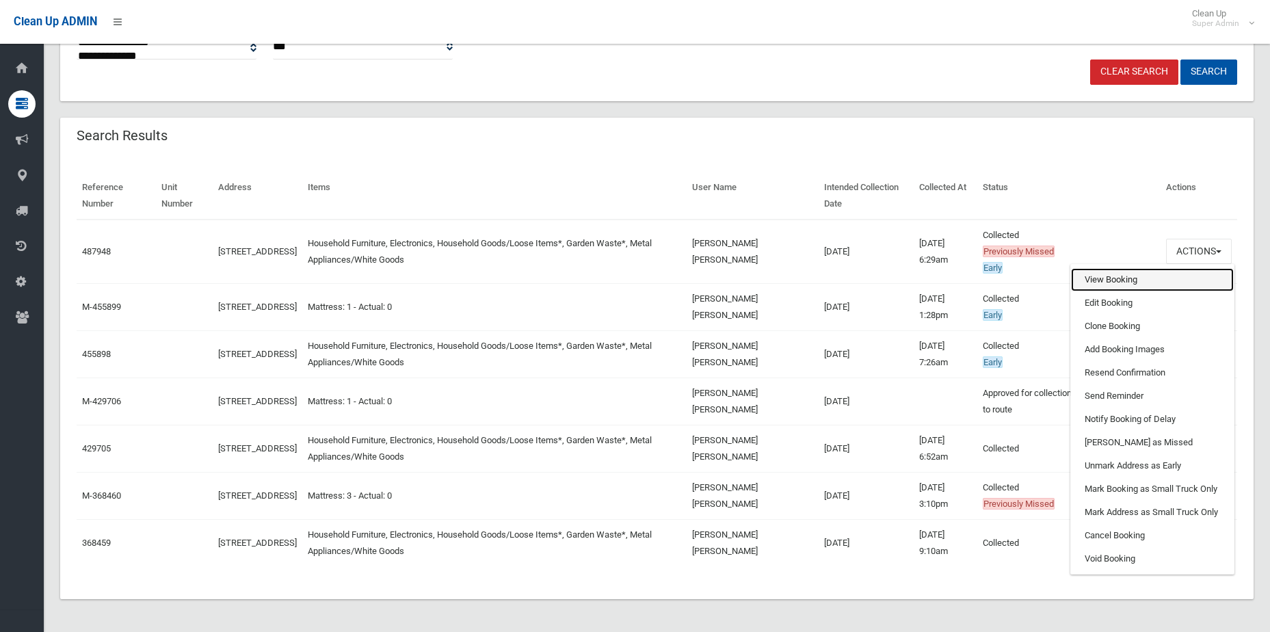
click at [1125, 288] on link "View Booking" at bounding box center [1152, 279] width 163 height 23
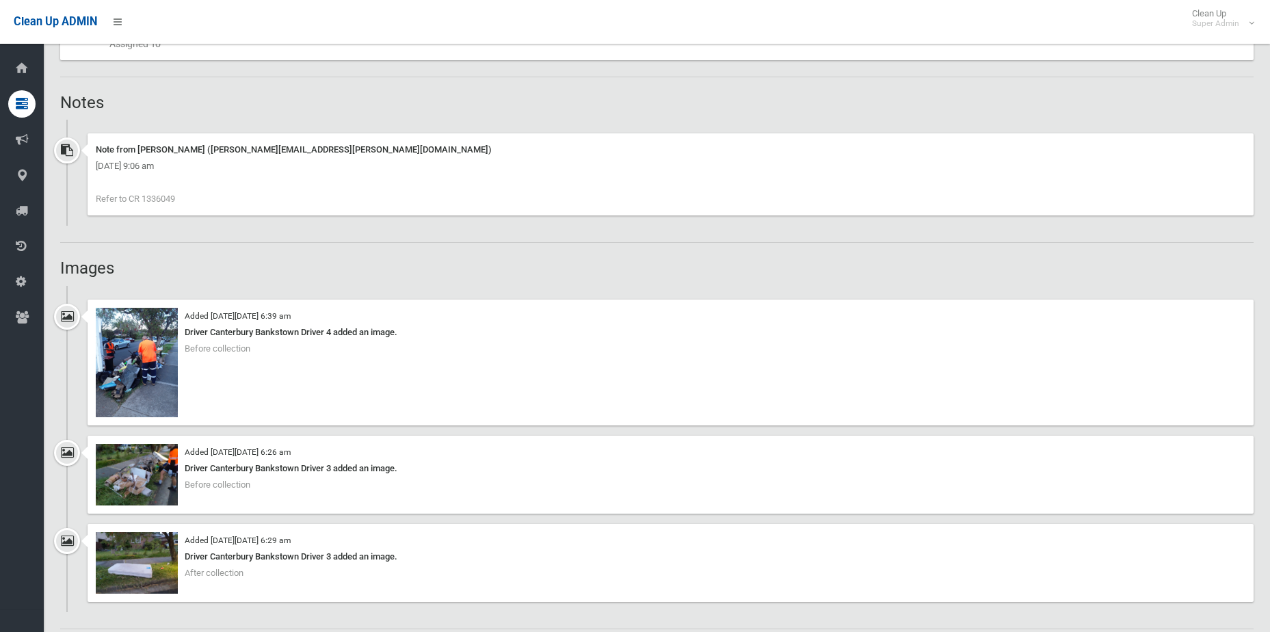
scroll to position [889, 0]
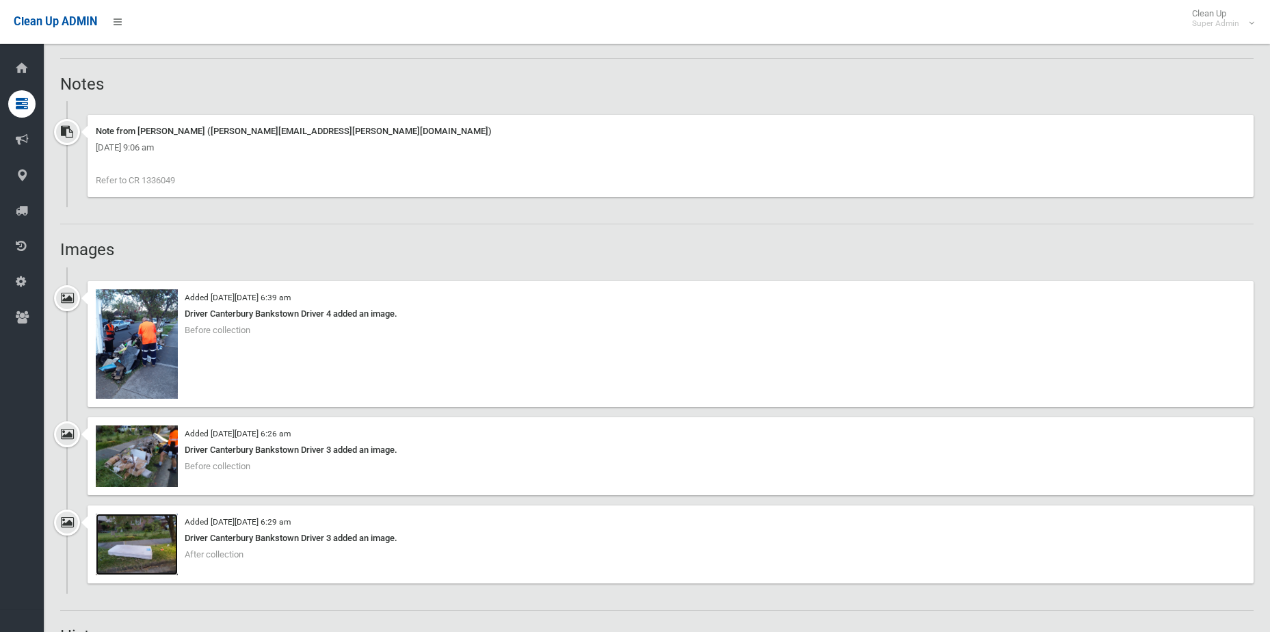
click at [142, 555] on img at bounding box center [137, 545] width 82 height 62
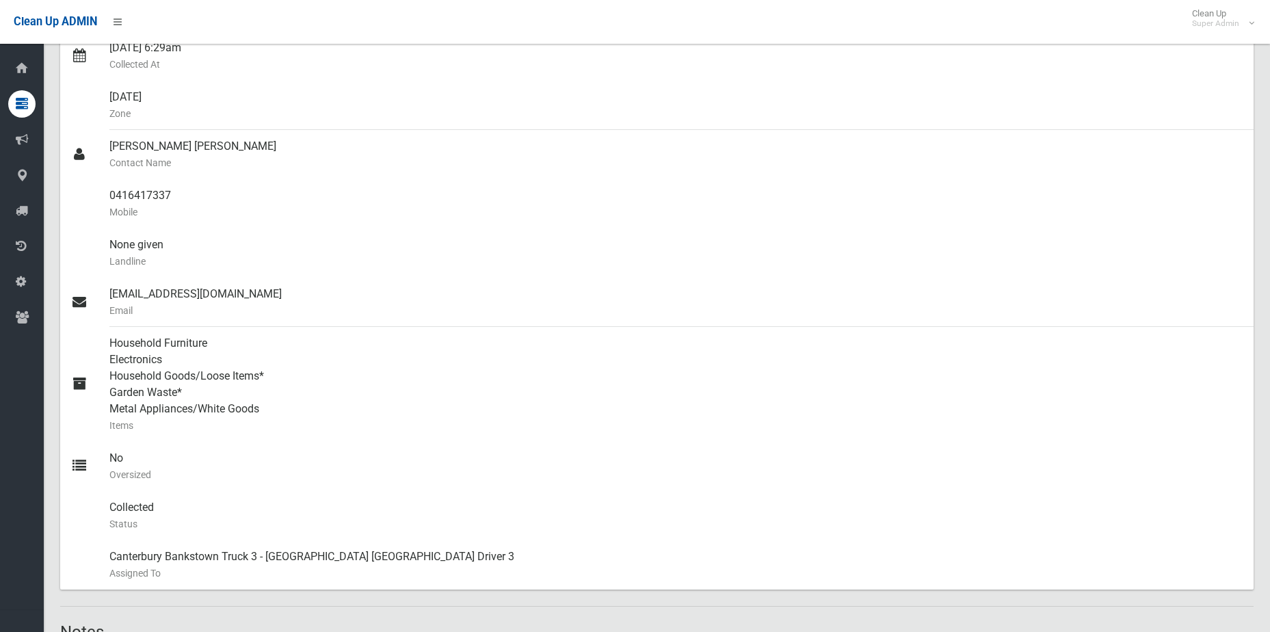
scroll to position [0, 0]
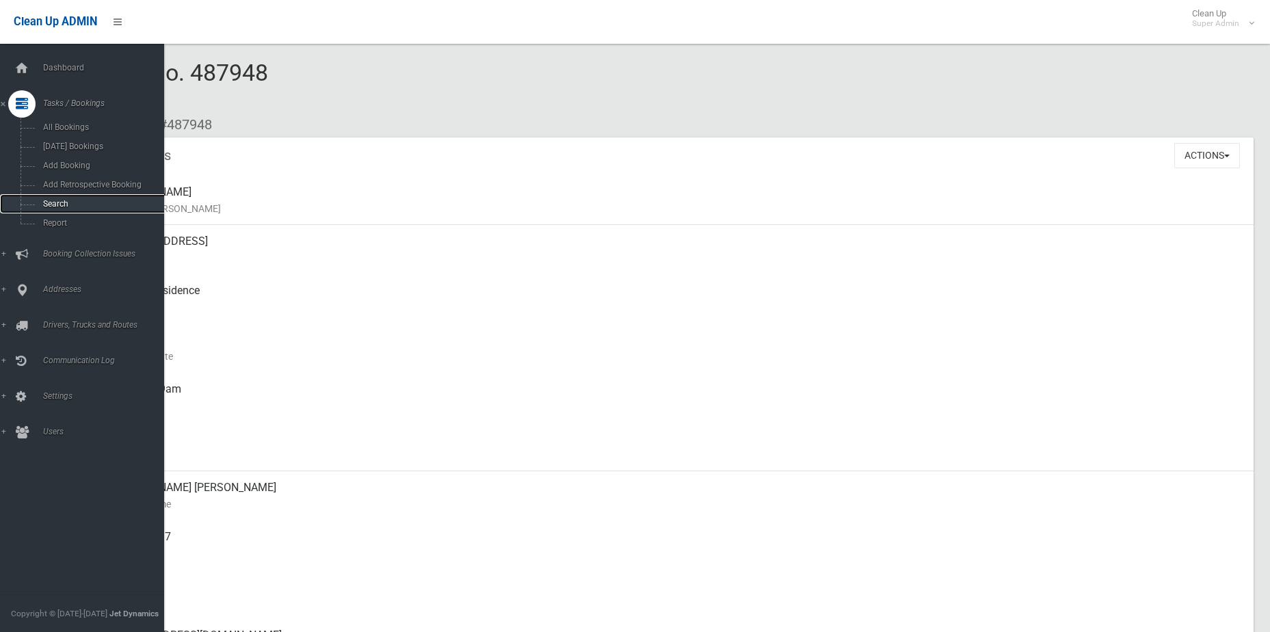
click at [73, 209] on link "Search" at bounding box center [87, 203] width 174 height 19
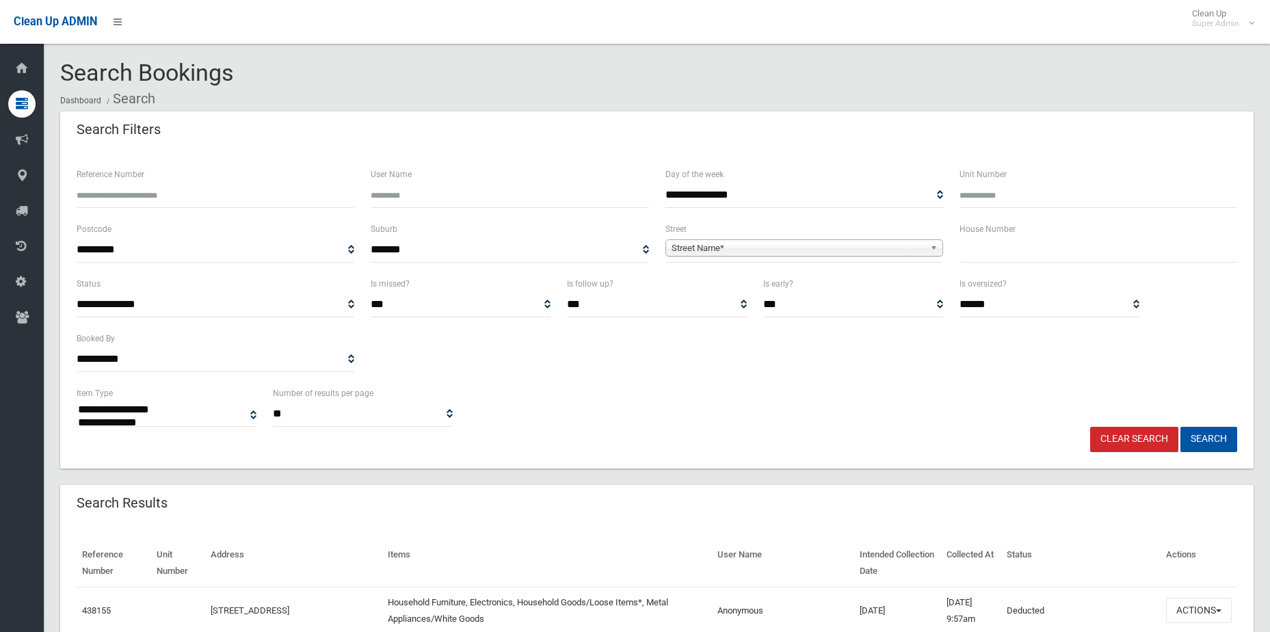
select select
click at [203, 190] on input "Reference Number" at bounding box center [216, 195] width 278 height 25
type input "******"
click at [1181, 427] on button "Search" at bounding box center [1209, 439] width 57 height 25
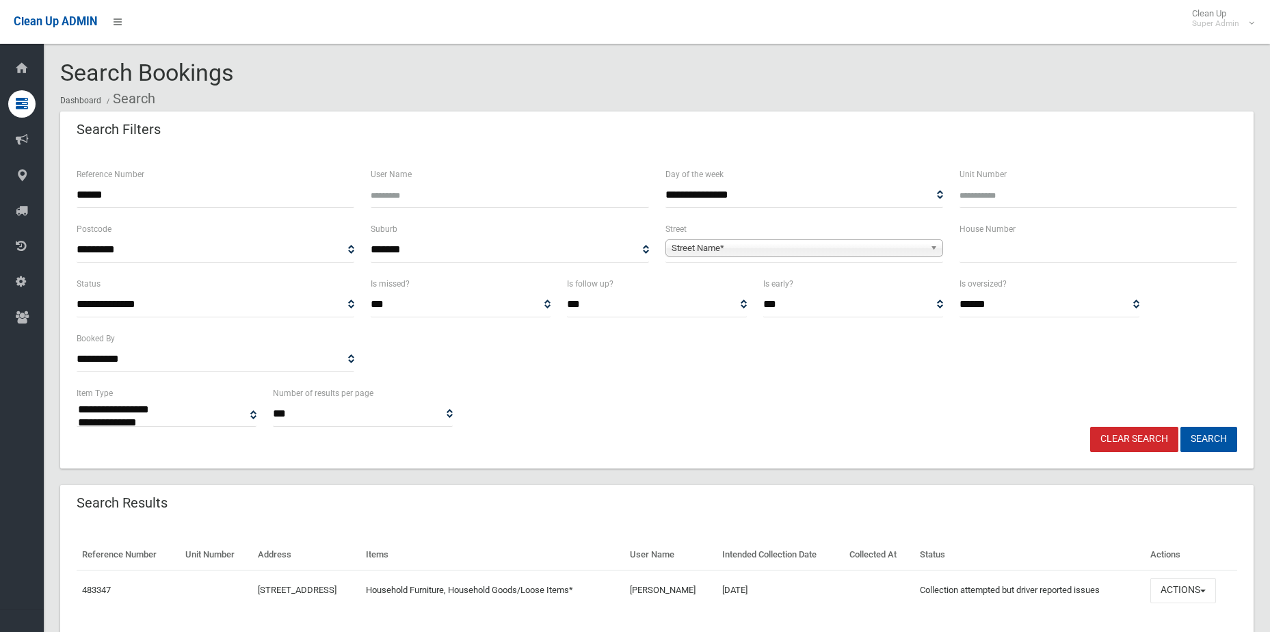
select select
click at [1192, 590] on button "Actions" at bounding box center [1184, 590] width 66 height 25
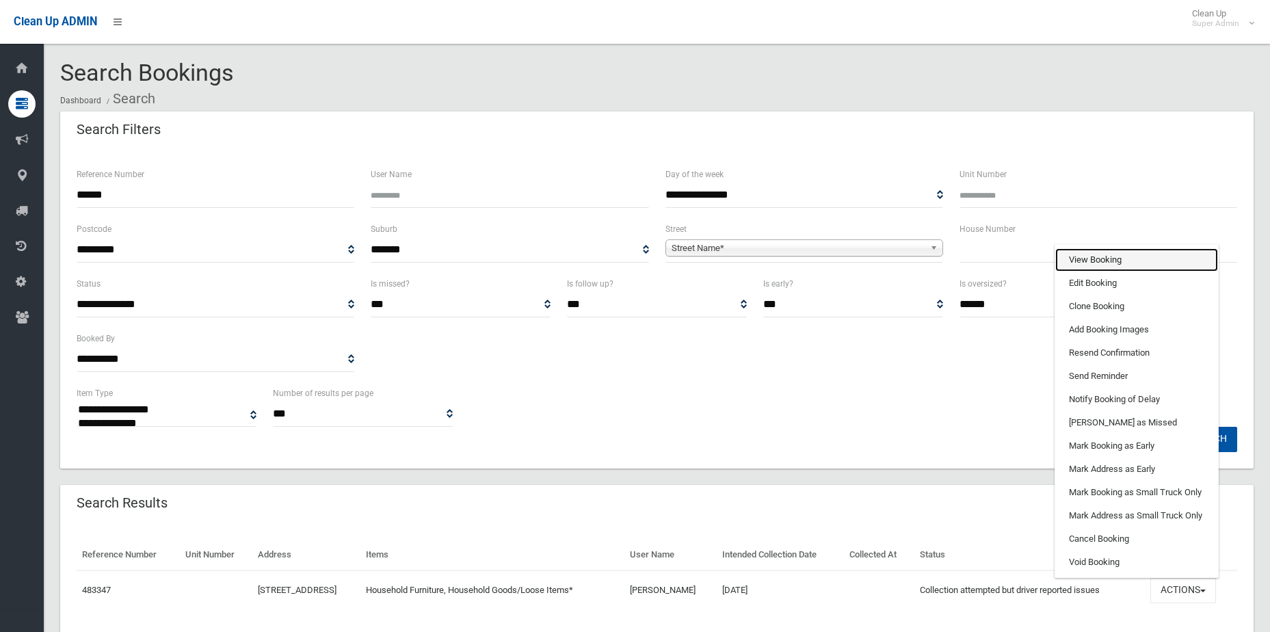
click at [1123, 261] on link "View Booking" at bounding box center [1137, 259] width 163 height 23
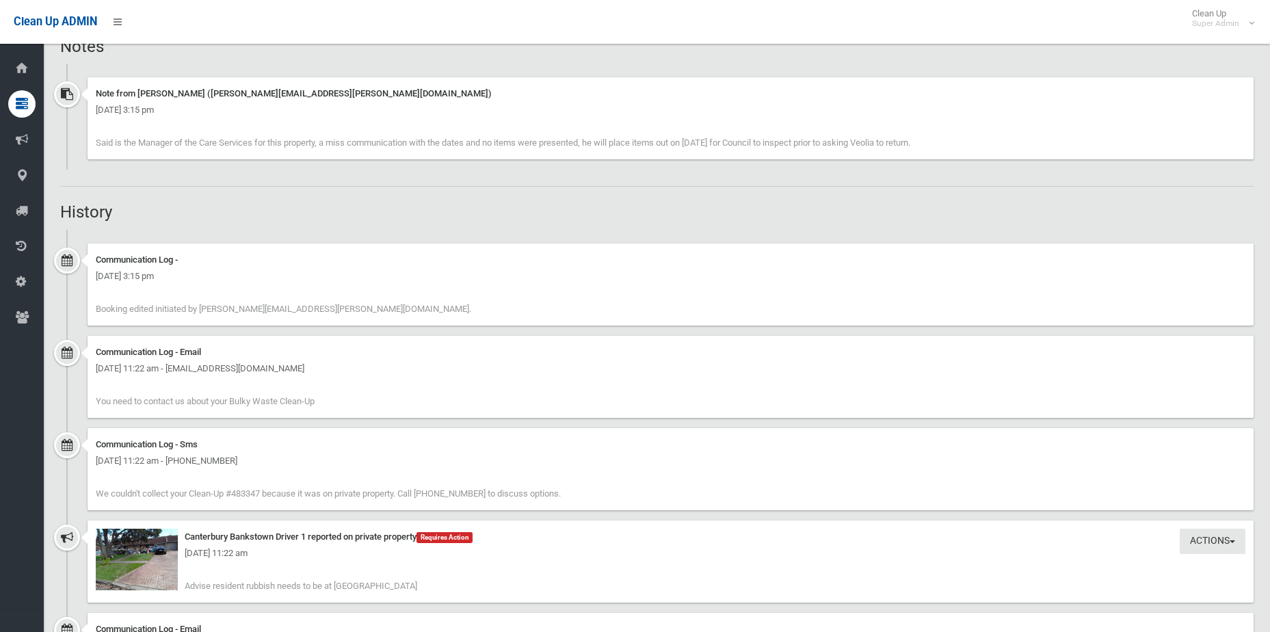
scroll to position [889, 0]
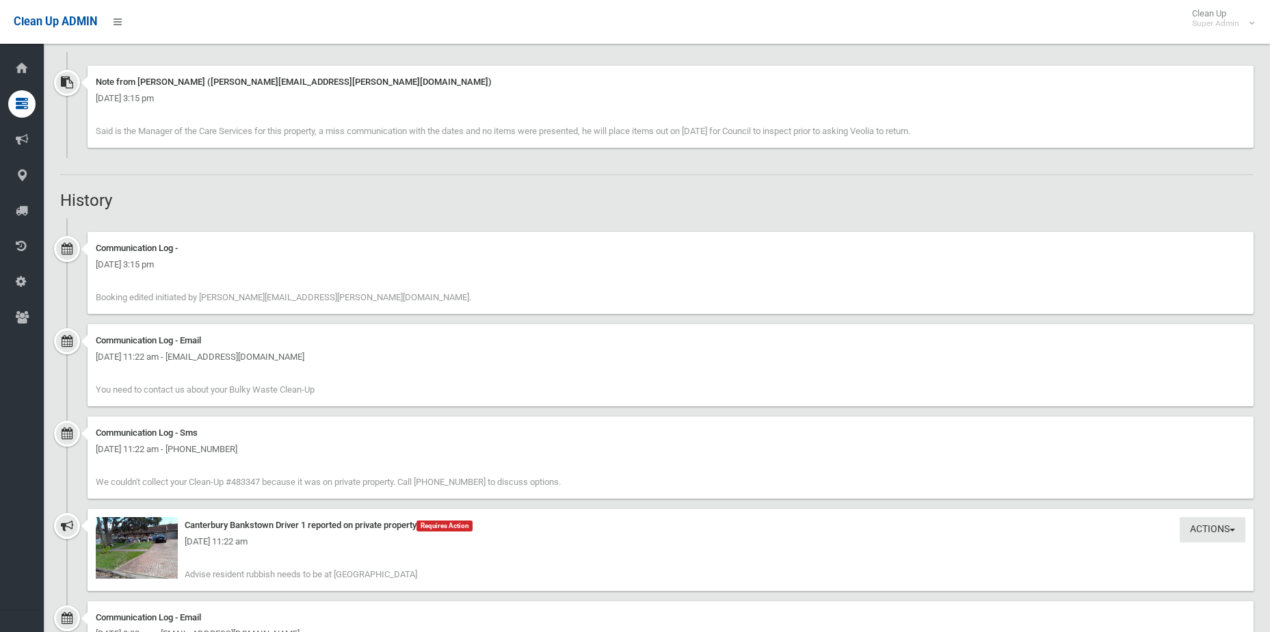
drag, startPoint x: 772, startPoint y: 133, endPoint x: 975, endPoint y: 133, distance: 202.5
click at [975, 133] on div "Note from Annette Stewart (annette.stewart@cbcity.nsw.gov.au) Friday 3rd Octobe…" at bounding box center [671, 107] width 1166 height 82
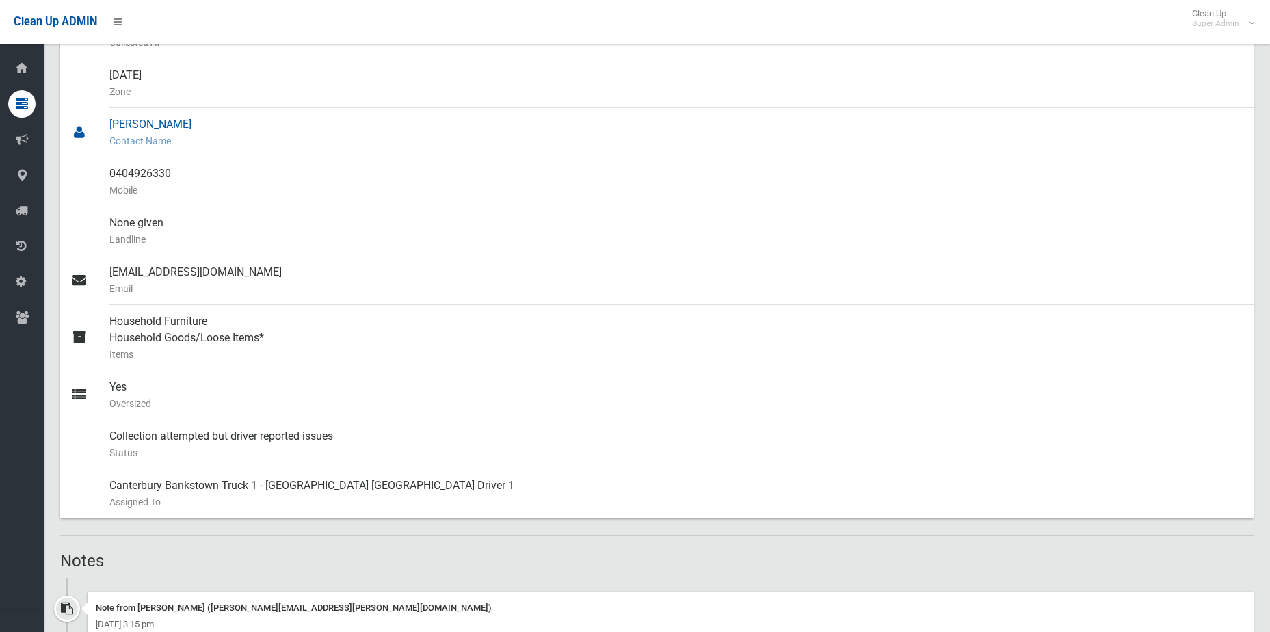
scroll to position [90, 0]
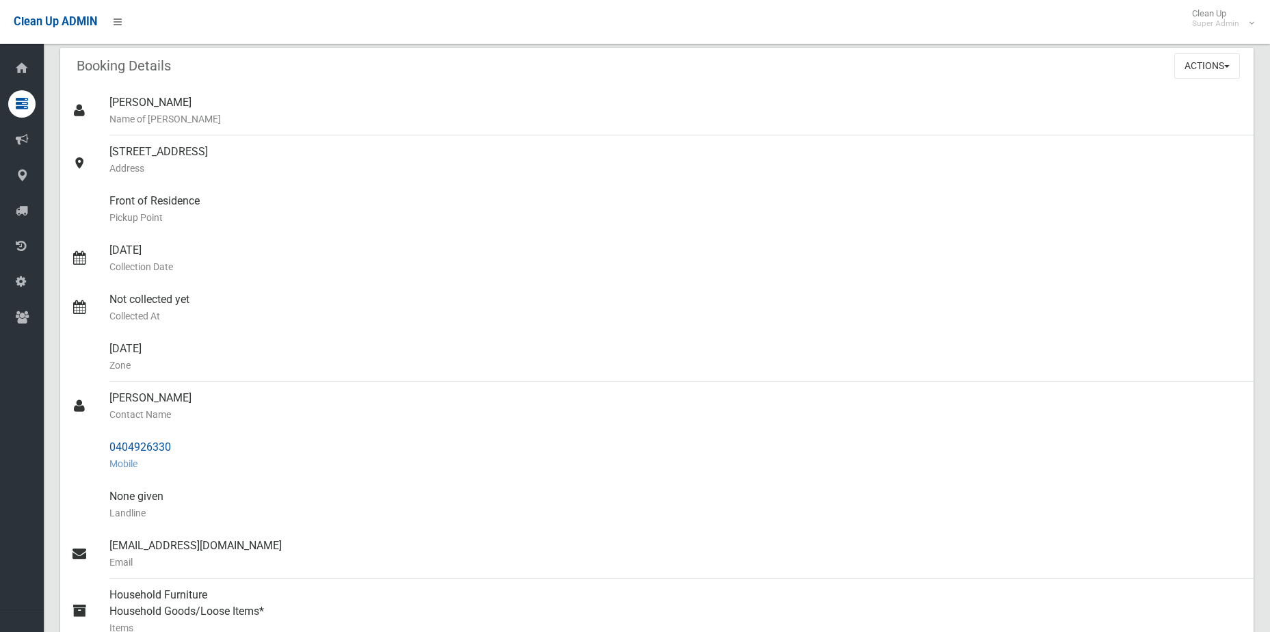
drag, startPoint x: 184, startPoint y: 447, endPoint x: 91, endPoint y: 449, distance: 93.1
click at [91, 449] on link "0404926330 Mobile" at bounding box center [657, 455] width 1194 height 49
copy link "0404926330"
click at [1123, 190] on div "Front of Residence Pickup Point" at bounding box center [676, 209] width 1134 height 49
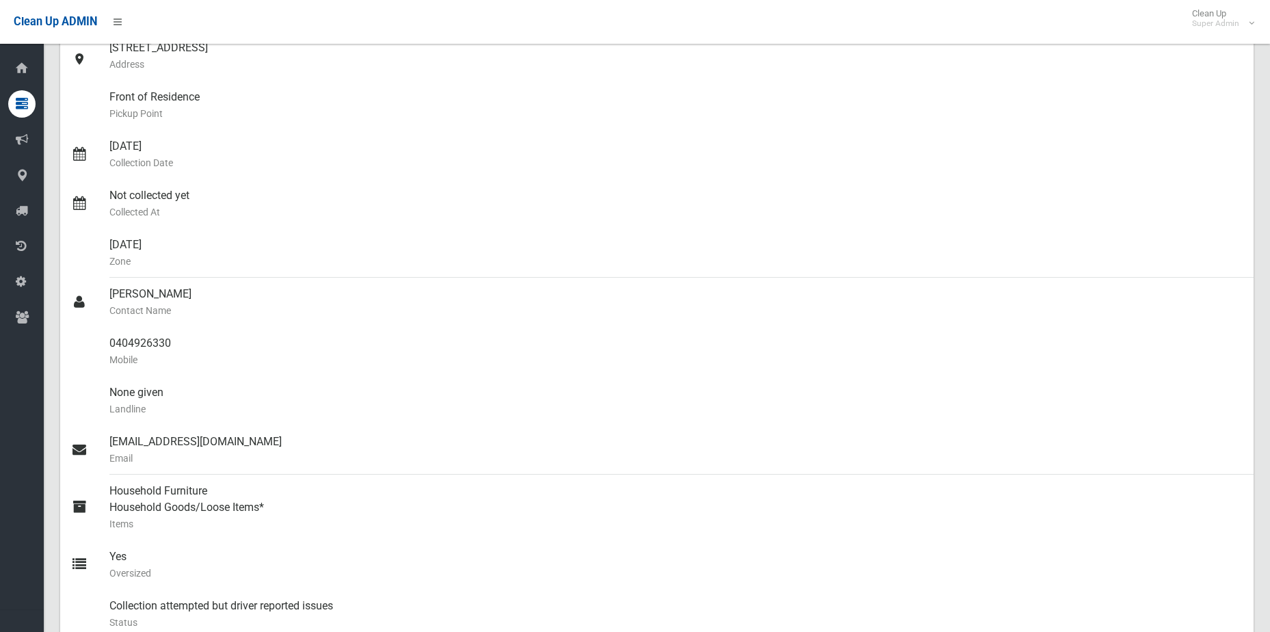
scroll to position [21, 0]
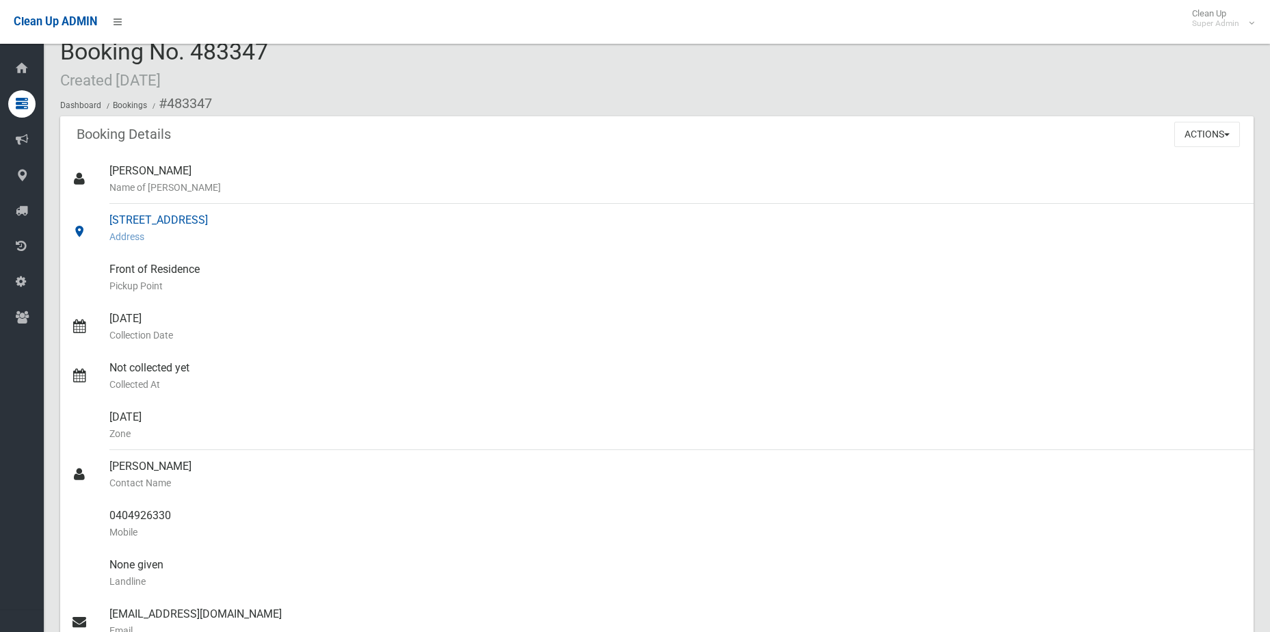
click at [1125, 220] on div "19A Trebartha Street, BASS HILL NSW 2197 Address" at bounding box center [676, 228] width 1134 height 49
click at [1207, 147] on div "Actions View Booking Edit Booking Clone Booking Add Booking Images Resend Confi…" at bounding box center [1214, 134] width 79 height 36
click at [1205, 142] on button "Actions" at bounding box center [1208, 134] width 66 height 25
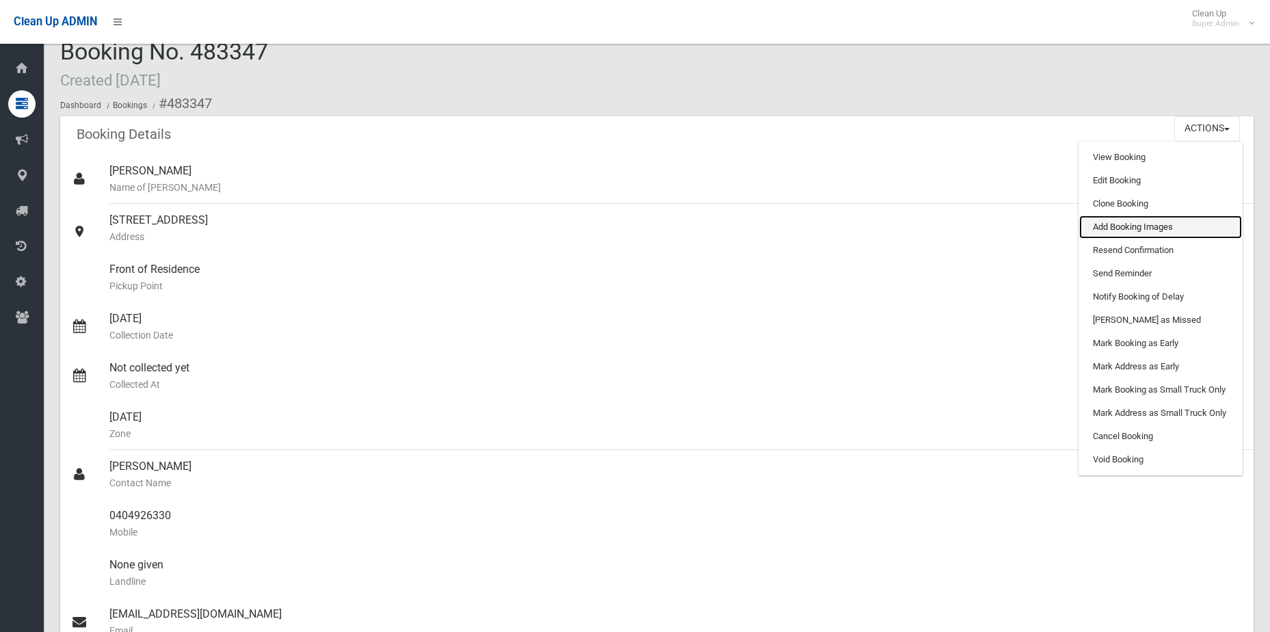
click at [1153, 236] on link "Add Booking Images" at bounding box center [1161, 226] width 163 height 23
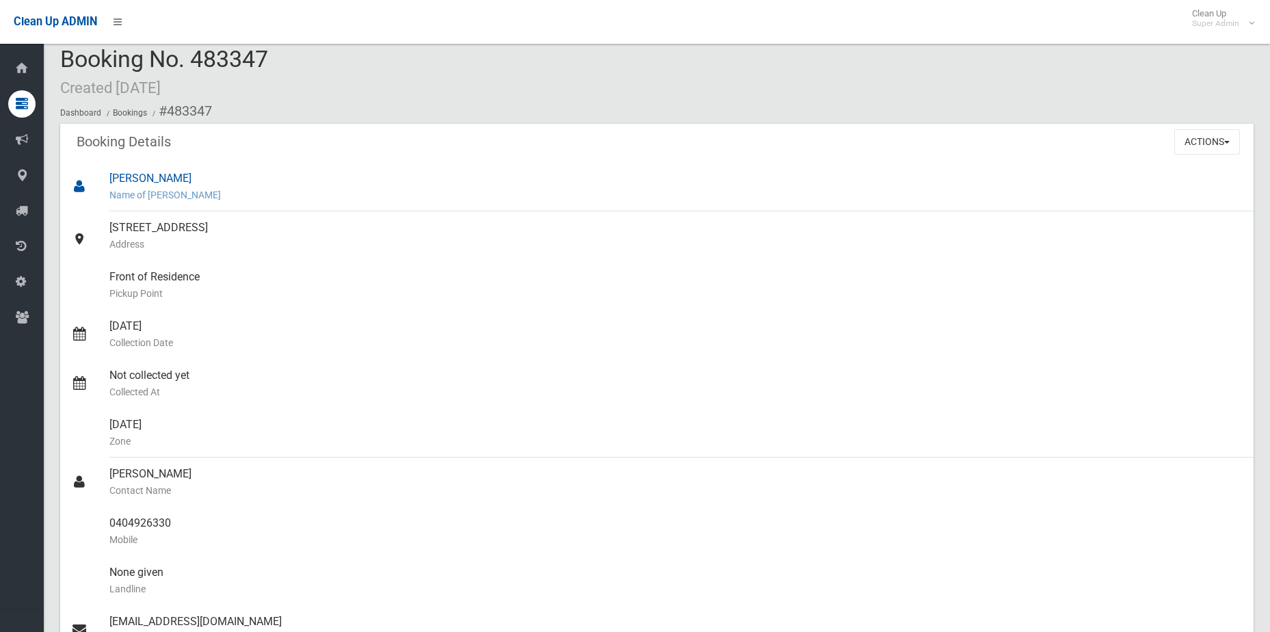
scroll to position [0, 0]
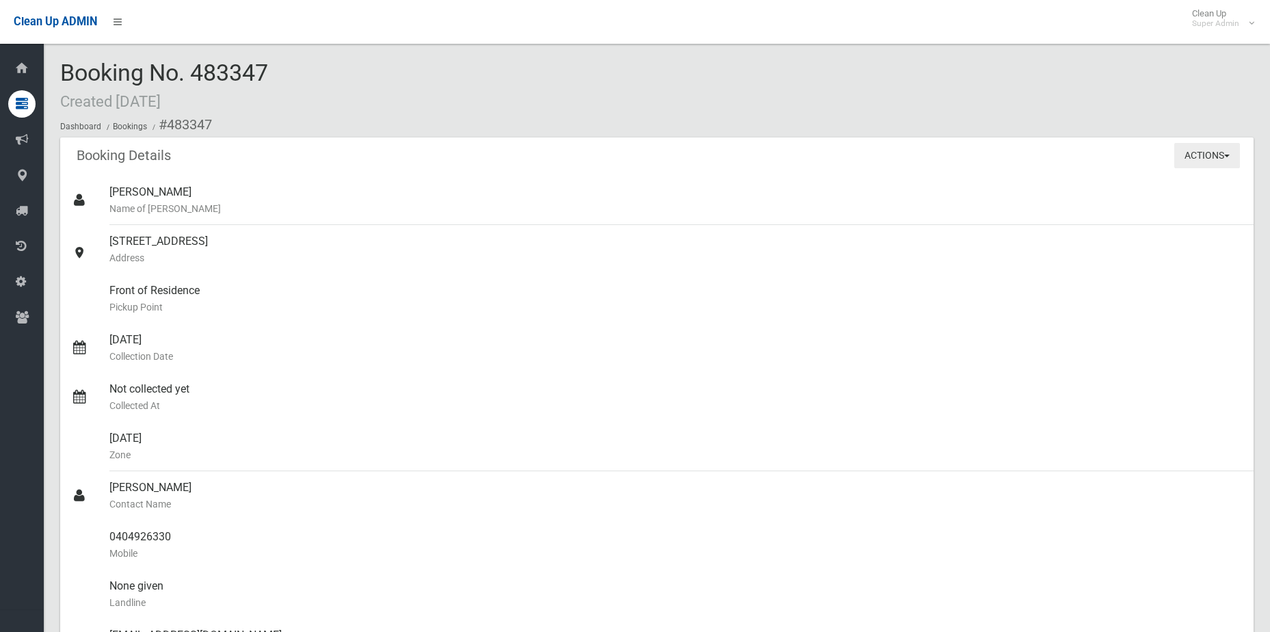
click at [1186, 155] on button "Actions" at bounding box center [1208, 155] width 66 height 25
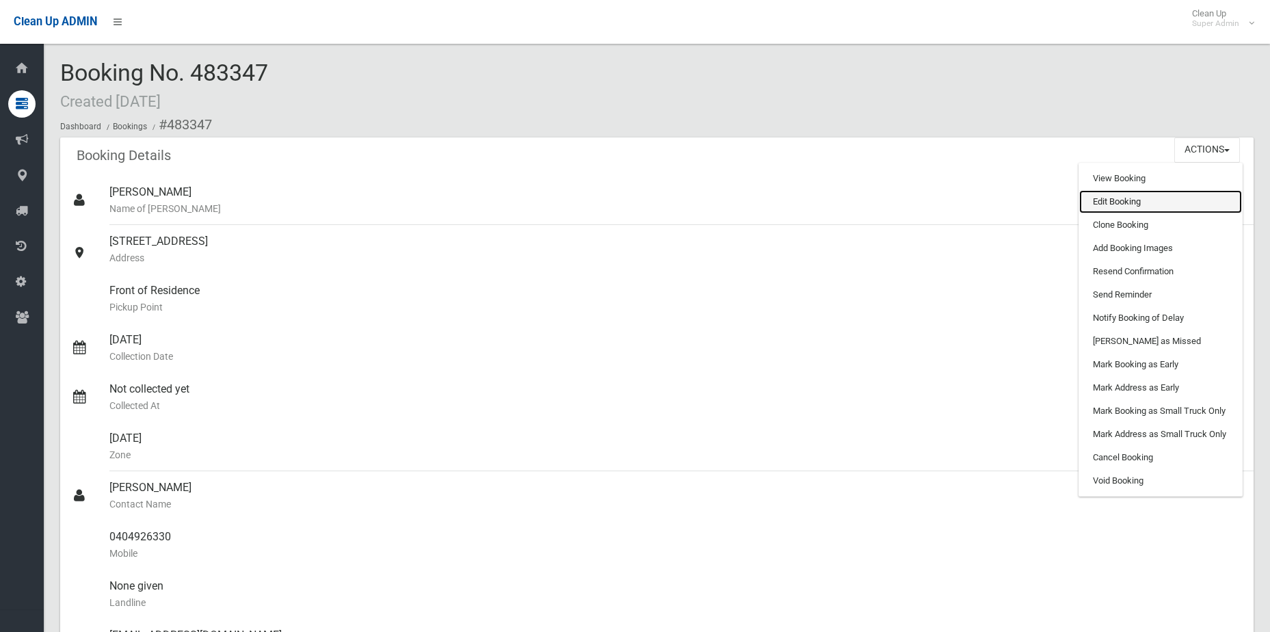
click at [1160, 206] on link "Edit Booking" at bounding box center [1161, 201] width 163 height 23
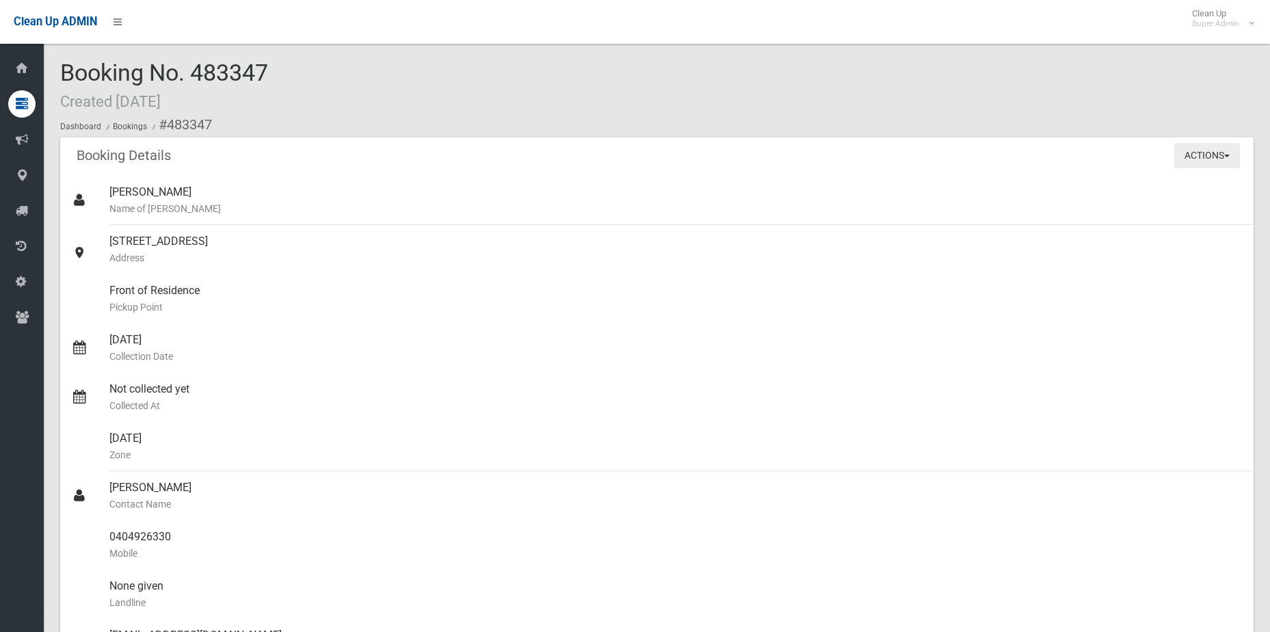
click at [1188, 164] on button "Actions" at bounding box center [1208, 155] width 66 height 25
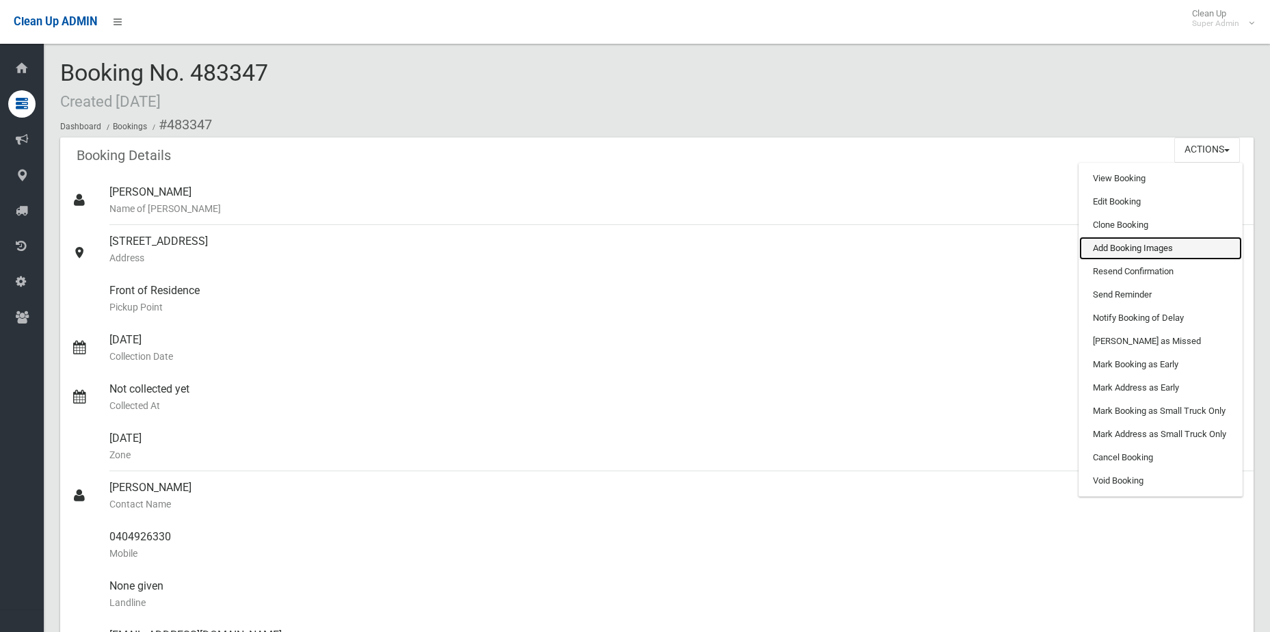
click at [1151, 250] on link "Add Booking Images" at bounding box center [1161, 248] width 163 height 23
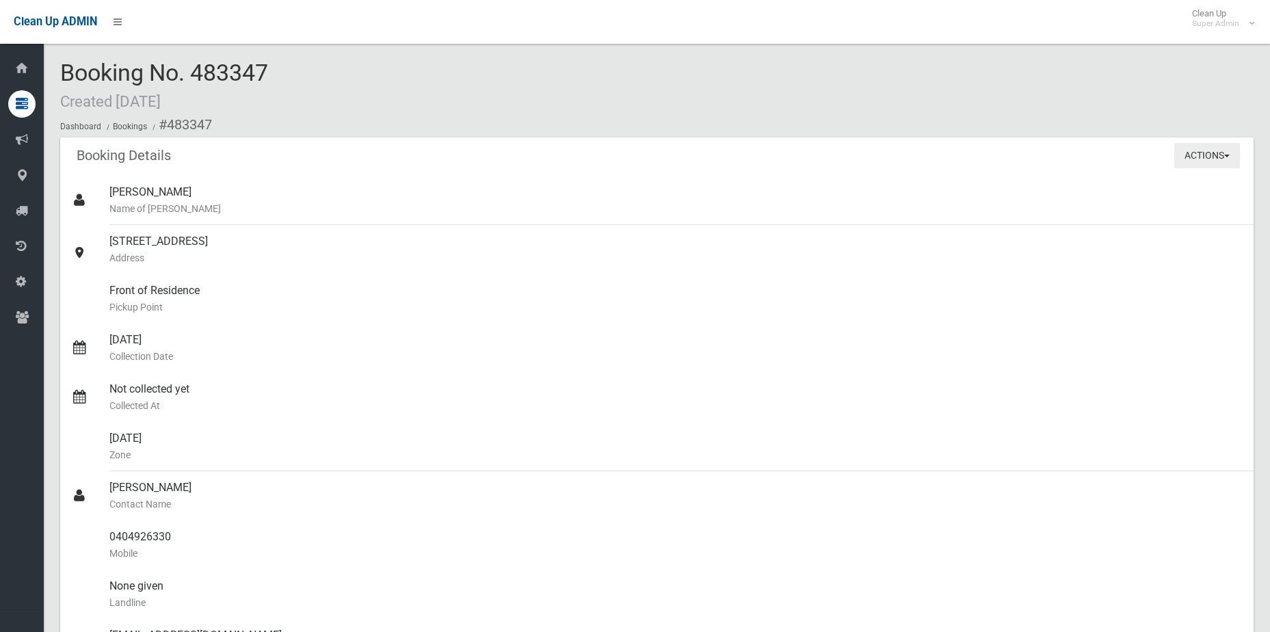
click at [1228, 149] on button "Actions" at bounding box center [1208, 155] width 66 height 25
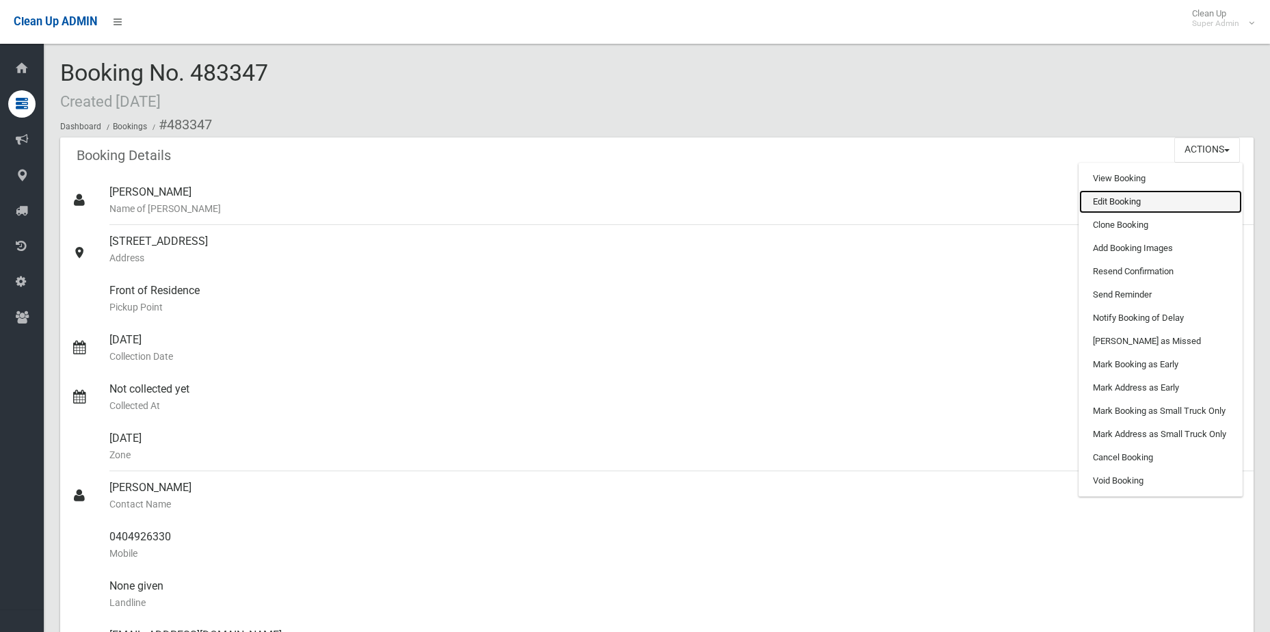
click at [1151, 202] on link "Edit Booking" at bounding box center [1161, 201] width 163 height 23
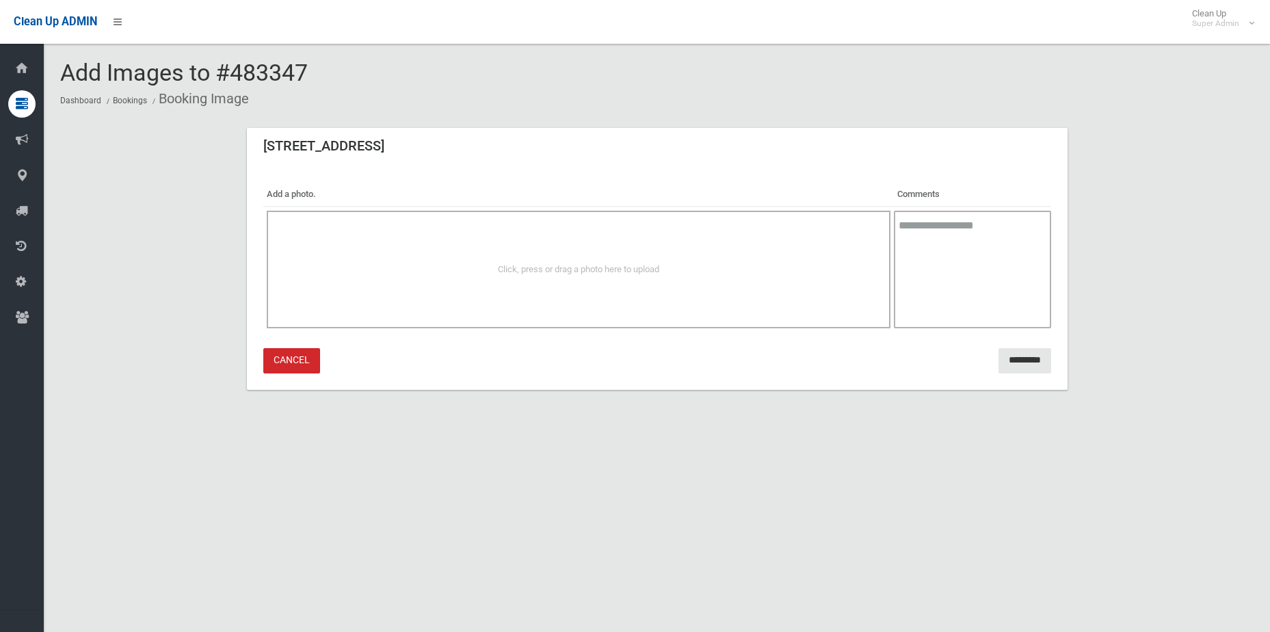
drag, startPoint x: 480, startPoint y: 263, endPoint x: 334, endPoint y: 452, distance: 239.5
click at [355, 471] on div "Add Images to #483347 Dashboard Bookings Booking Image 19A Trebartha Street, BA…" at bounding box center [635, 332] width 1270 height 632
click at [615, 220] on div "Click, press or drag a photo here to upload" at bounding box center [579, 270] width 625 height 118
click at [588, 273] on span "Click, press or drag a photo here to upload" at bounding box center [578, 269] width 161 height 10
click at [294, 197] on th "Add a photo." at bounding box center [578, 195] width 631 height 24
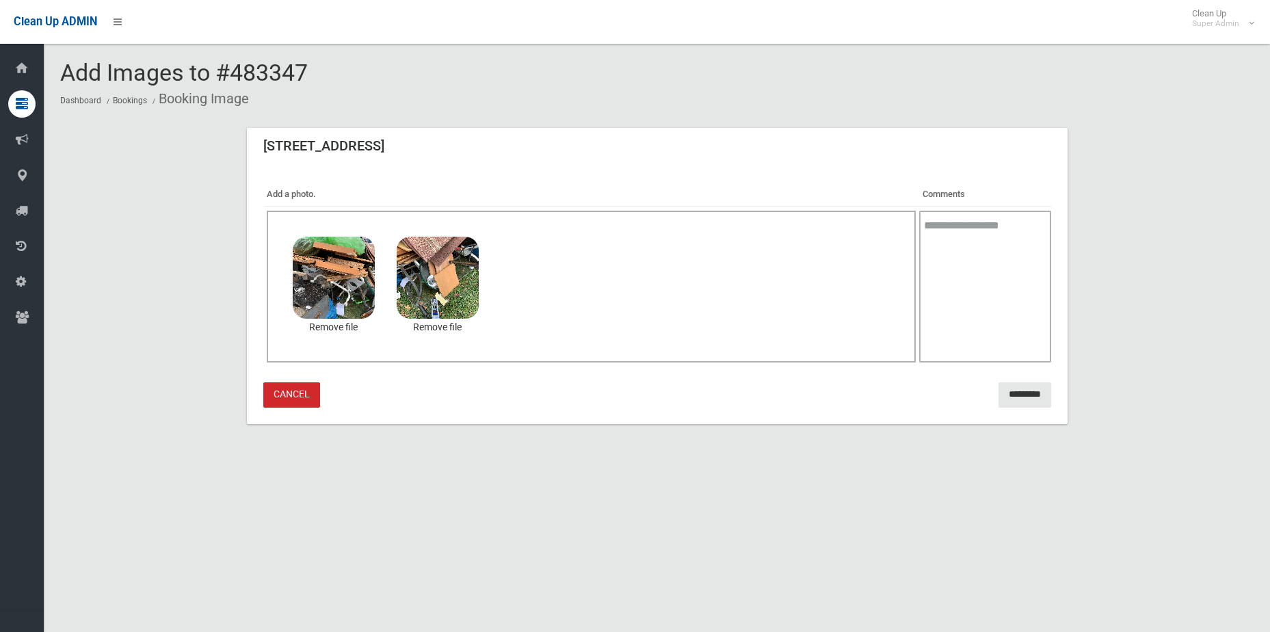
click at [973, 251] on textarea at bounding box center [985, 287] width 132 height 152
type textarea "**********"
click at [1023, 403] on input "*********" at bounding box center [1025, 394] width 53 height 25
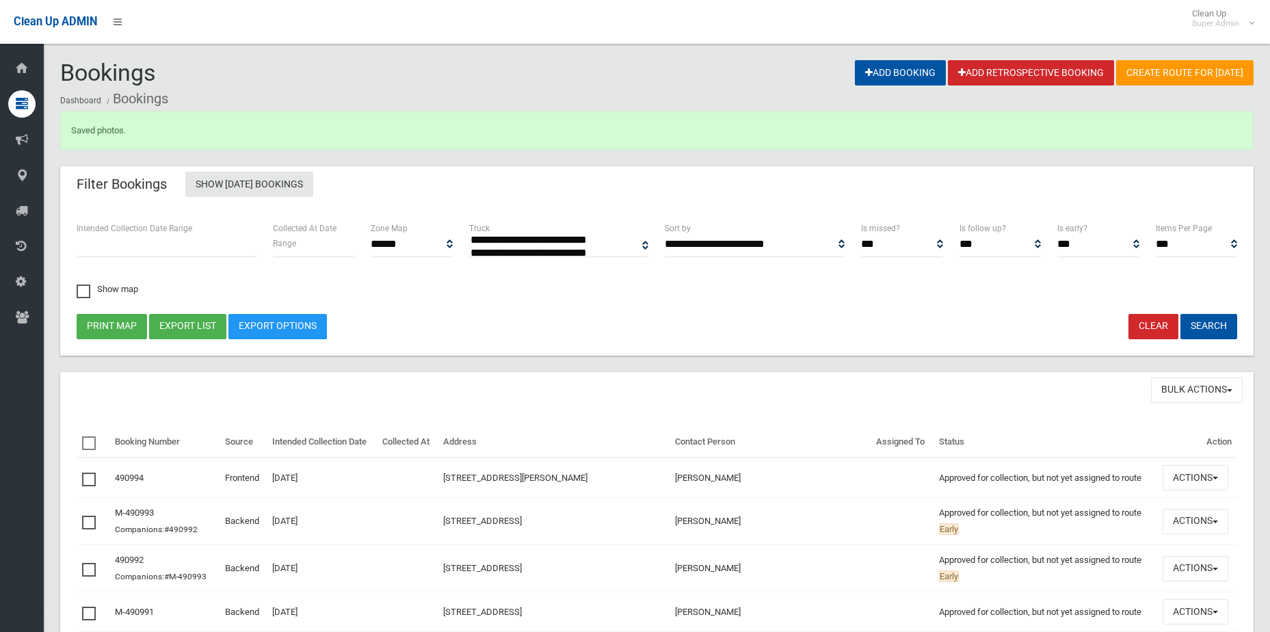
select select
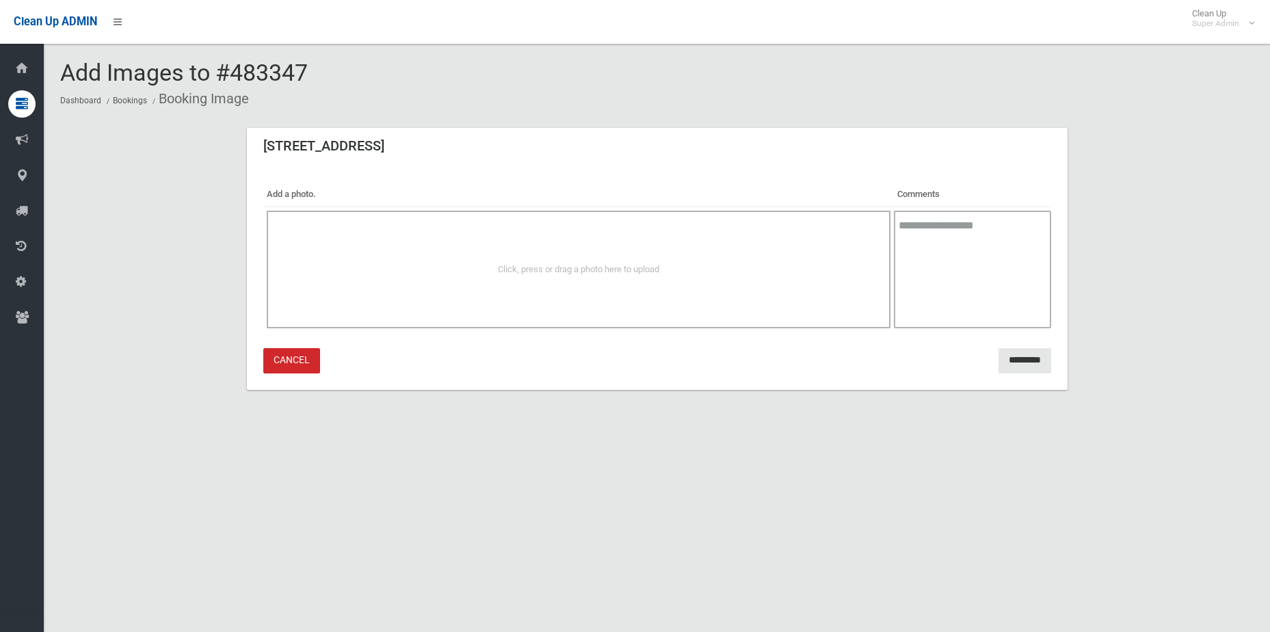
click at [657, 261] on div "Click, press or drag a photo here to upload" at bounding box center [579, 269] width 595 height 16
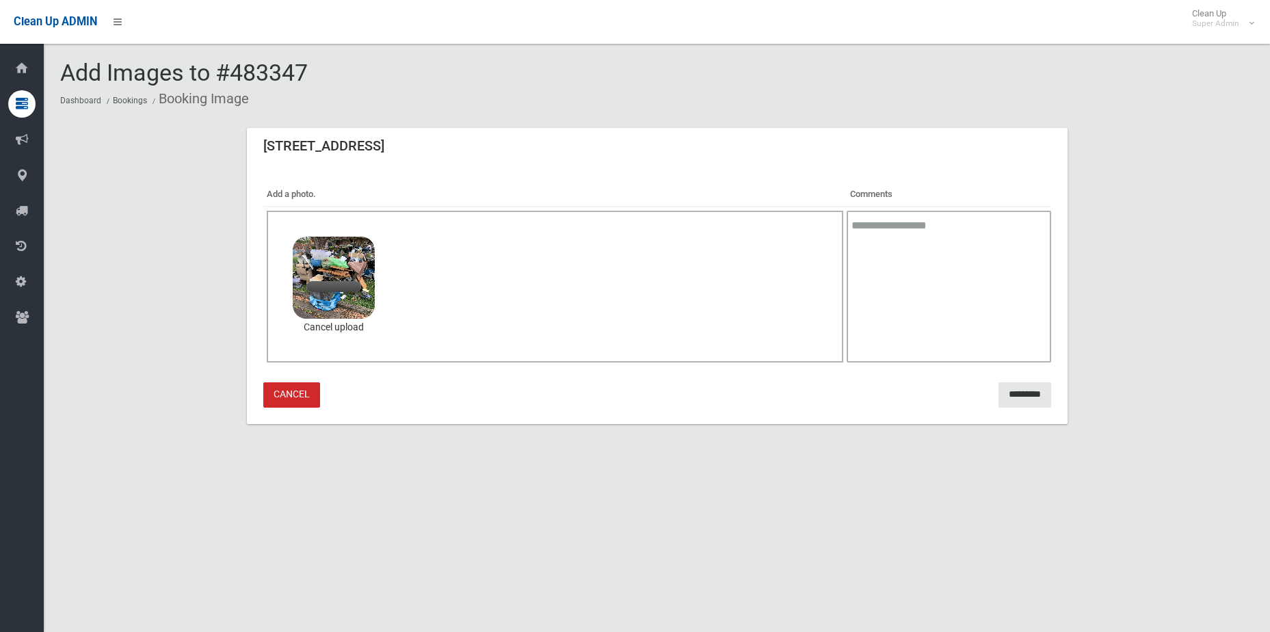
click at [951, 291] on textarea at bounding box center [949, 287] width 204 height 152
type textarea "*"
type textarea "**********"
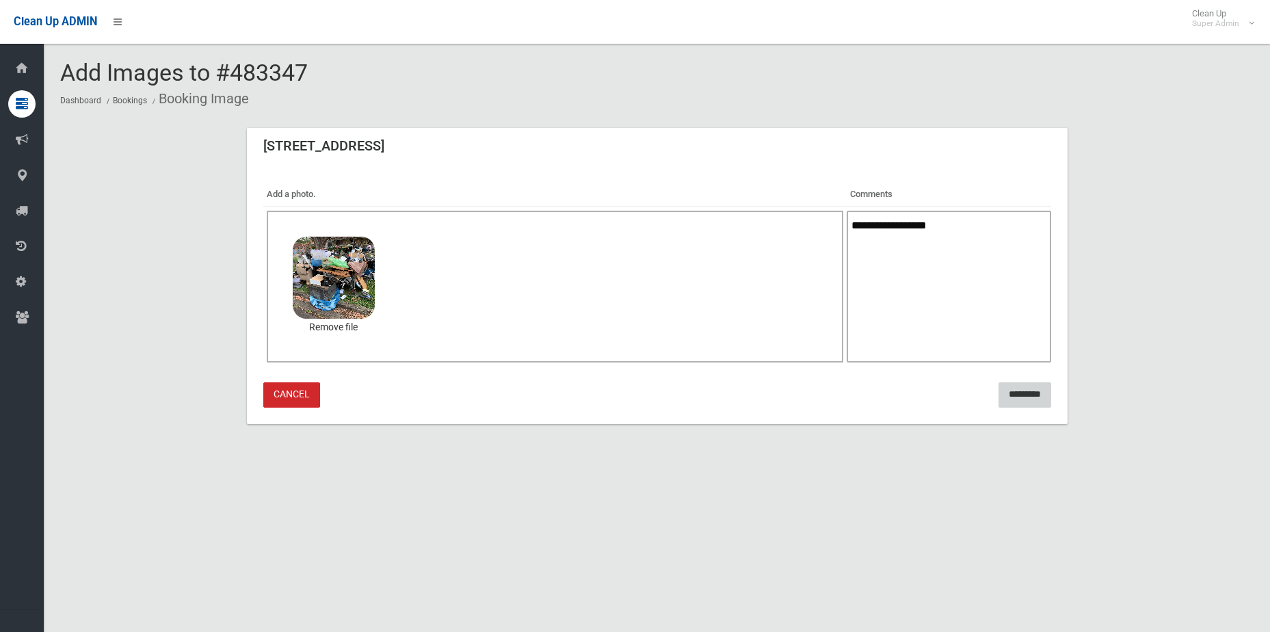
click at [1027, 401] on input "*********" at bounding box center [1025, 394] width 53 height 25
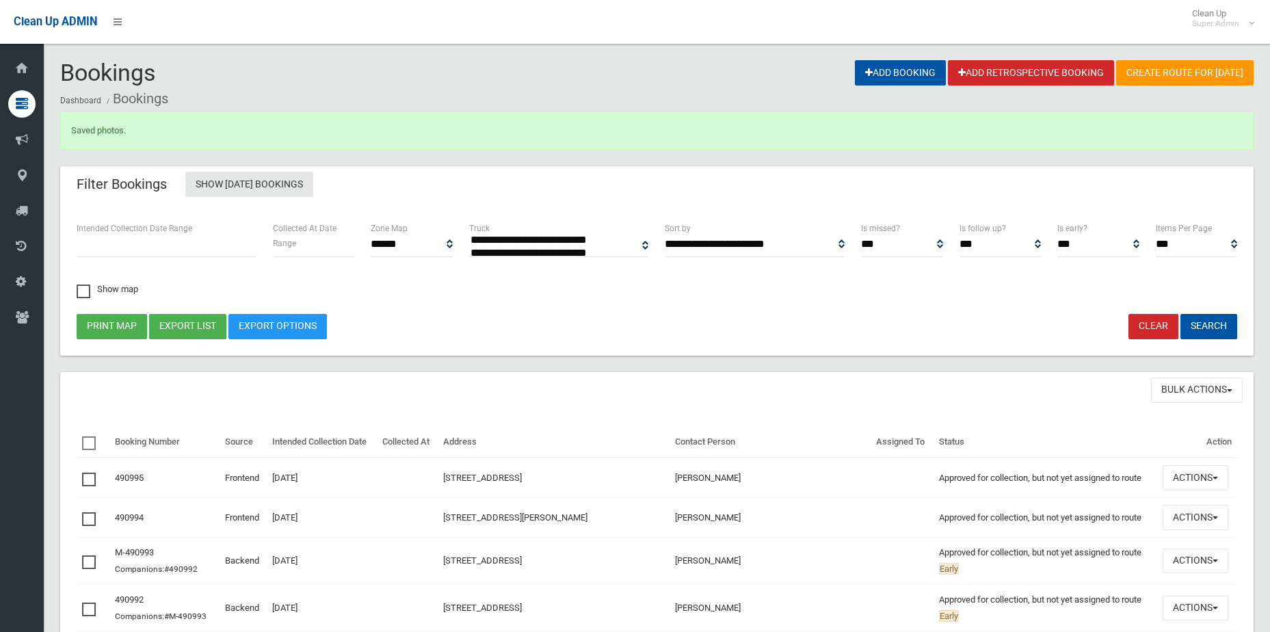
select select
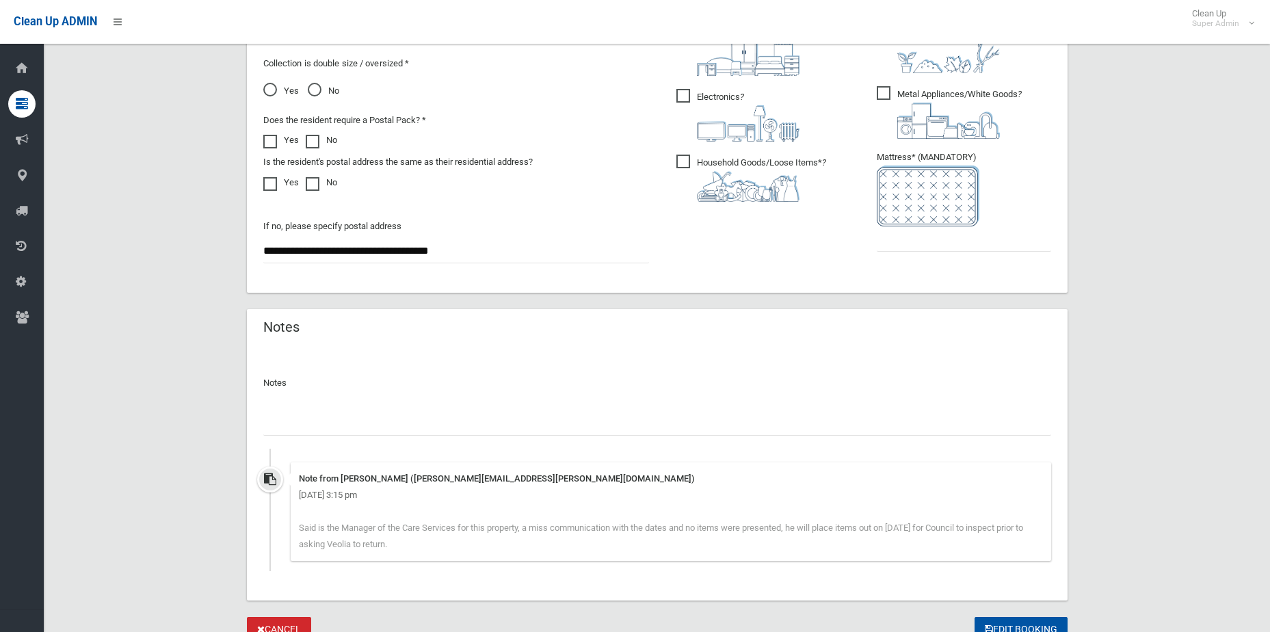
scroll to position [857, 0]
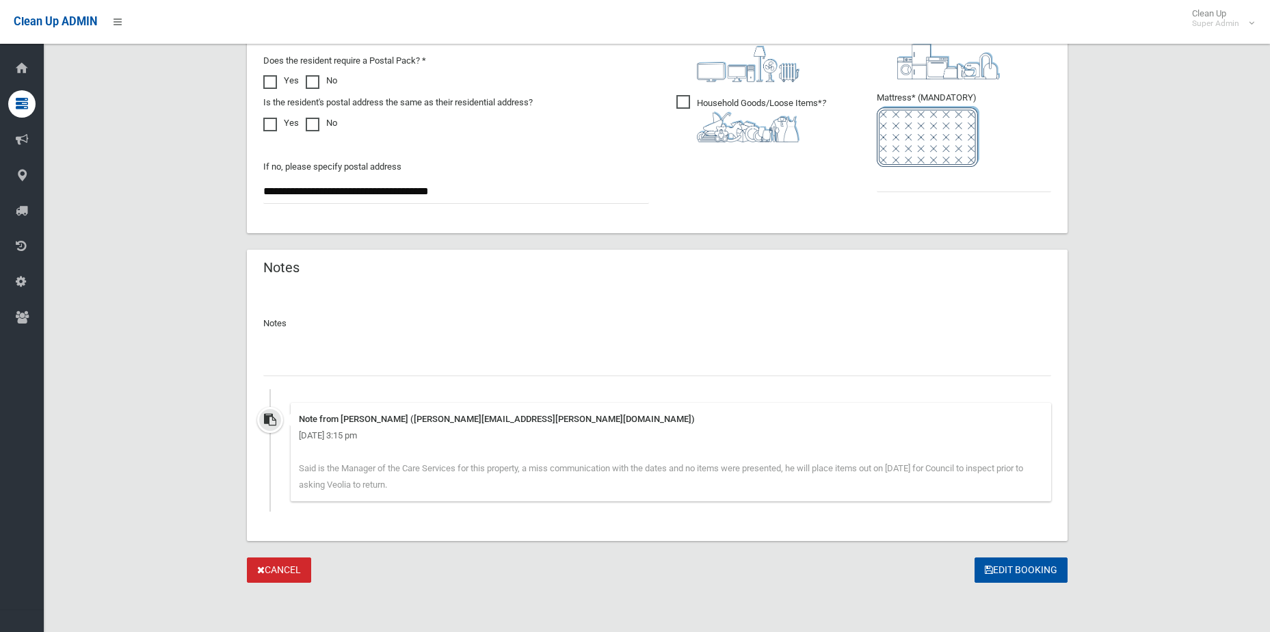
click at [500, 353] on input "text" at bounding box center [657, 363] width 788 height 25
type input "**********"
click at [975, 558] on button "Edit Booking" at bounding box center [1021, 570] width 93 height 25
type input "*"
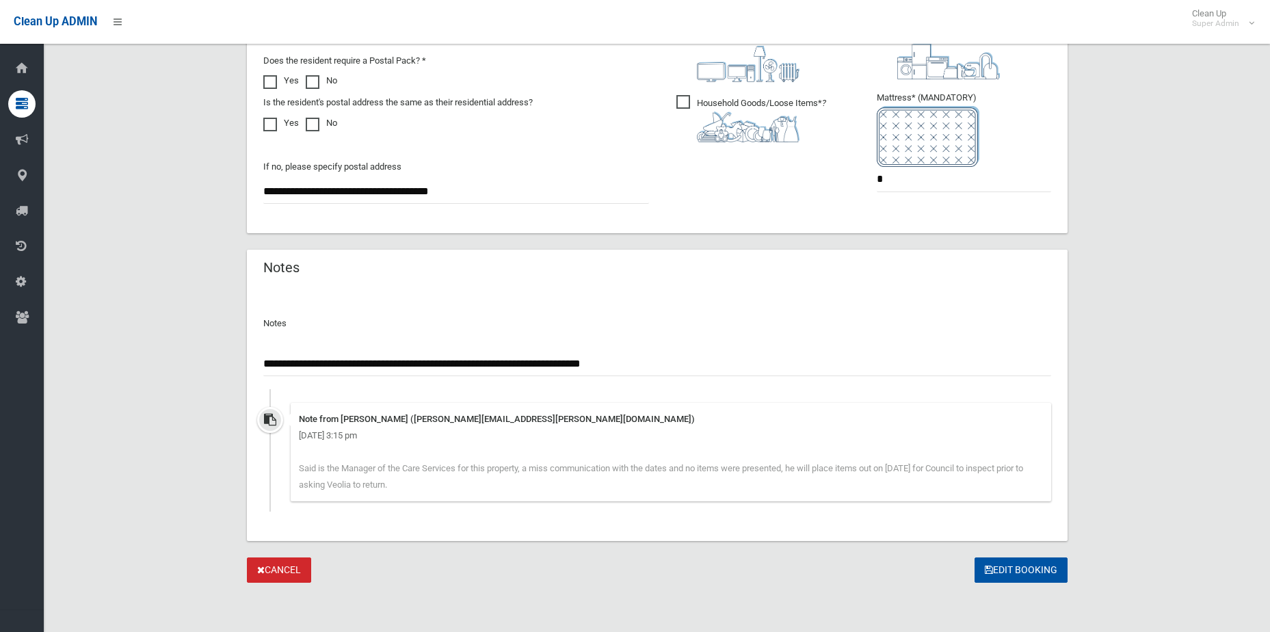
click at [690, 371] on input "**********" at bounding box center [657, 363] width 788 height 25
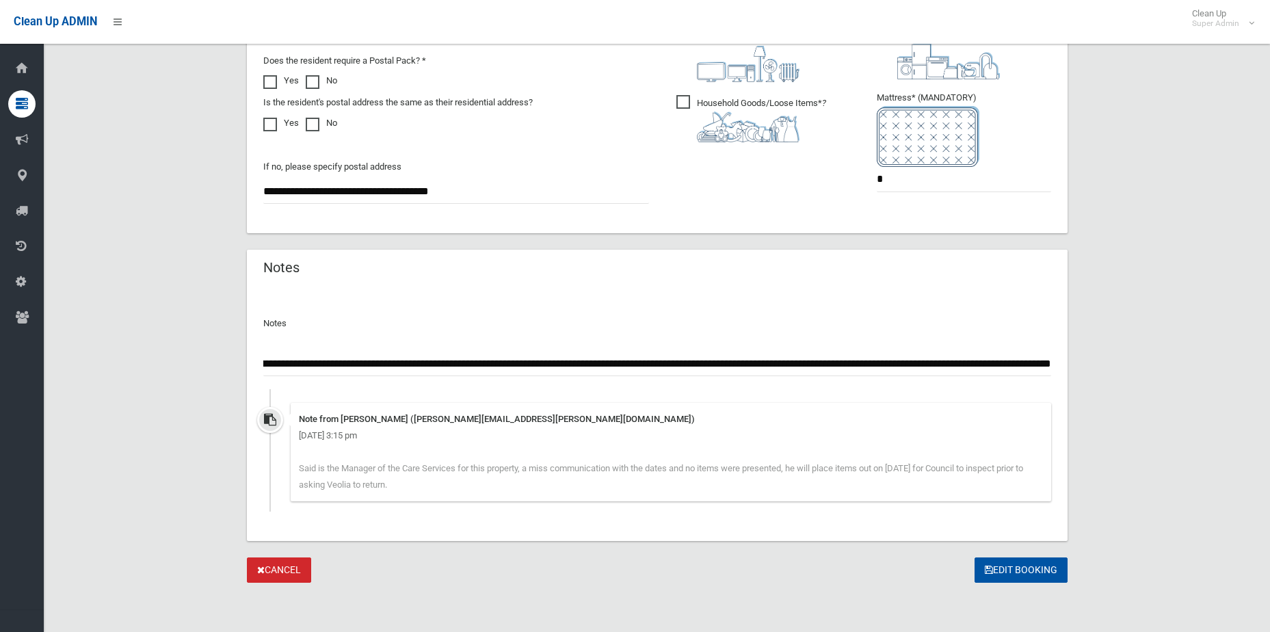
scroll to position [0, 354]
type input "**********"
click at [975, 558] on button "Edit Booking" at bounding box center [1021, 570] width 93 height 25
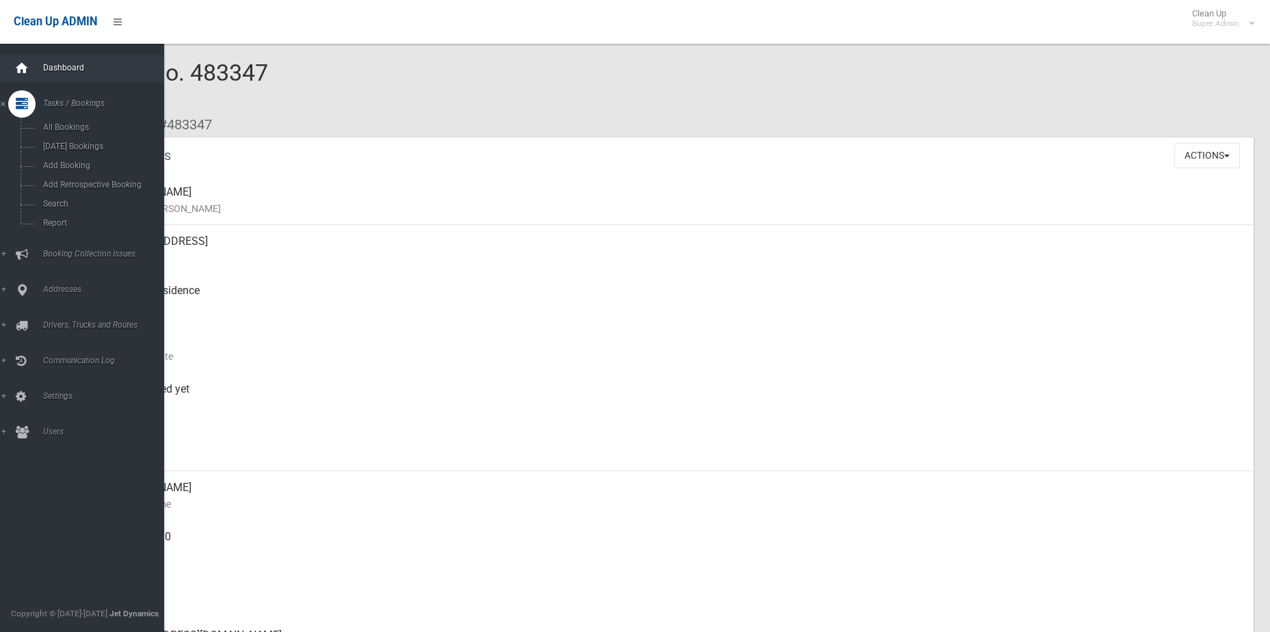
click at [20, 76] on icon at bounding box center [21, 68] width 15 height 27
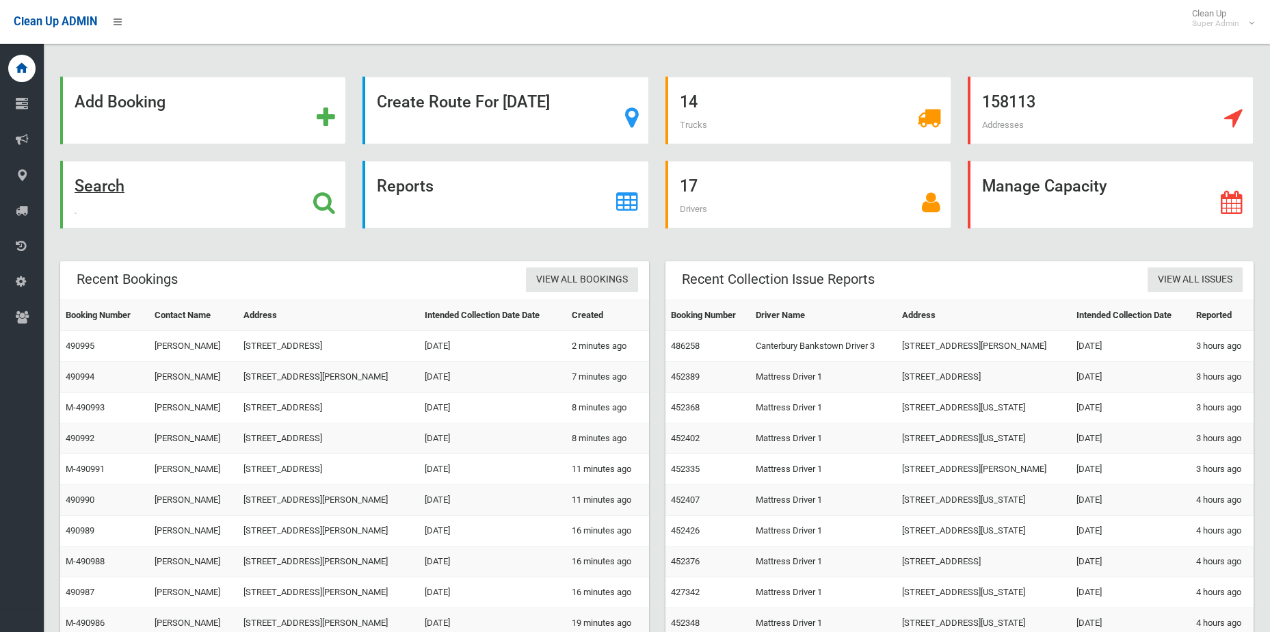
click at [345, 201] on div "Search" at bounding box center [203, 195] width 286 height 68
click at [333, 203] on icon at bounding box center [324, 202] width 22 height 23
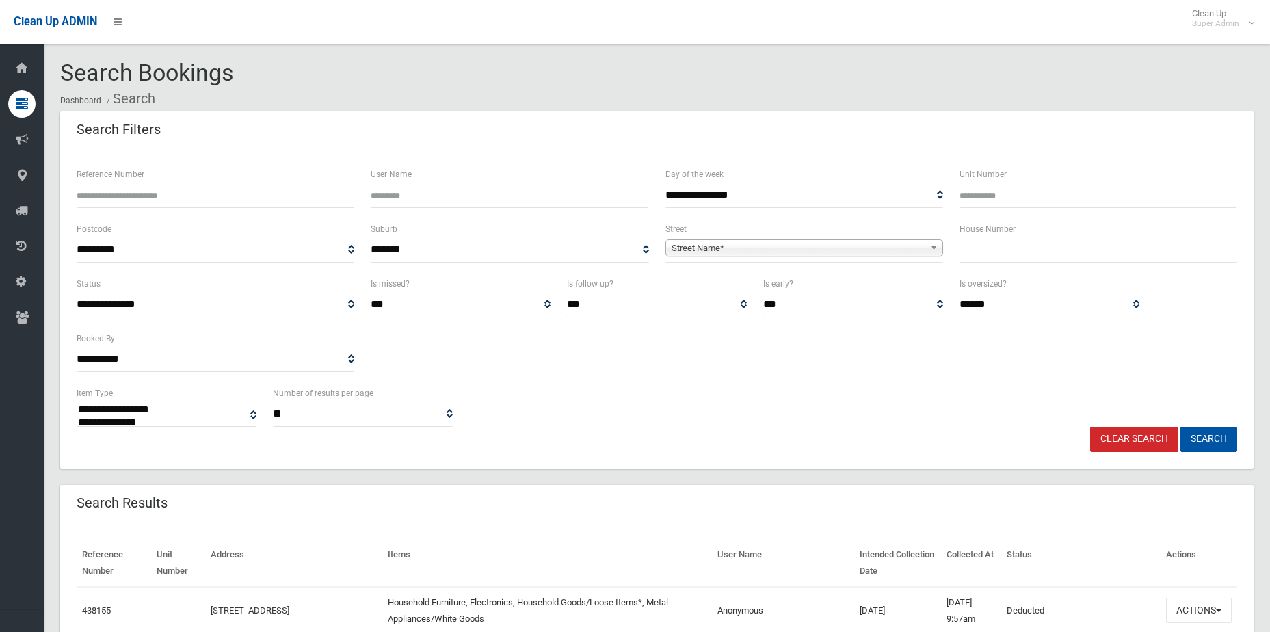
select select
click at [748, 242] on span "Street Name*" at bounding box center [798, 248] width 253 height 16
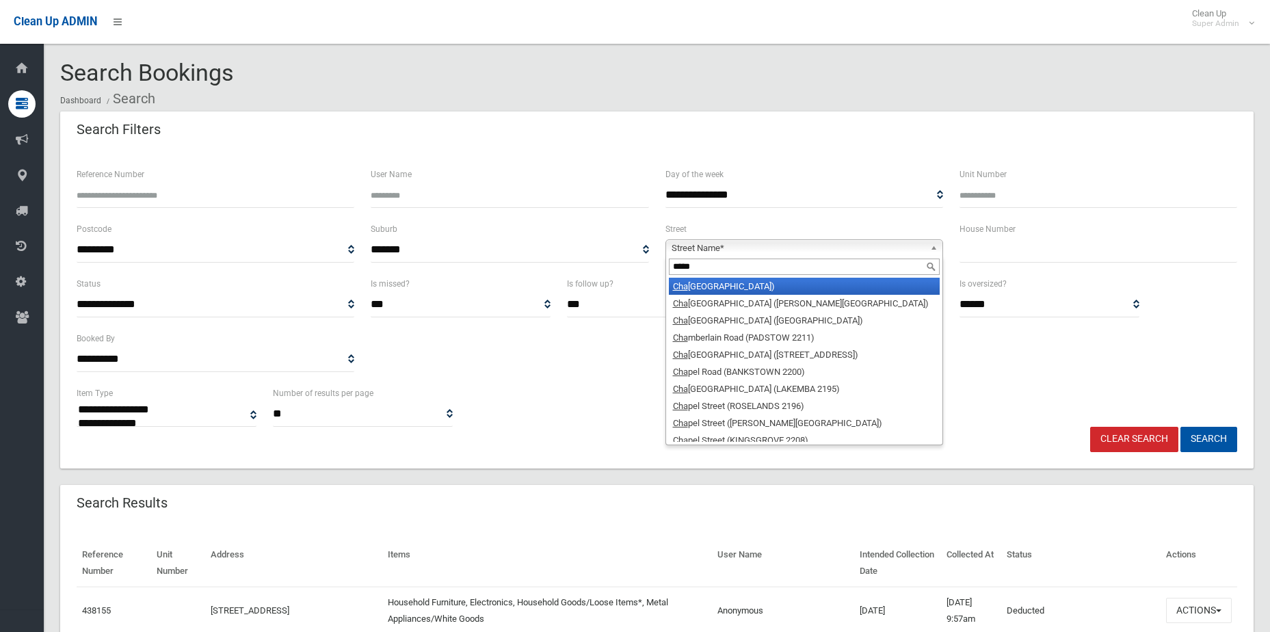
type input "******"
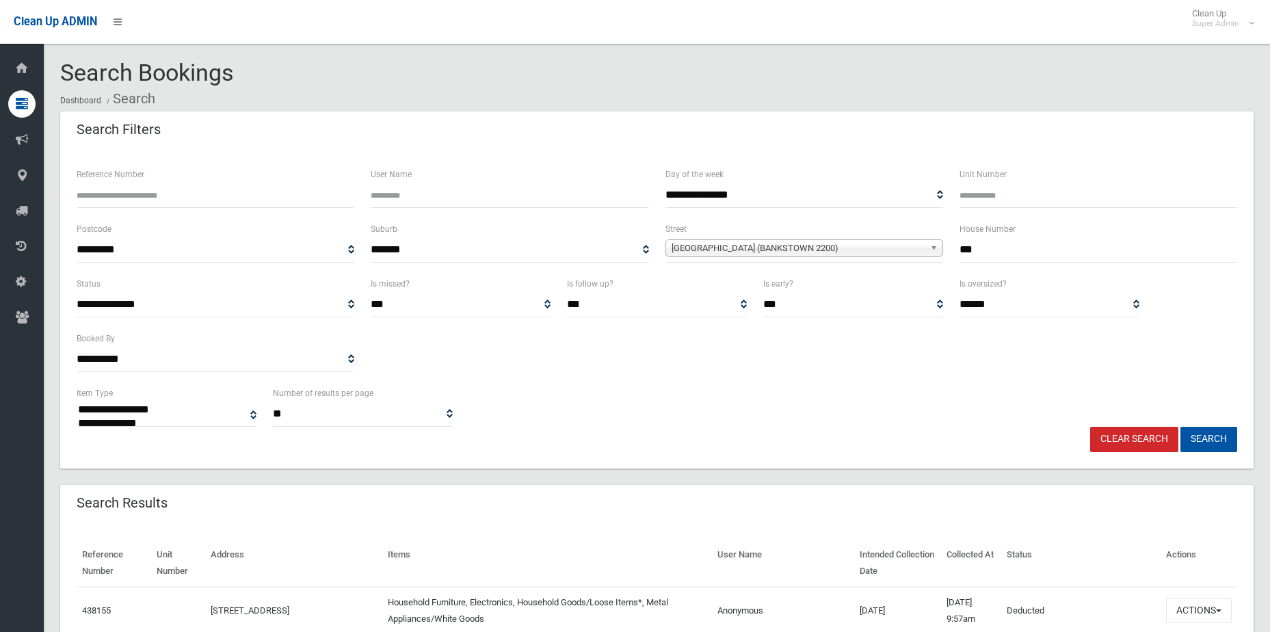
type input "***"
click at [1181, 427] on button "Search" at bounding box center [1209, 439] width 57 height 25
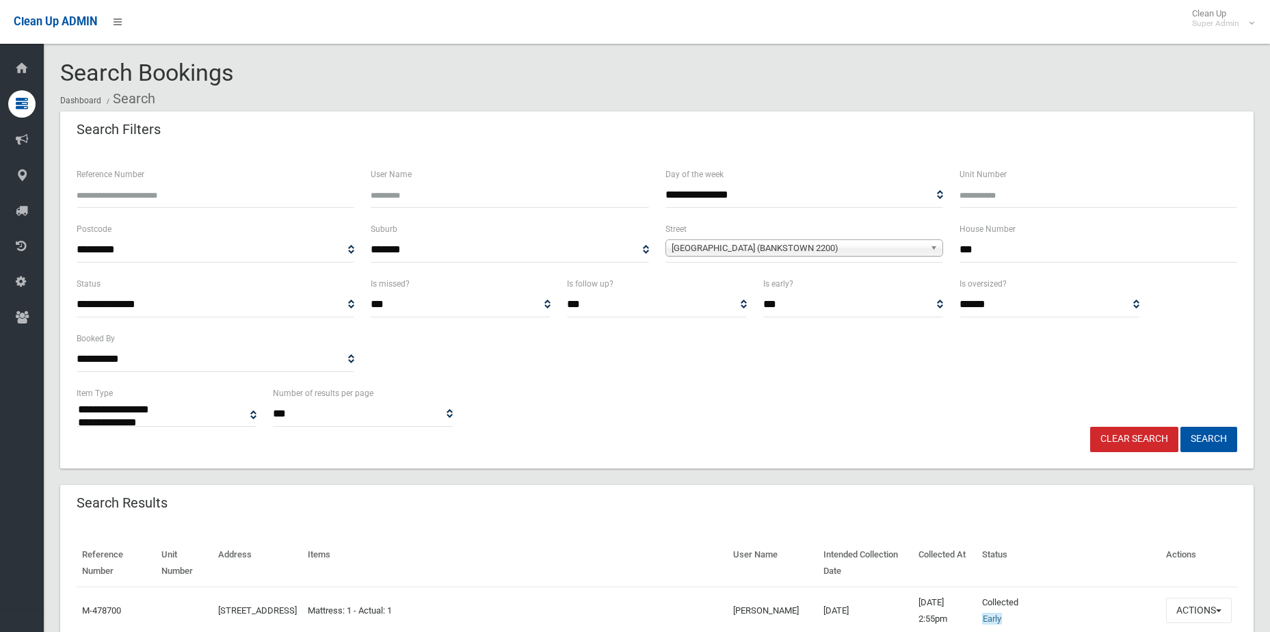
select select
